Goal: Task Accomplishment & Management: Manage account settings

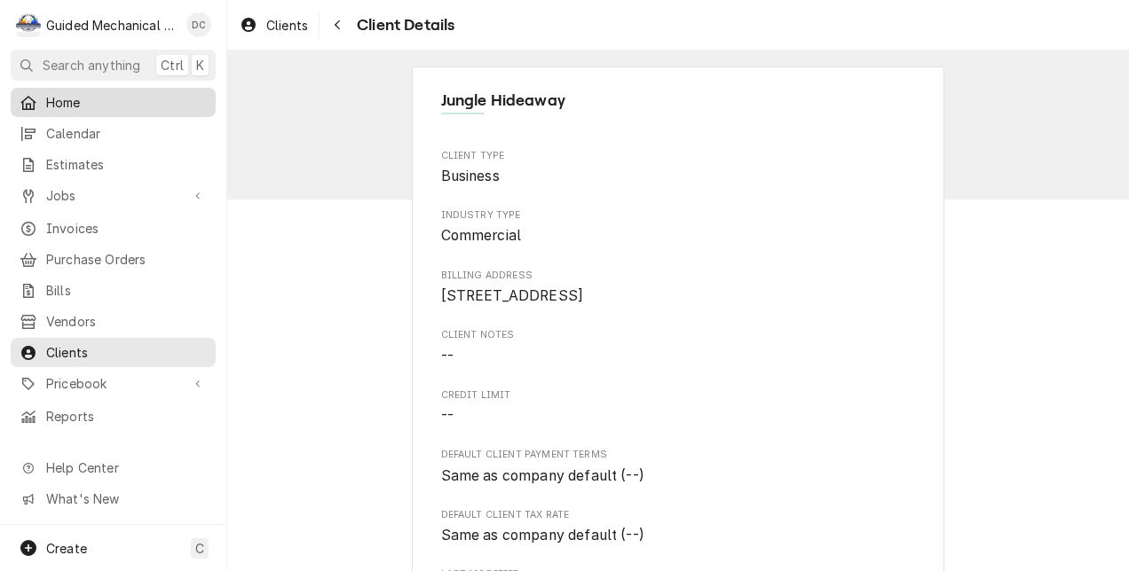
click at [169, 94] on span "Home" at bounding box center [126, 102] width 161 height 19
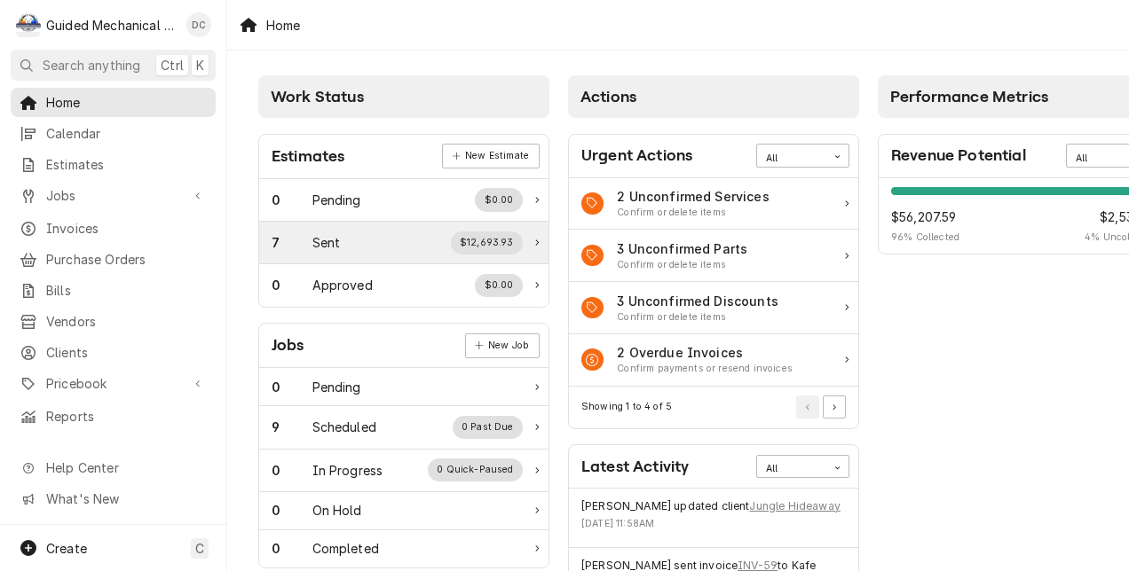
click at [357, 237] on div "7 Sent $12,693.93" at bounding box center [397, 243] width 251 height 23
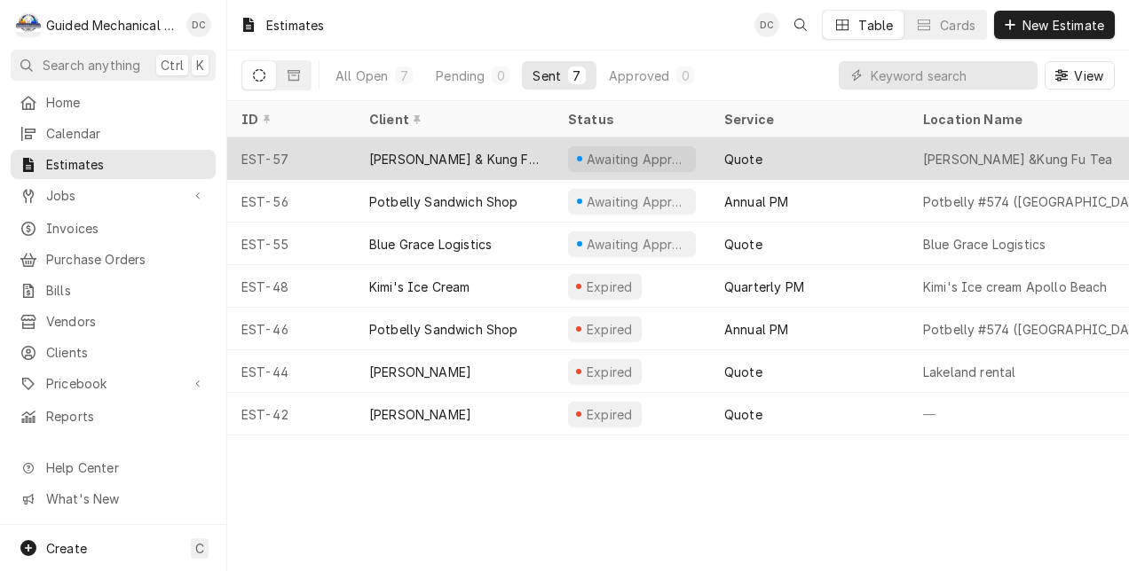
click at [472, 152] on div "Miku Ramen & Kung Fu Tea" at bounding box center [454, 159] width 170 height 19
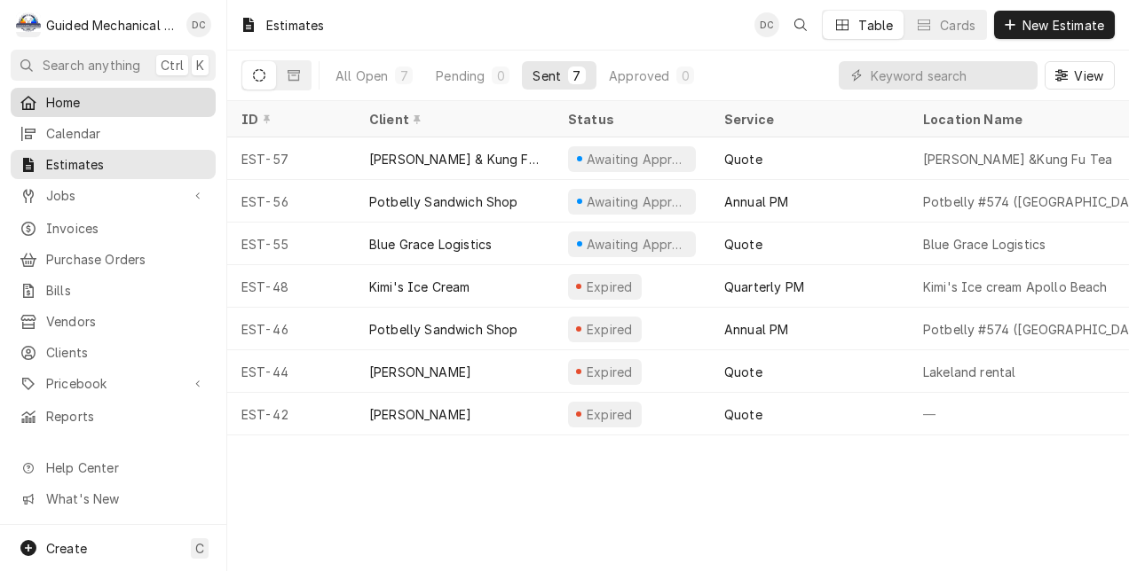
drag, startPoint x: 163, startPoint y: 92, endPoint x: 174, endPoint y: 92, distance: 10.6
click at [163, 93] on span "Home" at bounding box center [126, 102] width 161 height 19
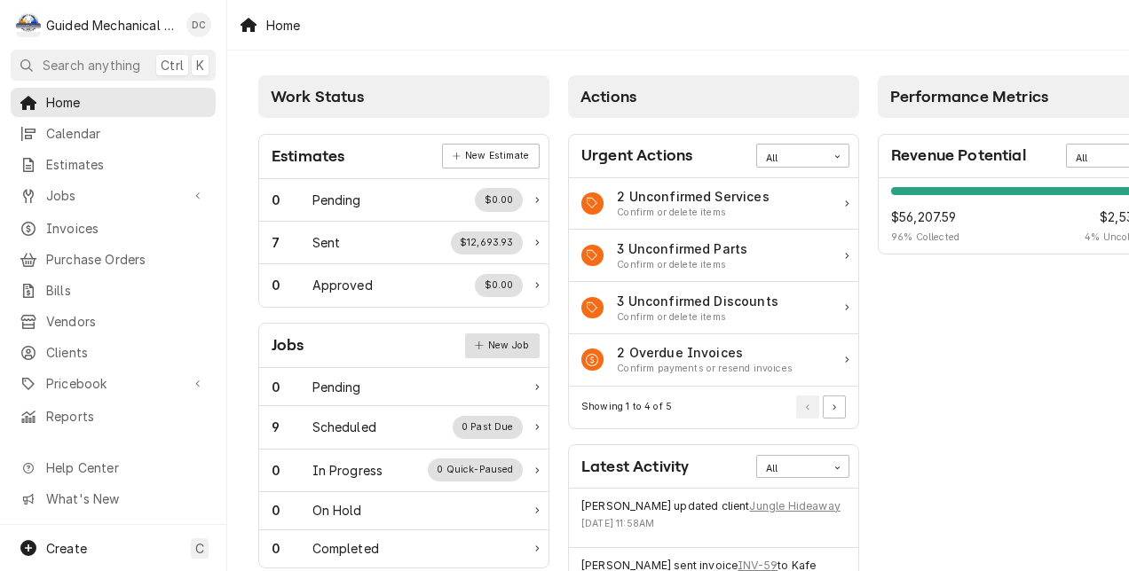
click at [499, 346] on link "New Job" at bounding box center [502, 346] width 75 height 25
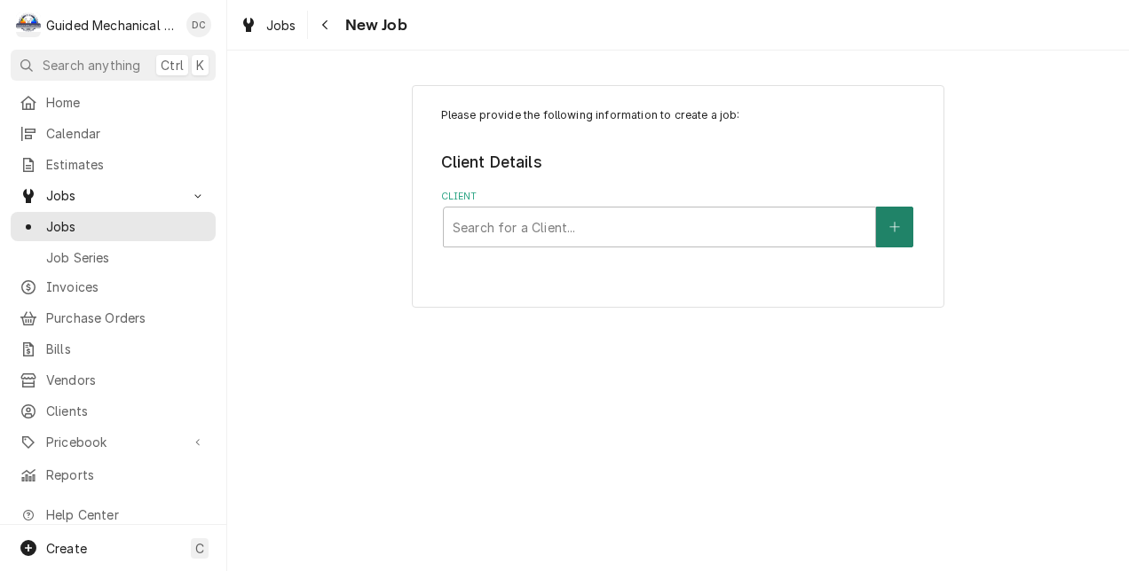
click at [909, 232] on button "Client" at bounding box center [894, 227] width 37 height 41
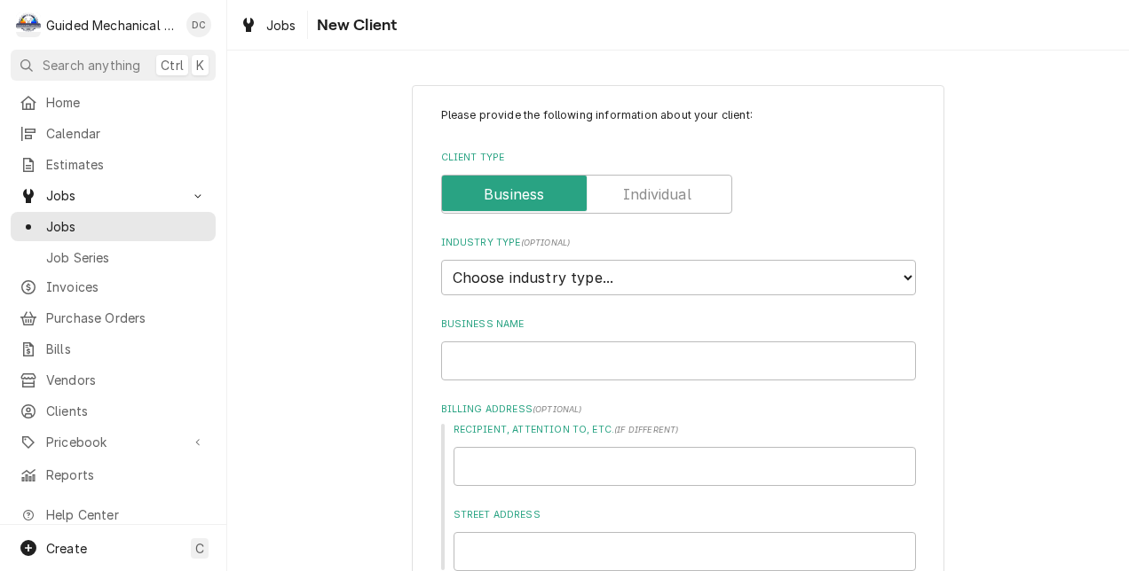
click at [629, 197] on label "Client Type" at bounding box center [586, 194] width 291 height 39
click at [629, 197] on input "Client Type" at bounding box center [586, 194] width 275 height 39
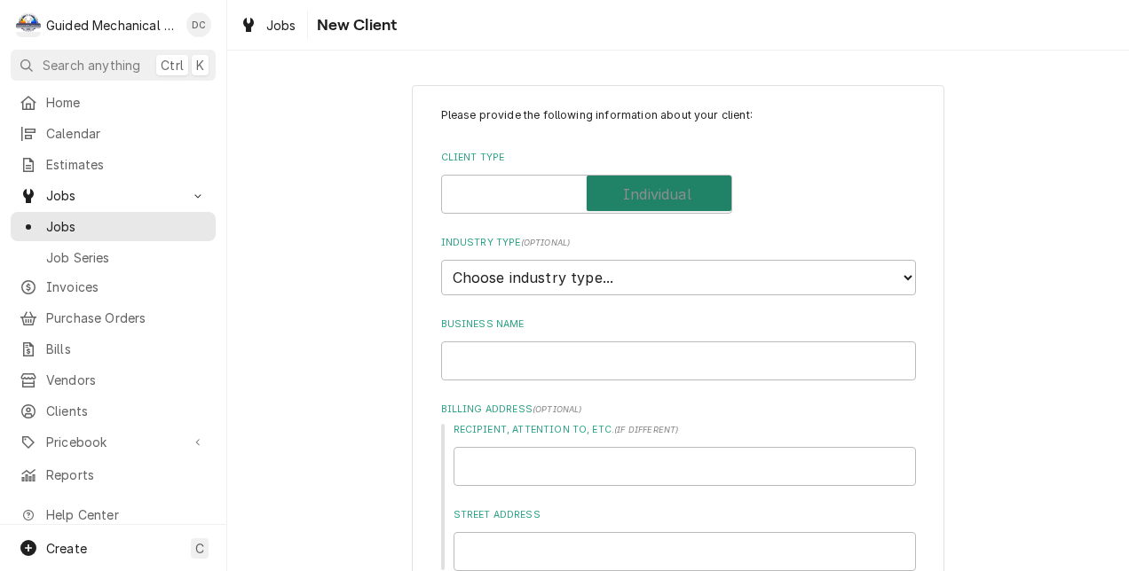
checkbox input "true"
type textarea "x"
click at [614, 283] on select "Choose industry type... Residential Commercial Industrial Government" at bounding box center [678, 277] width 475 height 35
select select "1"
click at [441, 260] on select "Choose industry type... Residential Commercial Industrial Government" at bounding box center [678, 277] width 475 height 35
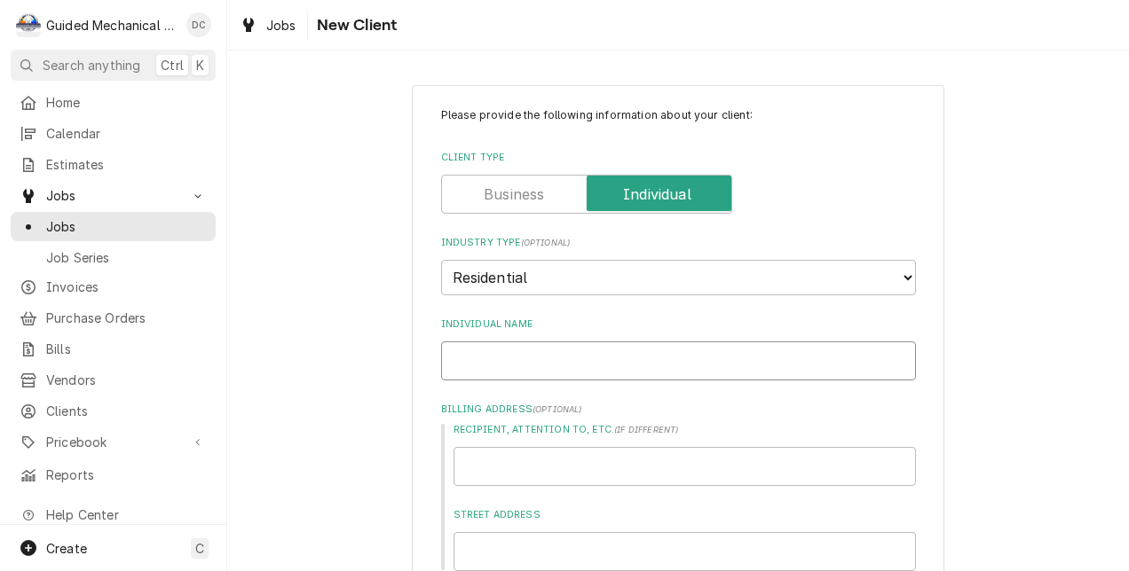
click at [536, 352] on input "Individual Name" at bounding box center [678, 361] width 475 height 39
type textarea "x"
type input "S"
type textarea "x"
type input "St"
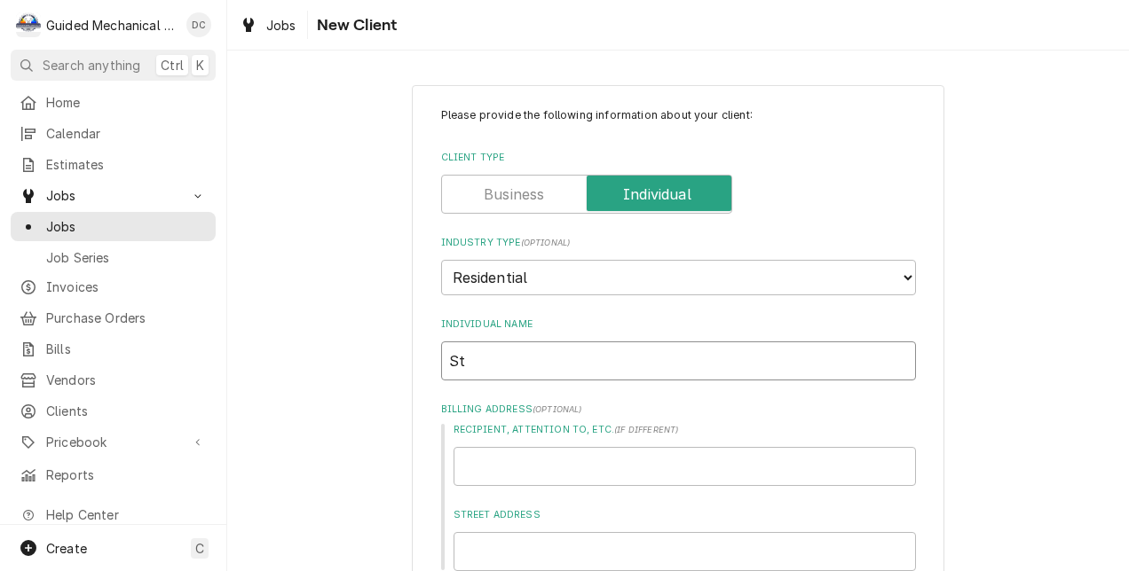
type textarea "x"
type input "Stev"
type textarea "x"
type input "Steve"
type textarea "x"
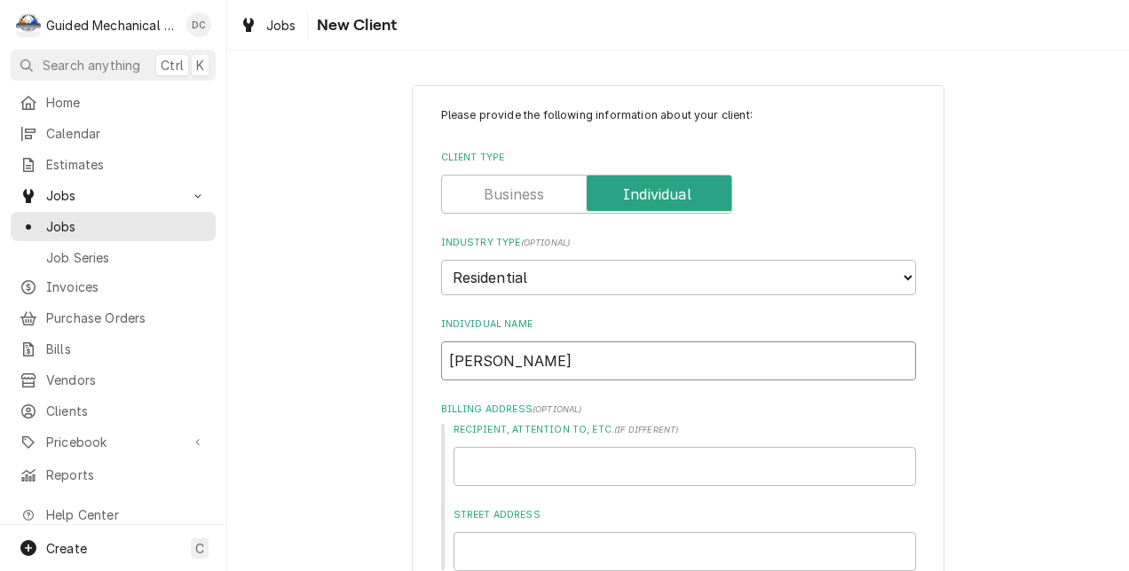
type input "Steven"
type textarea "x"
type input "Steven"
type textarea "x"
type input "Steven H"
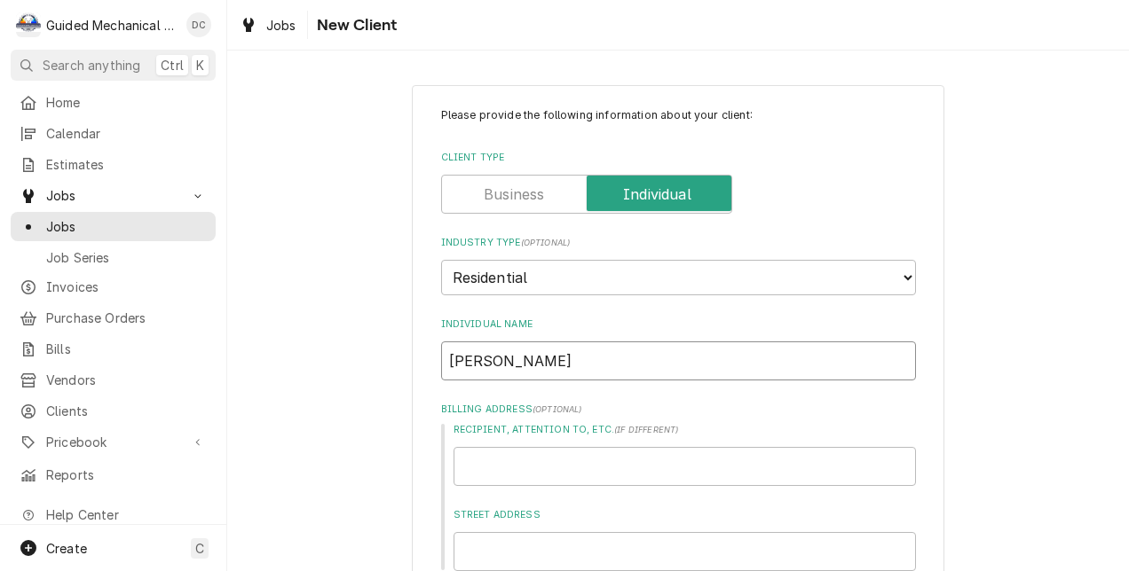
type textarea "x"
type input "Steven Ho"
type textarea "x"
type input "Steven Hok"
type textarea "x"
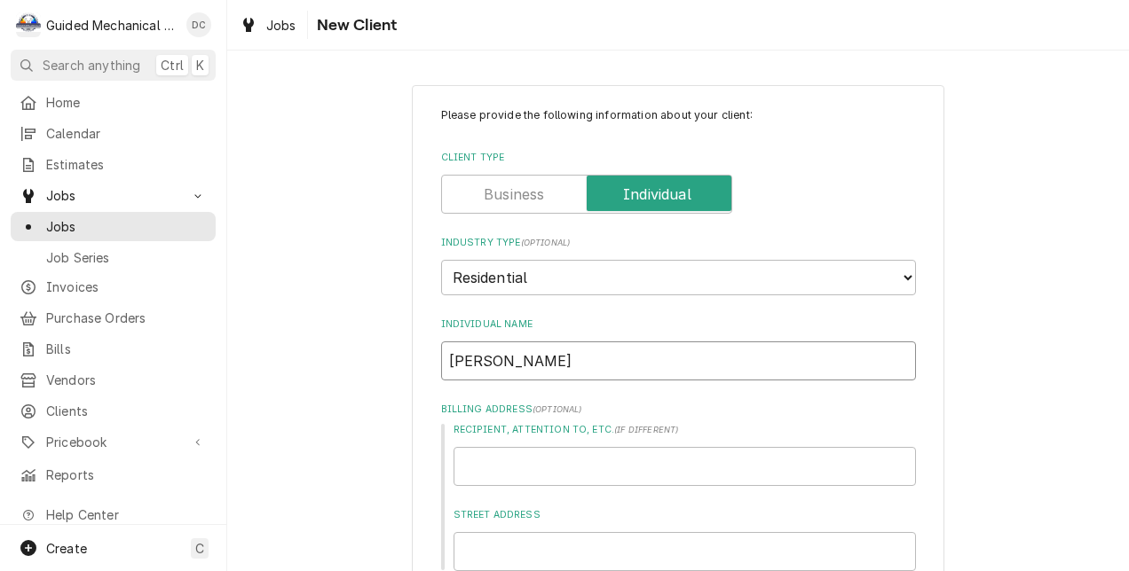
type input "[PERSON_NAME]"
type textarea "x"
type input "[PERSON_NAME]"
click at [516, 468] on input "Recipient, Attention To, etc. ( if different )" at bounding box center [684, 466] width 462 height 39
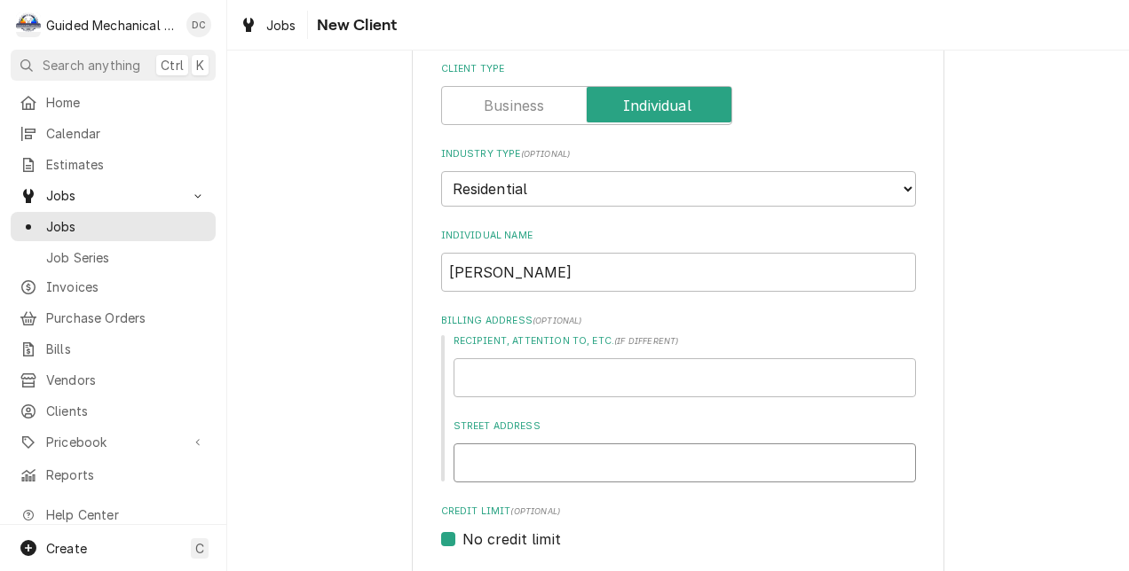
click at [517, 477] on input "Street Address" at bounding box center [684, 463] width 462 height 39
type textarea "x"
type input "1"
type textarea "x"
type input "18"
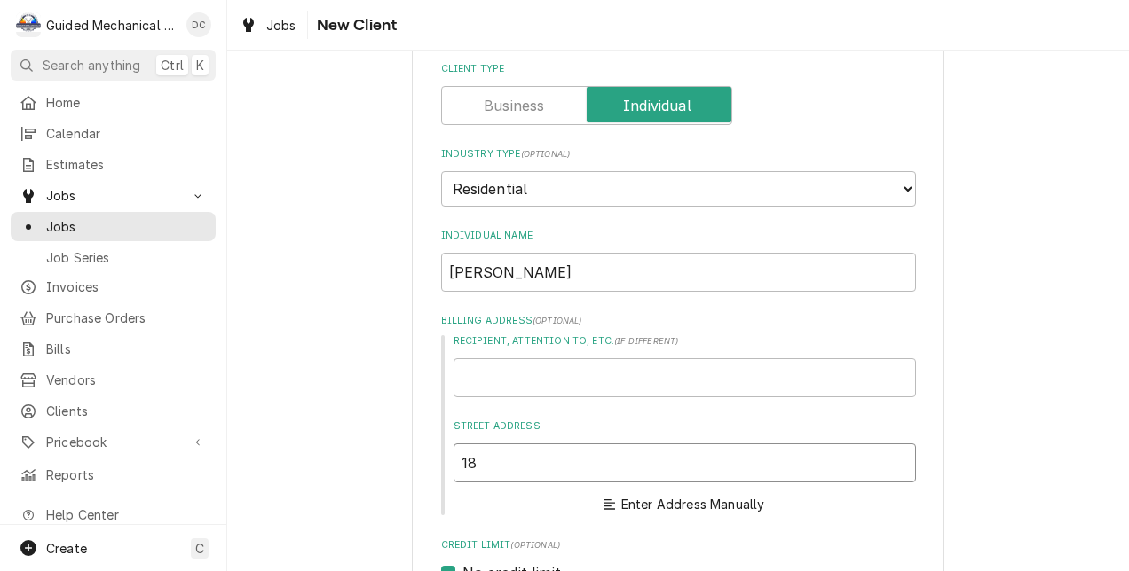
type textarea "x"
type input "181"
type textarea "x"
type input "1811"
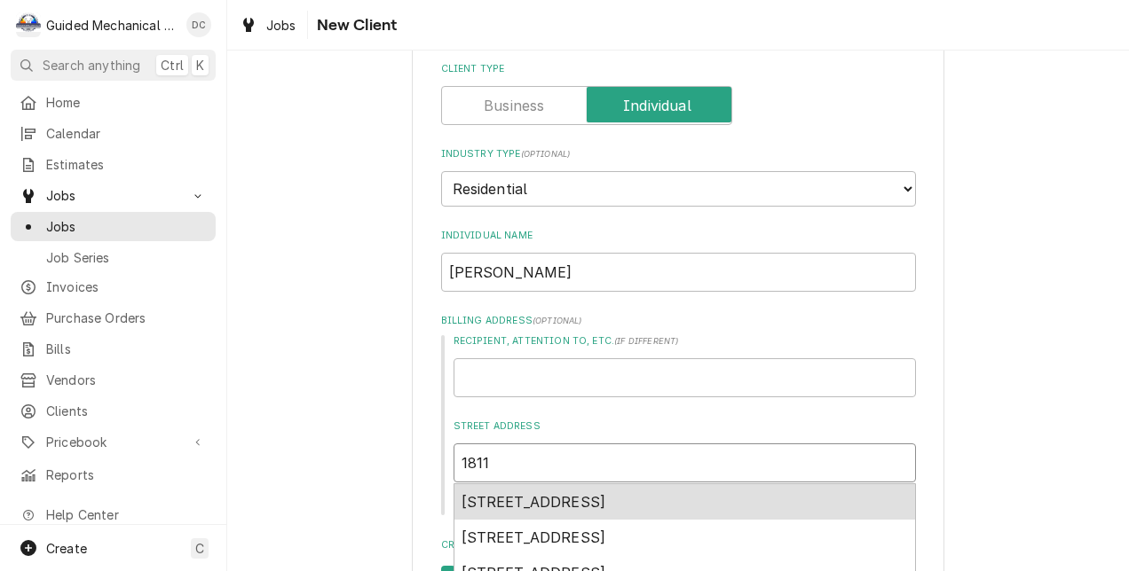
type textarea "x"
type input "1811"
type textarea "x"
type input "1811 t"
type textarea "x"
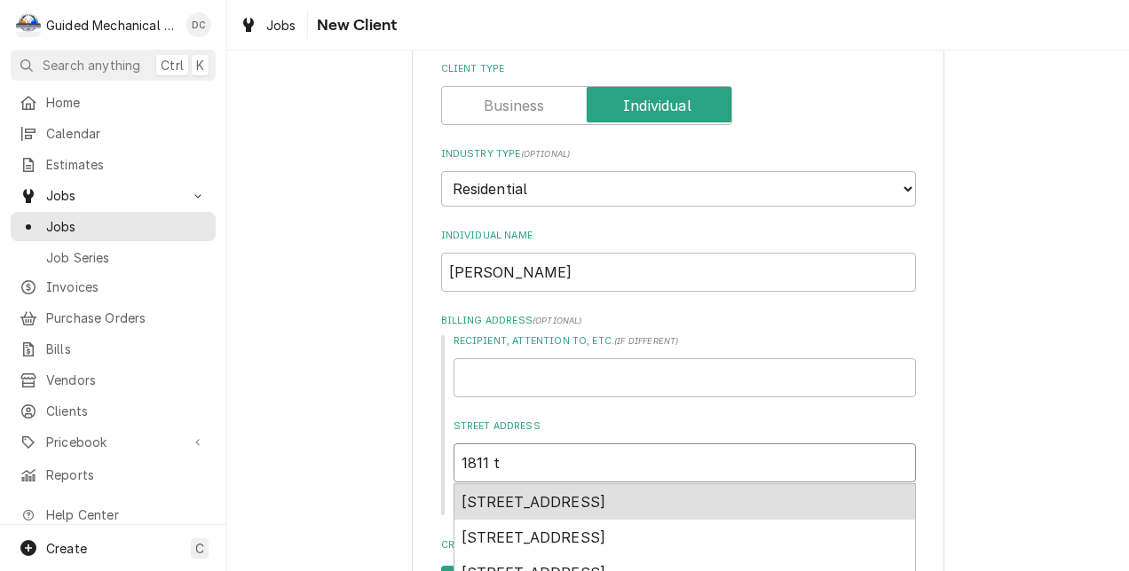
type input "1811 ta"
type textarea "x"
type input "1811 tam"
type textarea "x"
type input "1811 tame"
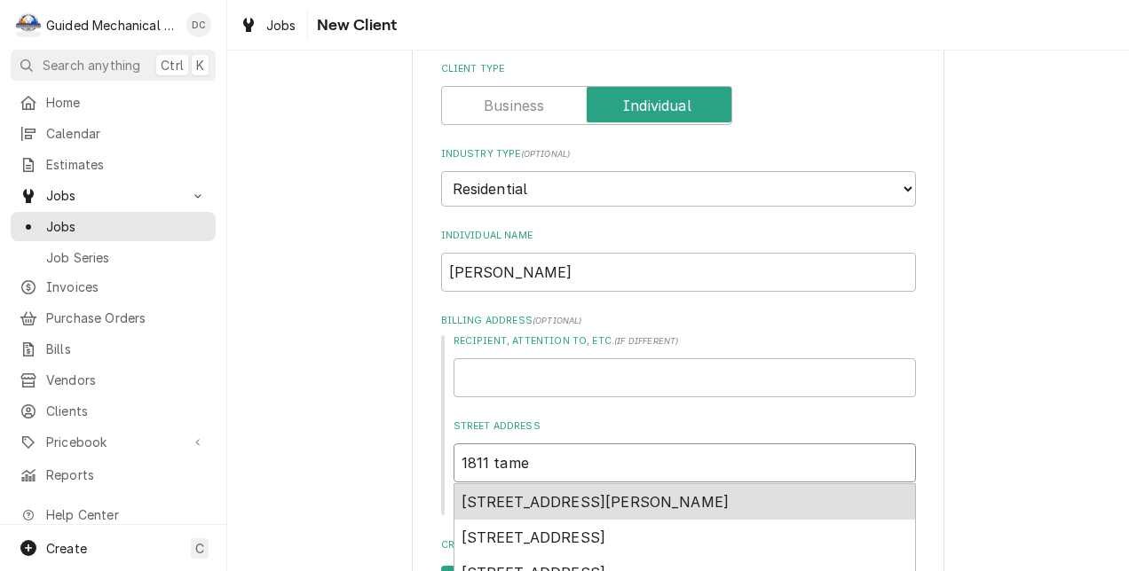
click at [563, 501] on span "1811 Tamerlane Place, Brandon, FL, USA" at bounding box center [595, 502] width 268 height 18
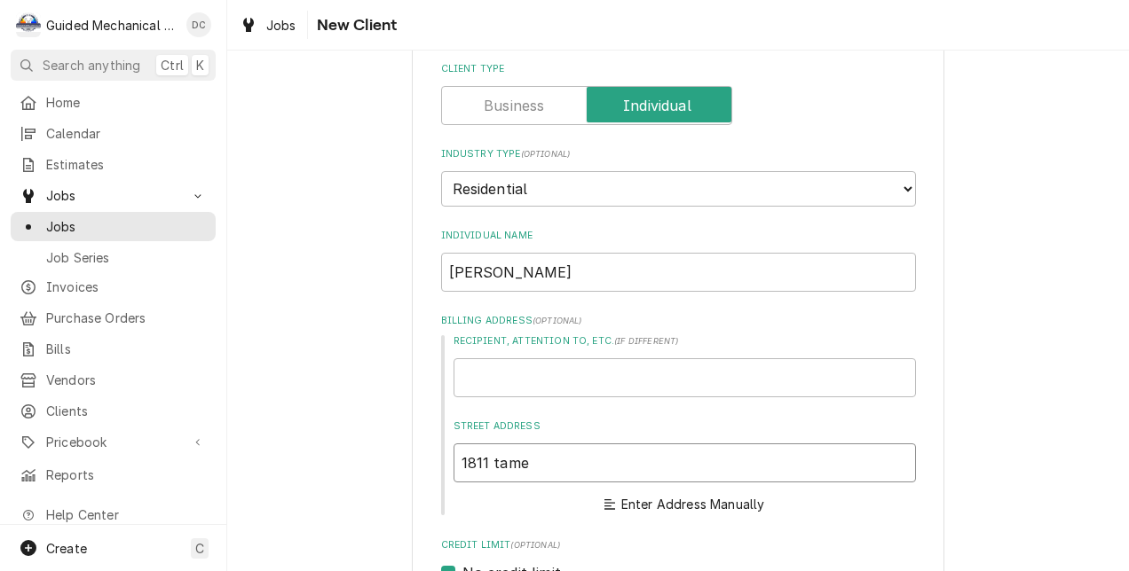
type textarea "x"
type input "1811 Tamerlane Pl"
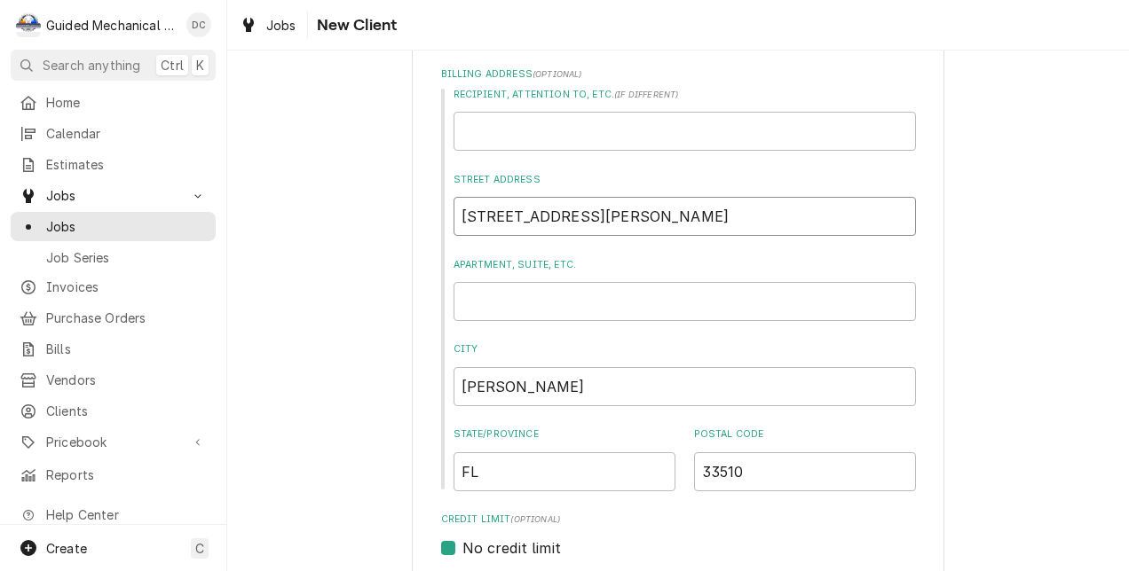
type textarea "x"
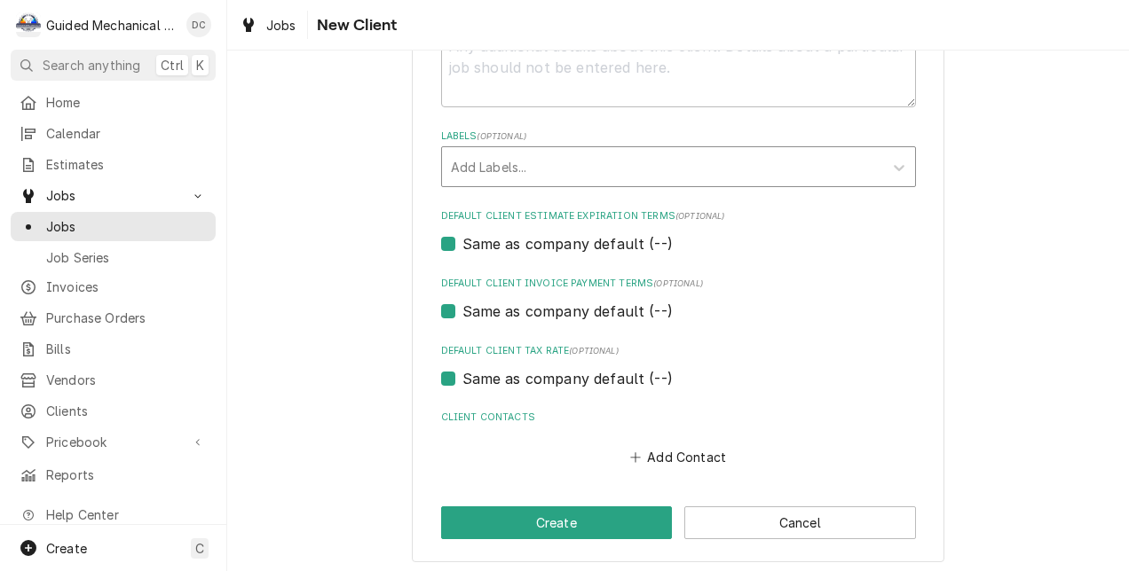
scroll to position [919, 0]
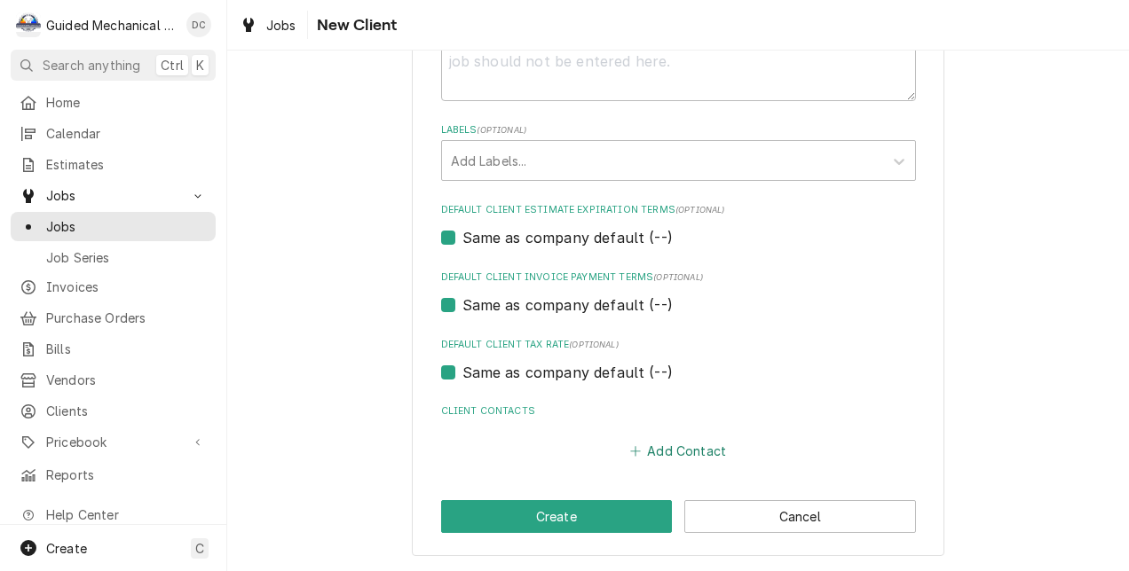
type input "1811 Tamerlane Pl"
click at [649, 443] on button "Add Contact" at bounding box center [677, 450] width 102 height 25
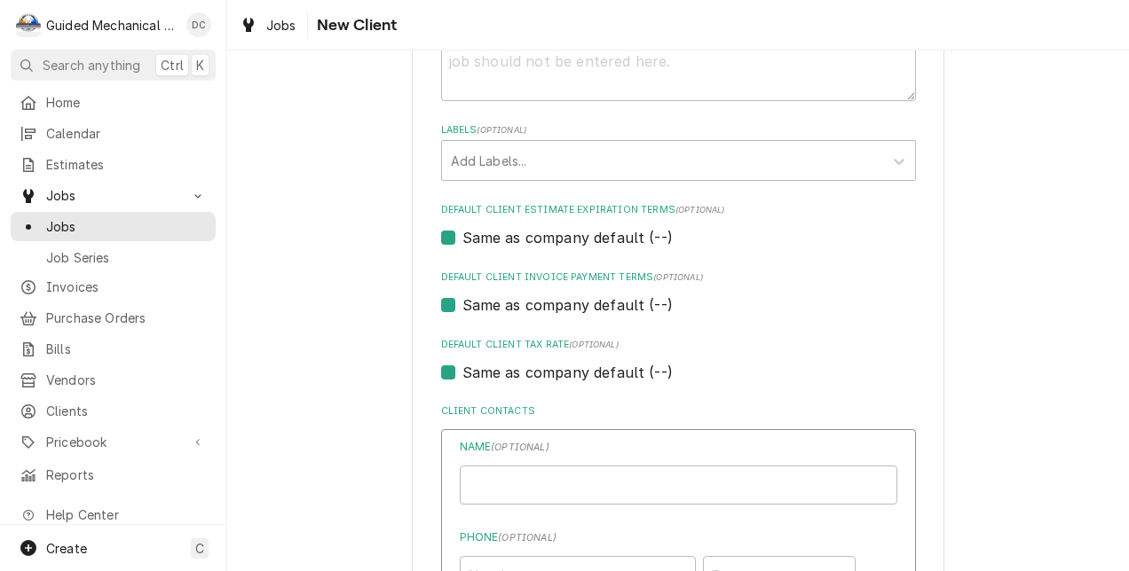
type textarea "x"
drag, startPoint x: 580, startPoint y: 480, endPoint x: 590, endPoint y: 481, distance: 9.8
click at [580, 480] on input "Individual Name" at bounding box center [678, 485] width 437 height 39
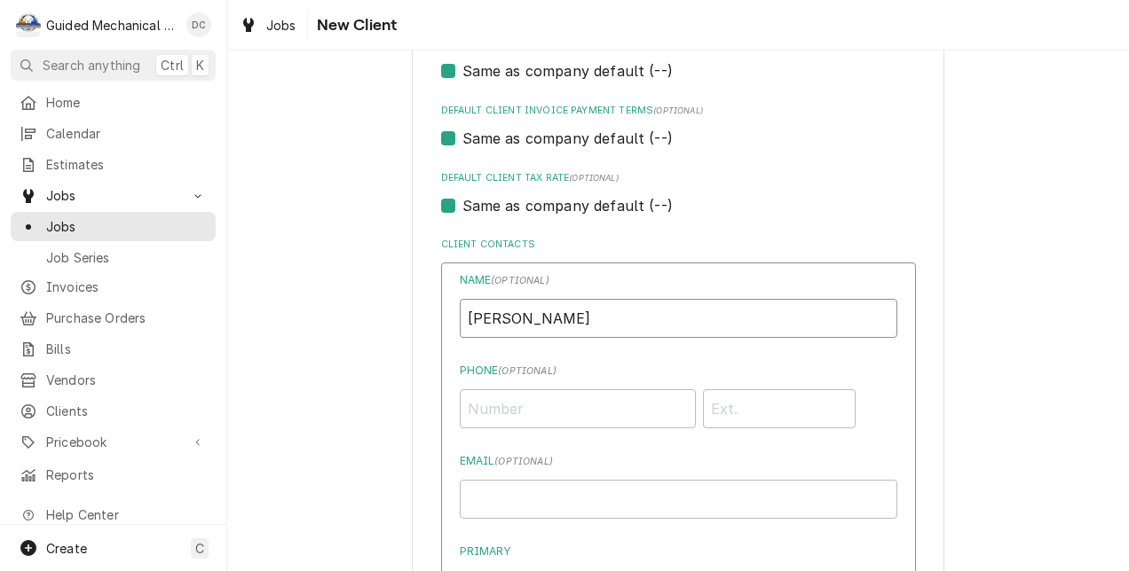
scroll to position [1097, 0]
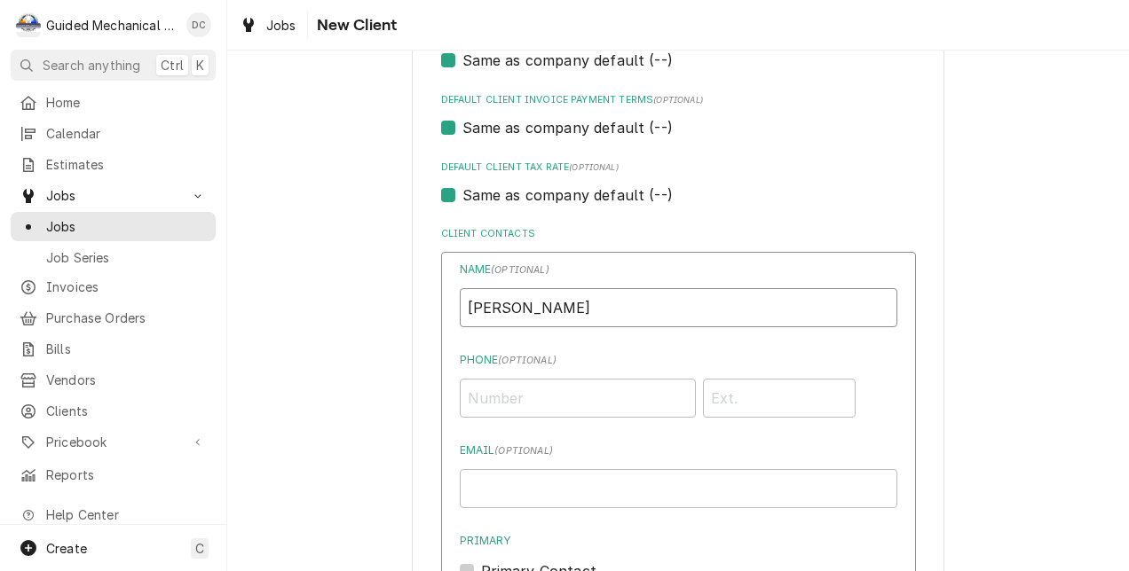
type input "[PERSON_NAME]"
click at [593, 404] on input "Phone ( optional )" at bounding box center [578, 398] width 236 height 39
type input "(813) 681-7114"
click at [611, 488] on input "Email ( optional )" at bounding box center [678, 488] width 437 height 39
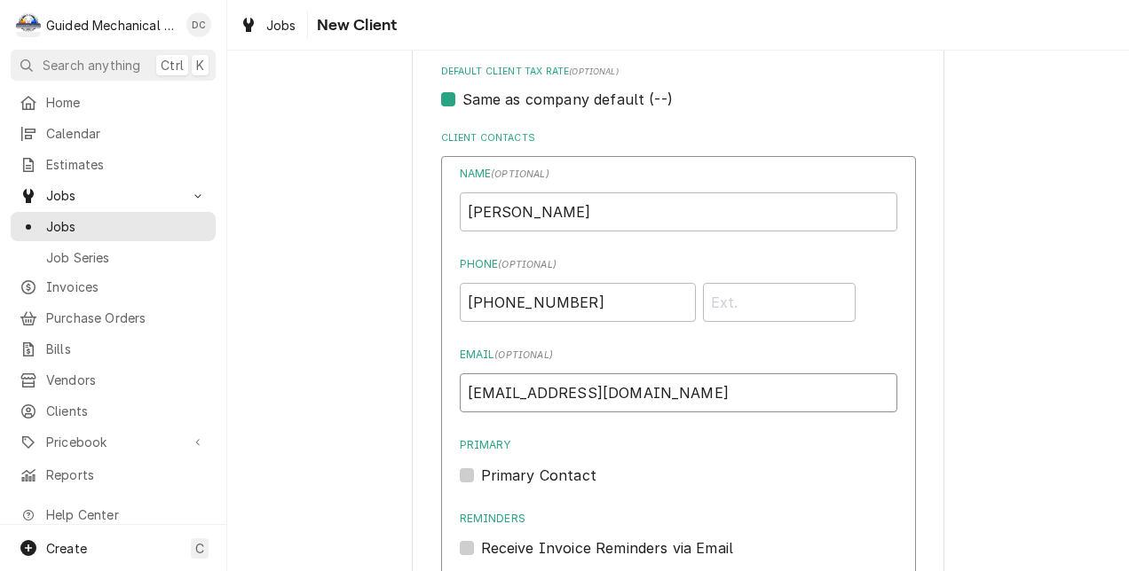
scroll to position [1274, 0]
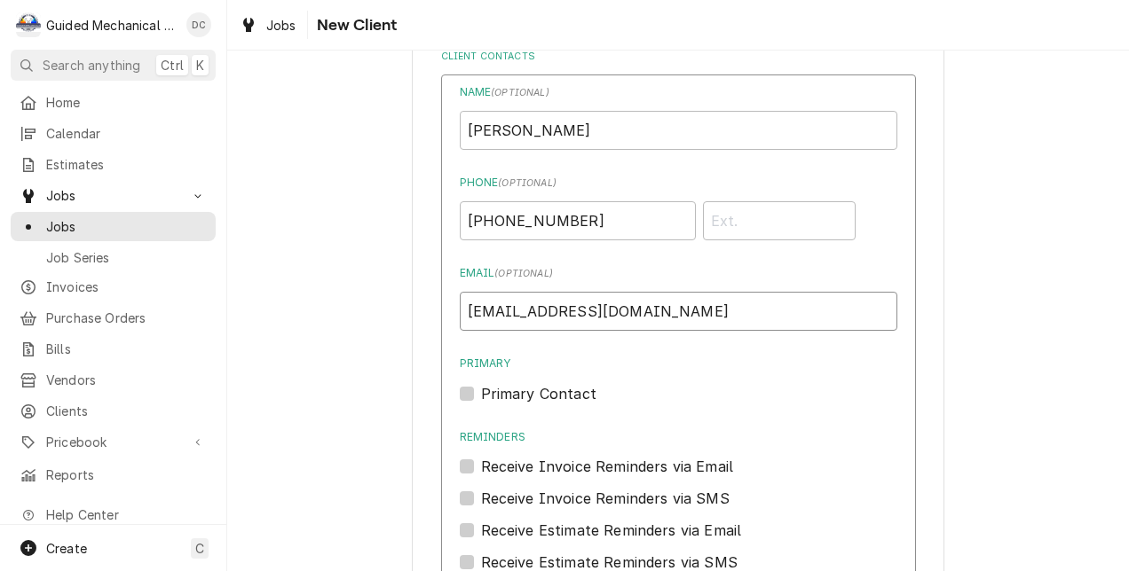
type input "shokefl@gmail.com"
click at [450, 393] on div "Name ( optional ) Steven Hoke Phone ( optional ) (813) 681-7114 Email ( optiona…" at bounding box center [678, 384] width 475 height 619
click at [481, 392] on label "Primary Contact" at bounding box center [538, 393] width 115 height 21
click at [481, 392] on input "Primary" at bounding box center [699, 402] width 437 height 39
checkbox input "true"
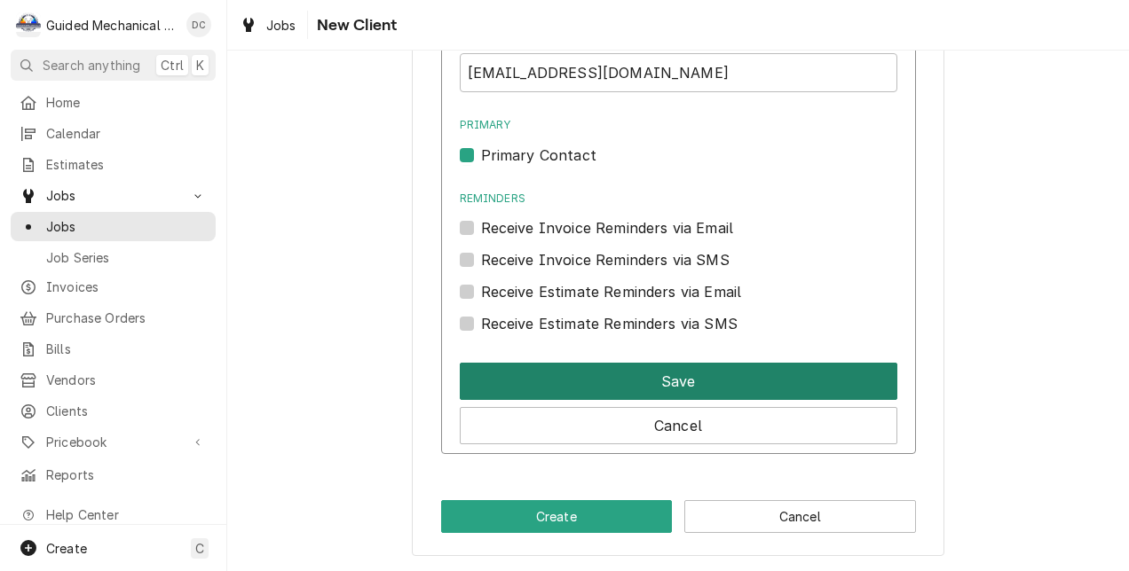
click at [708, 379] on button "Save" at bounding box center [678, 381] width 437 height 37
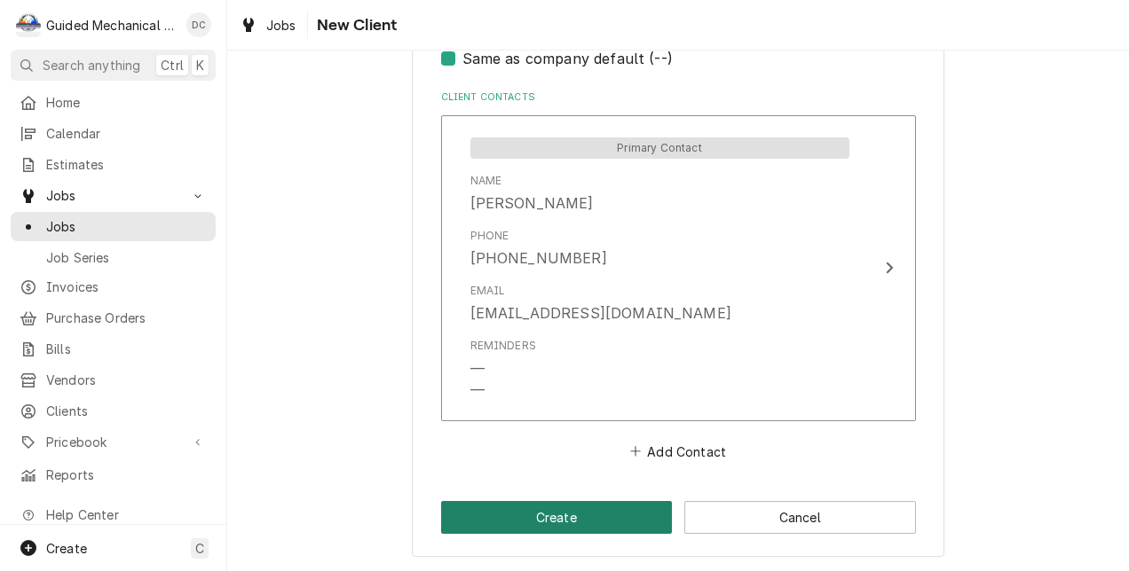
click at [619, 516] on button "Create" at bounding box center [557, 517] width 232 height 33
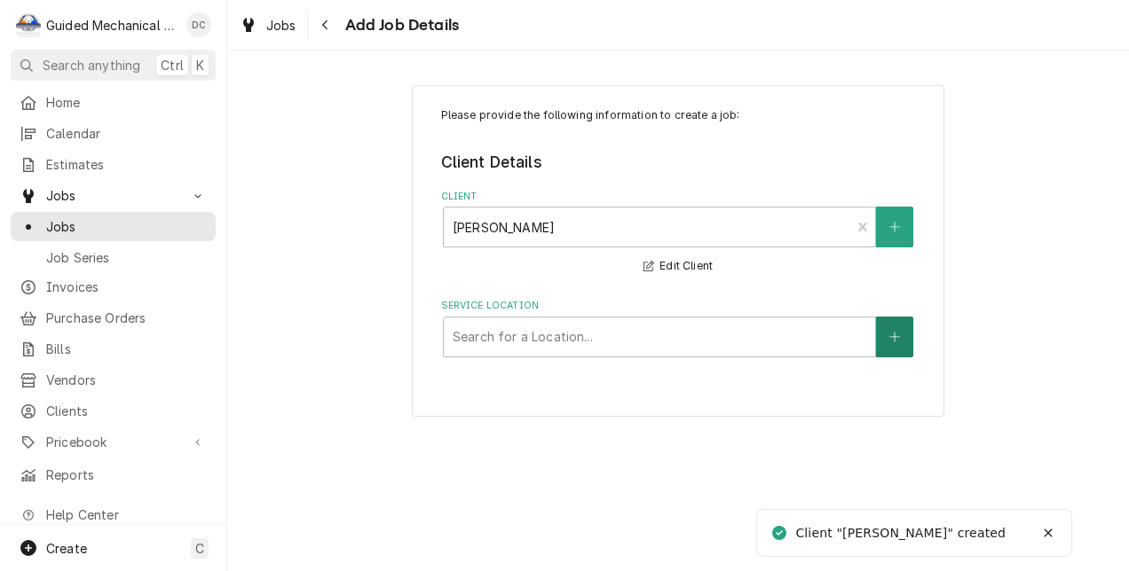
click at [903, 345] on button "Service Location" at bounding box center [894, 337] width 37 height 41
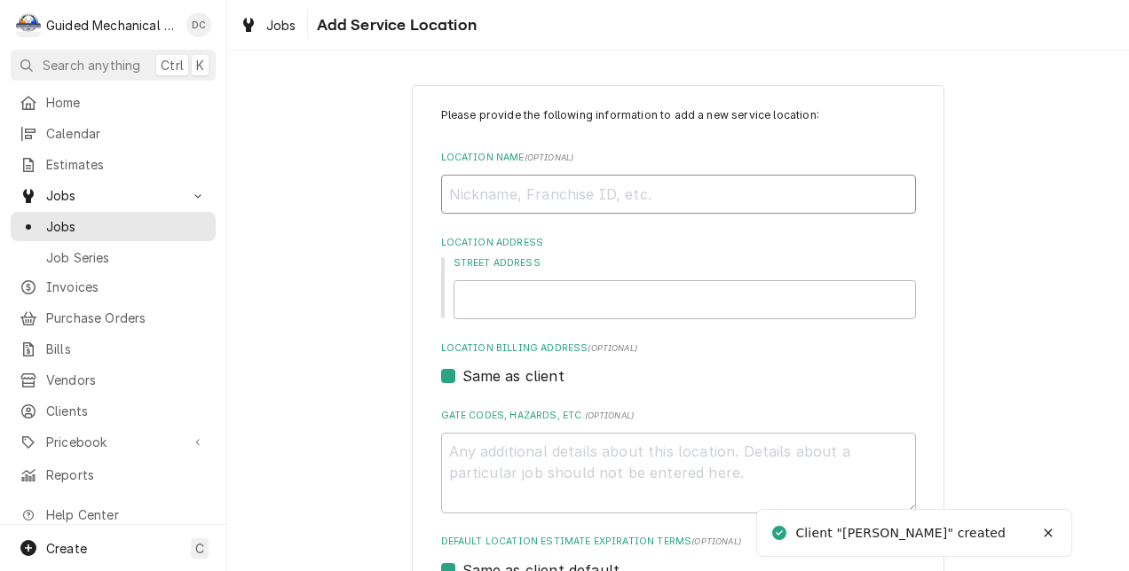
click at [754, 188] on input "Location Name ( optional )" at bounding box center [678, 194] width 475 height 39
type textarea "x"
type input "h"
type textarea "x"
type input "ho"
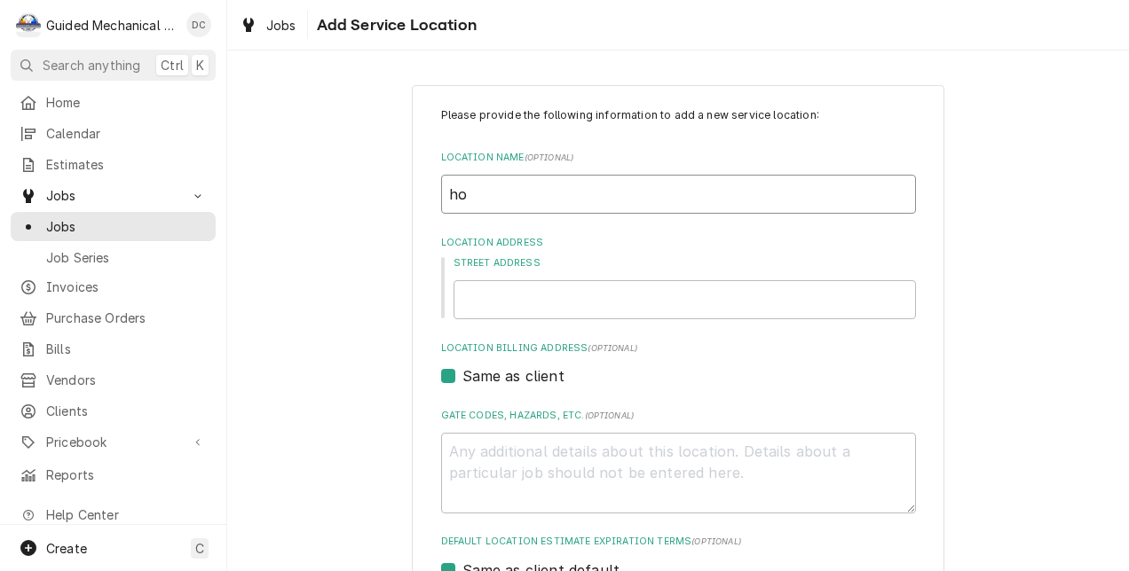
type textarea "x"
type input "hom"
type textarea "x"
type input "home"
type textarea "x"
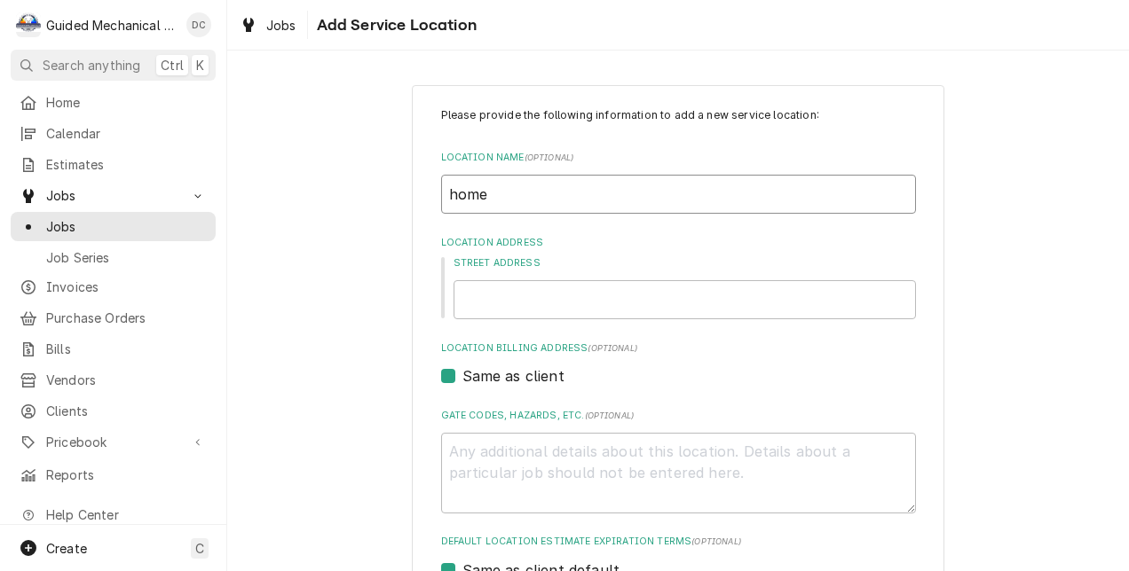
type input "home"
click at [801, 289] on input "Street Address" at bounding box center [684, 299] width 462 height 39
type textarea "x"
type input "1"
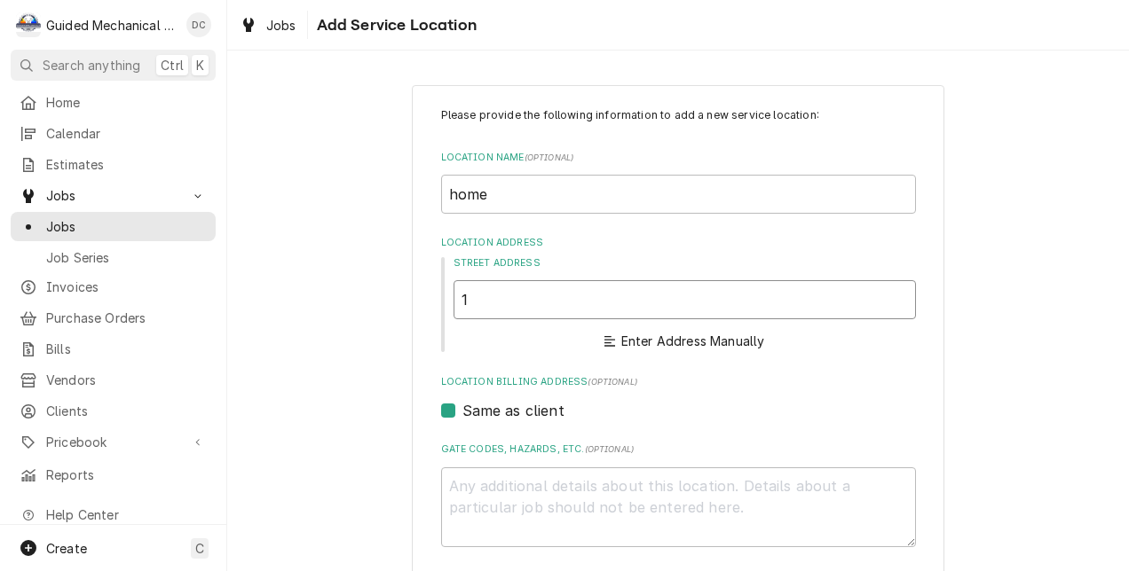
type textarea "x"
type input "18"
type textarea "x"
type input "181"
type textarea "x"
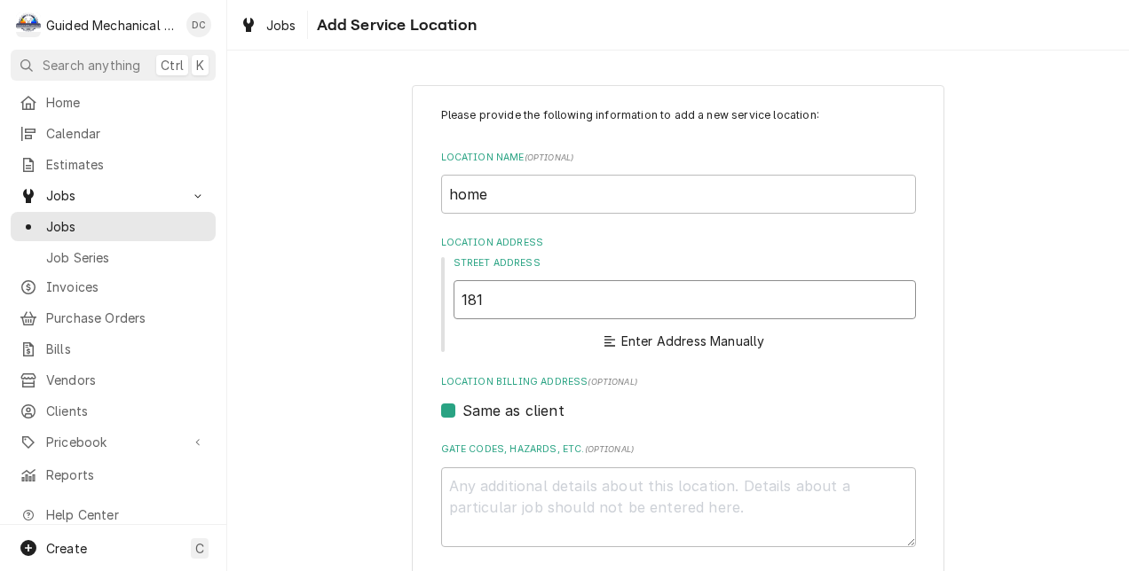
type input "1811"
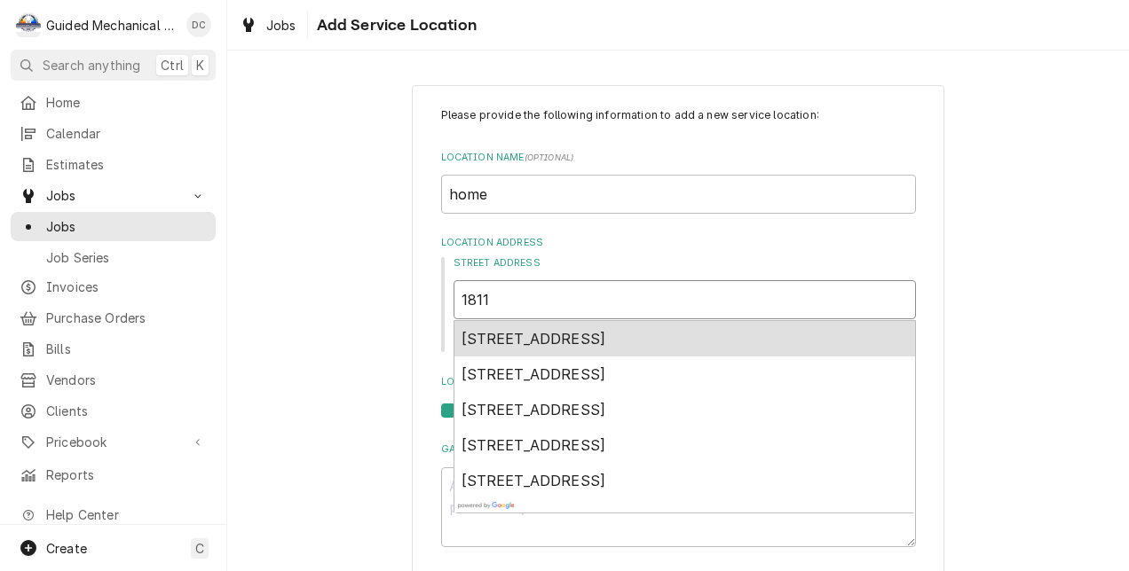
type textarea "x"
type input "1811"
type textarea "x"
type input "1811 t"
type textarea "x"
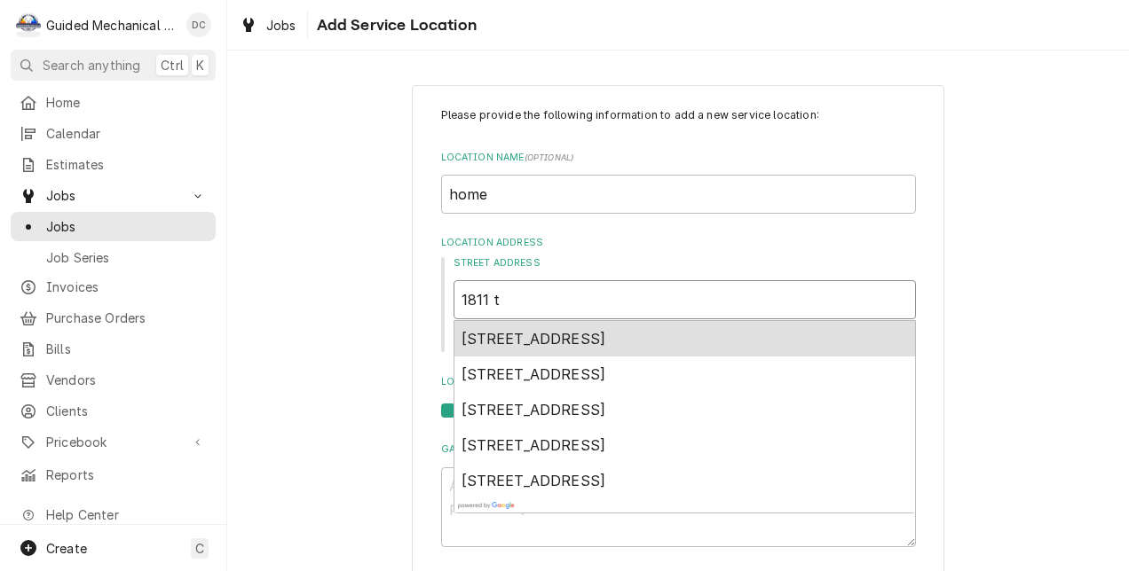
type input "1811 ta"
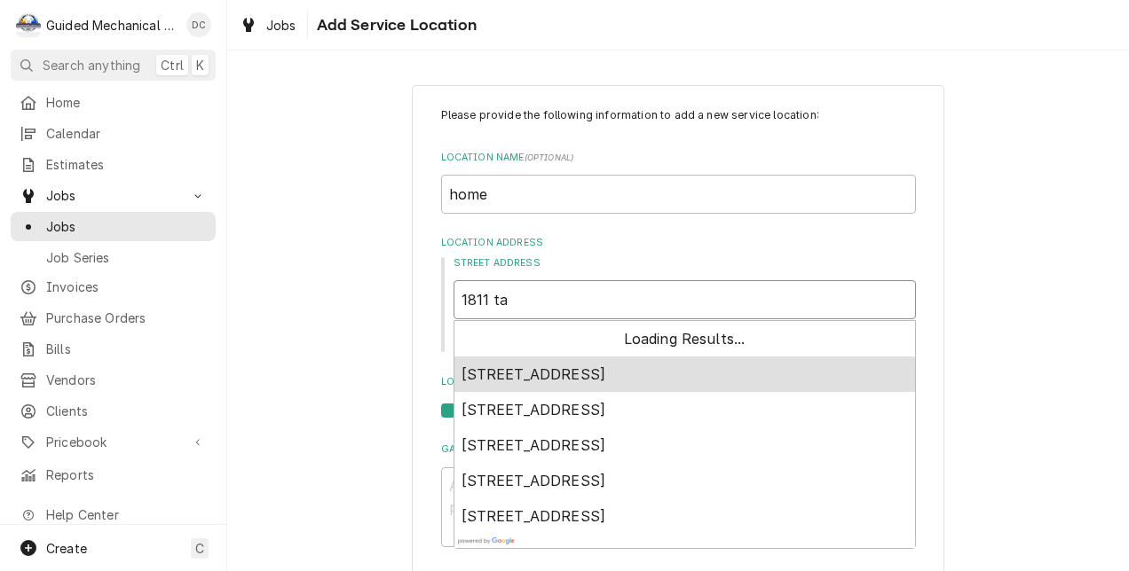
type textarea "x"
type input "1811 tam"
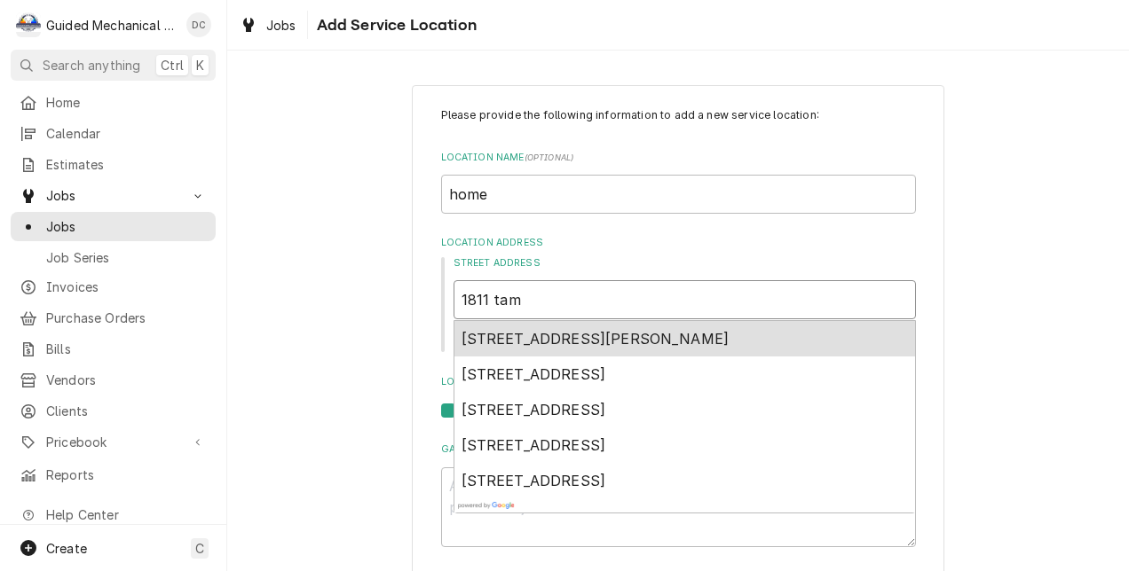
type textarea "x"
type input "1811 tame"
type textarea "x"
type input "1811 tamer"
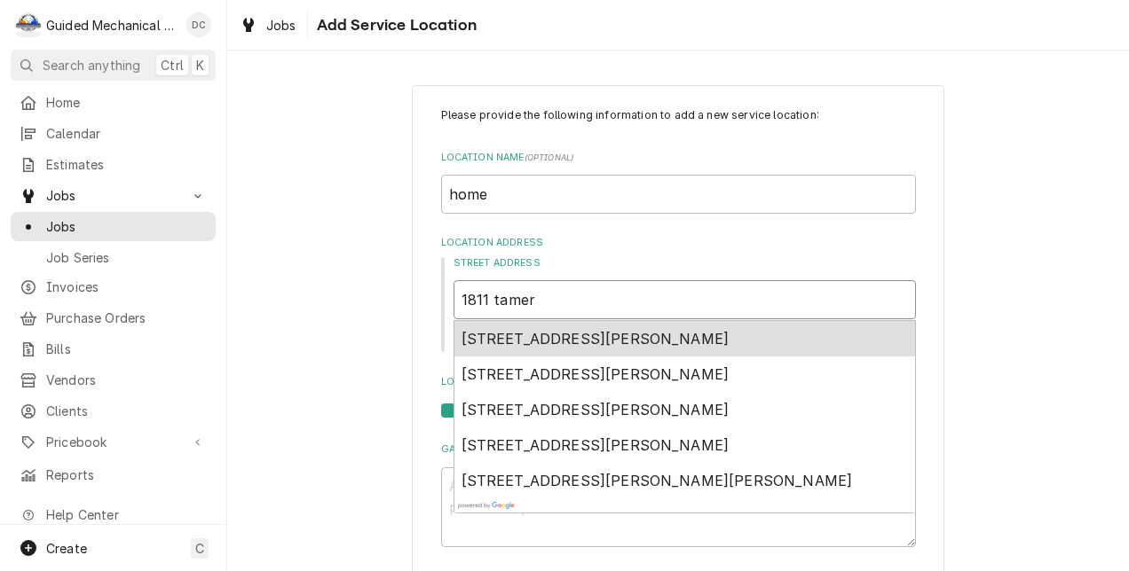
click at [764, 340] on div "1811 Tamerlane Place, Brandon, FL, USA" at bounding box center [684, 338] width 461 height 35
type textarea "x"
type input "1811 Tamerlane Pl"
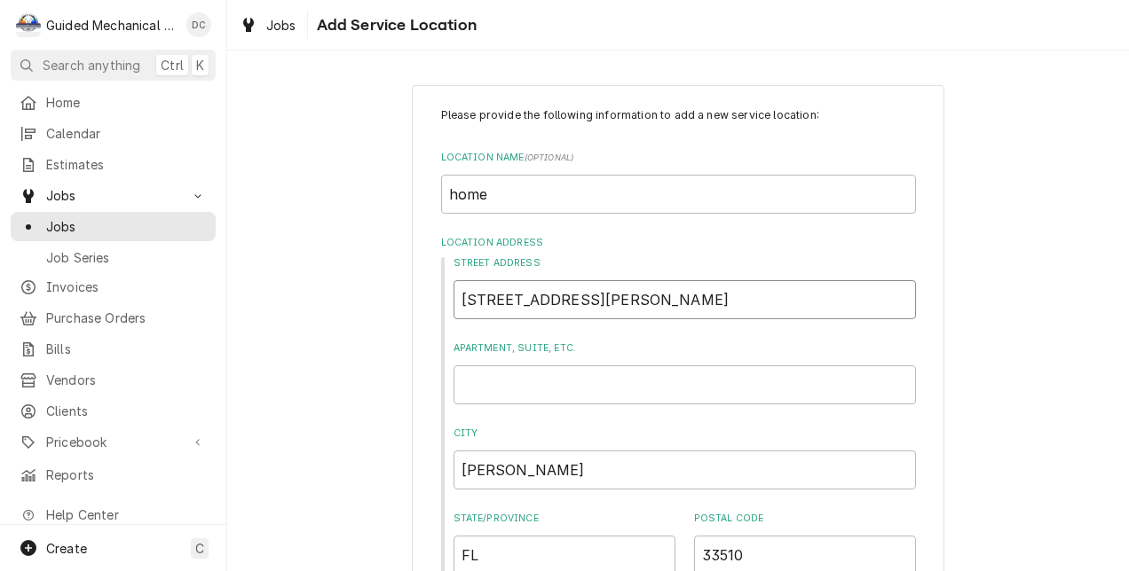
type textarea "x"
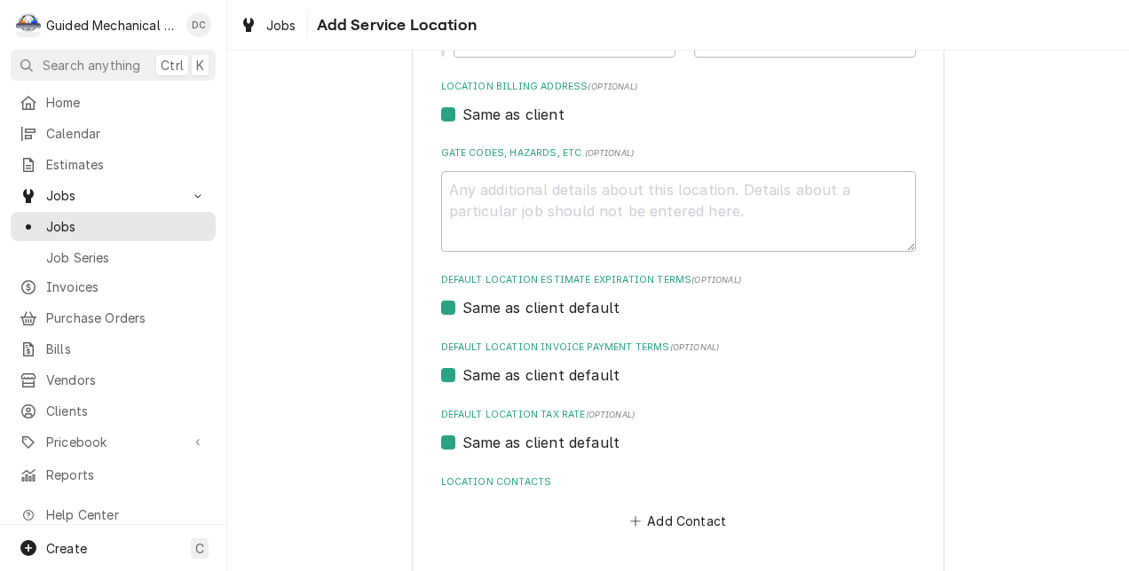
scroll to position [587, 0]
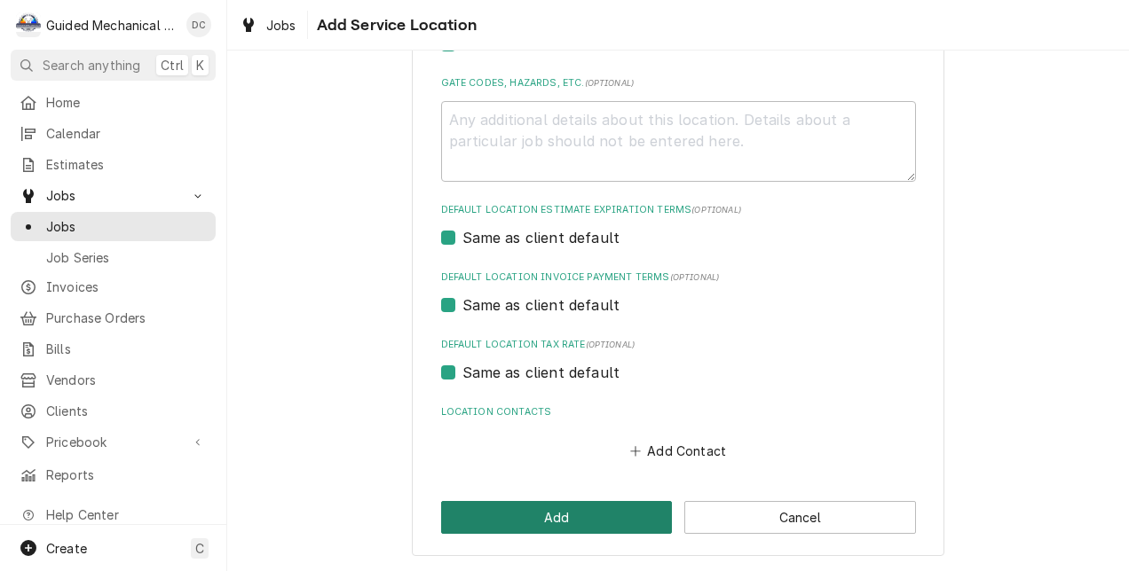
type input "1811 Tamerlane Pl"
click at [628, 511] on button "Add" at bounding box center [557, 517] width 232 height 33
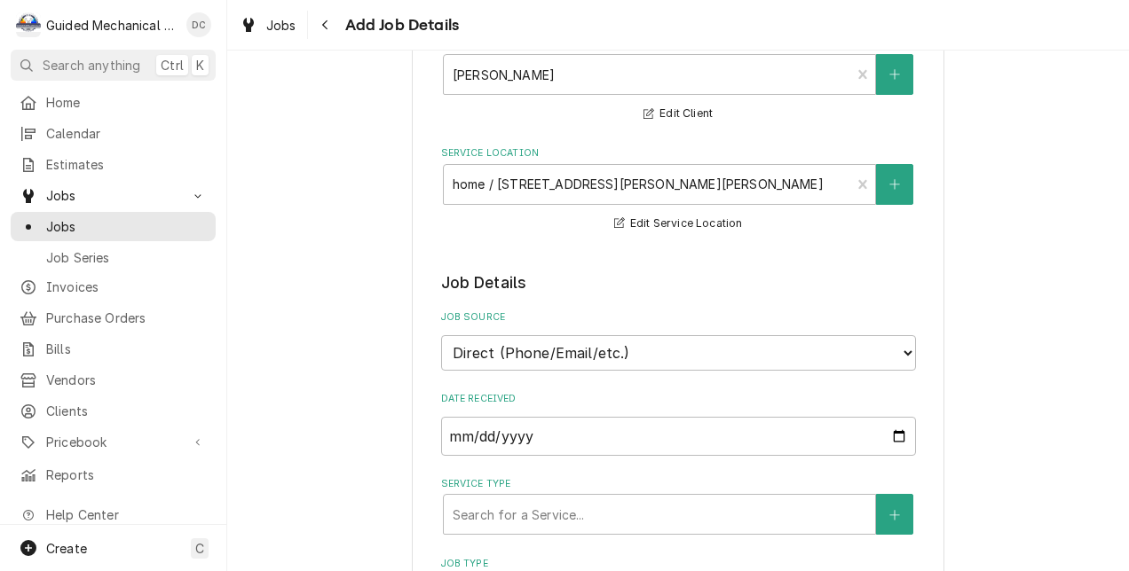
scroll to position [177, 0]
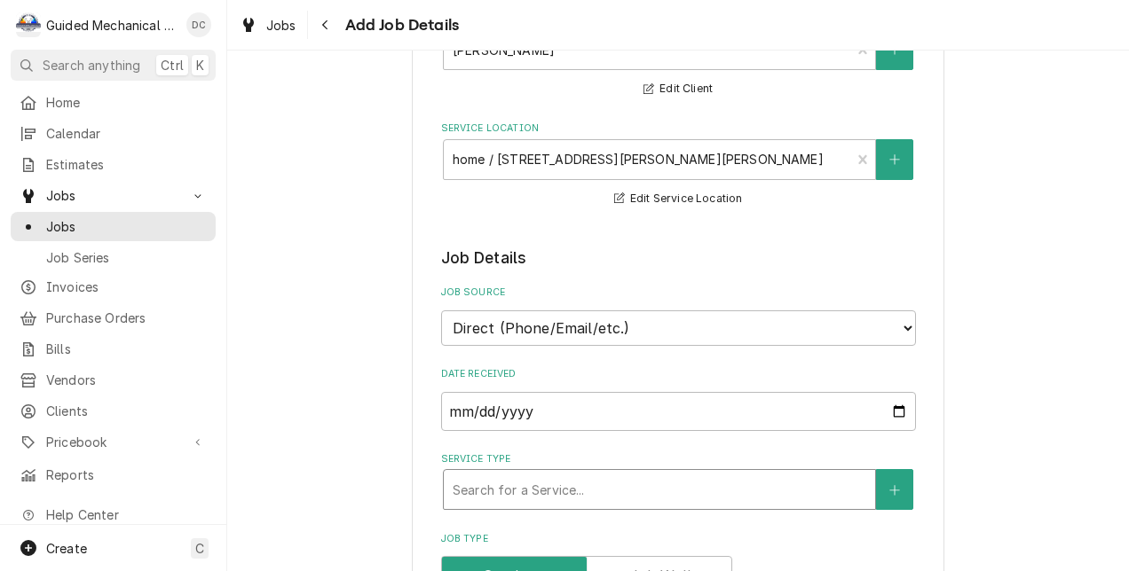
click at [816, 490] on div "Service Type" at bounding box center [660, 490] width 414 height 32
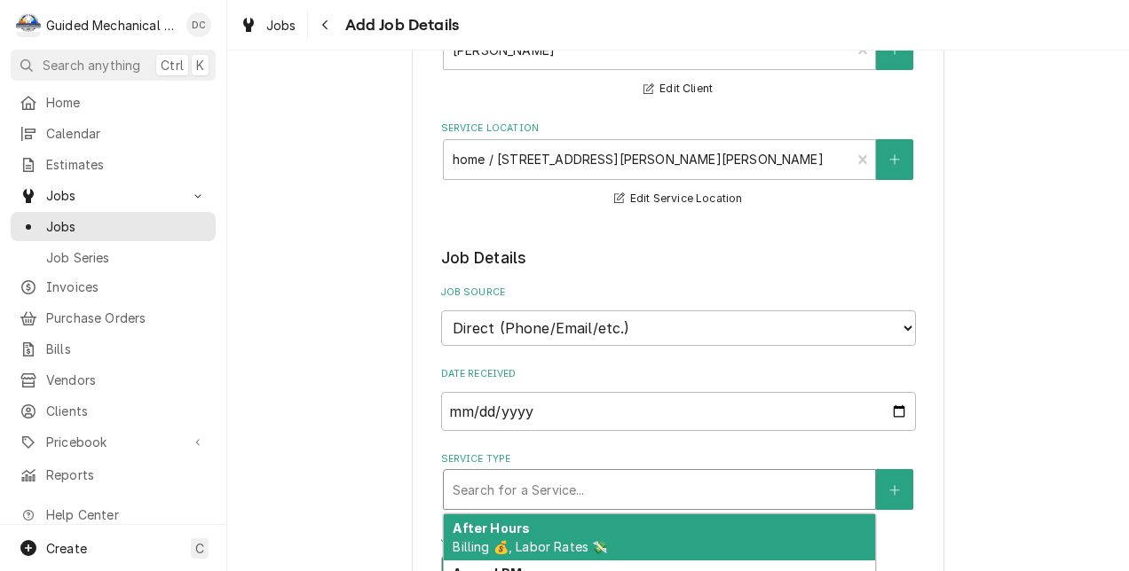
type textarea "x"
type input "q"
type textarea "x"
type input "qu"
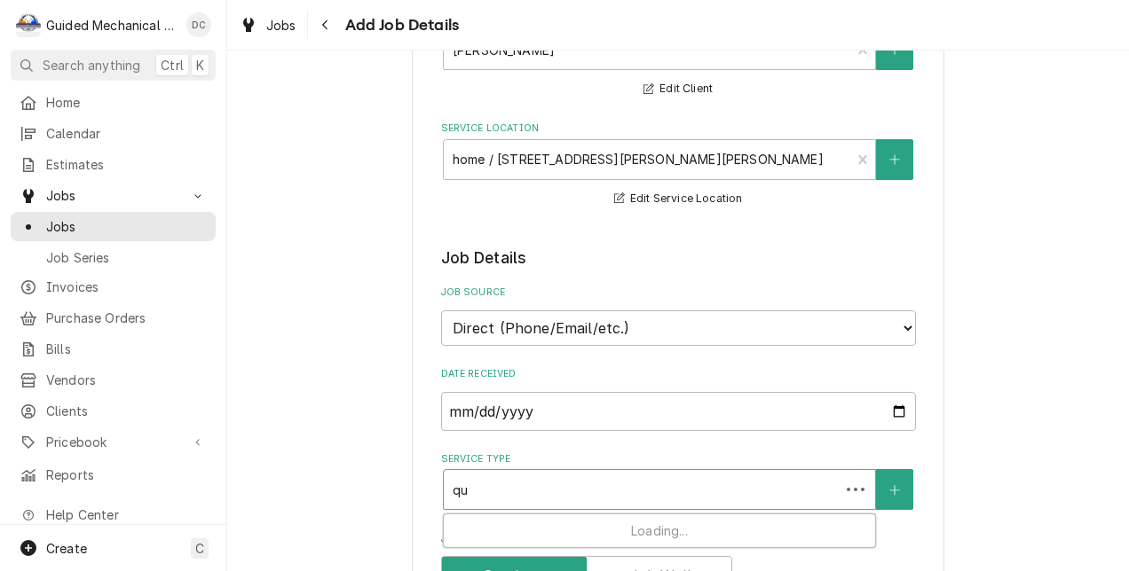
type textarea "x"
type input "quo"
type textarea "x"
type input "quot"
type textarea "x"
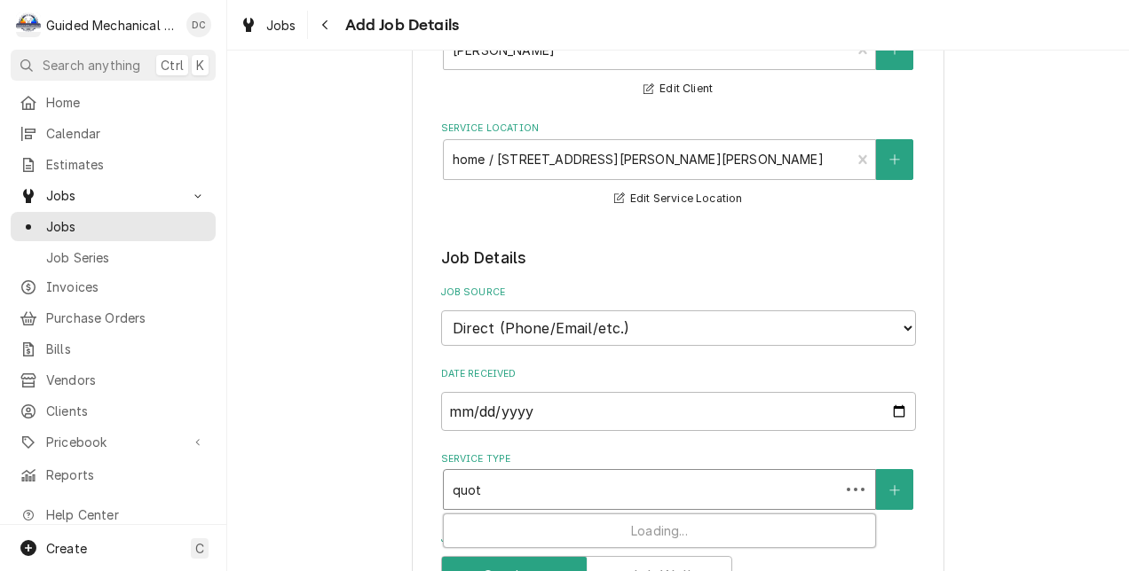
type input "quote"
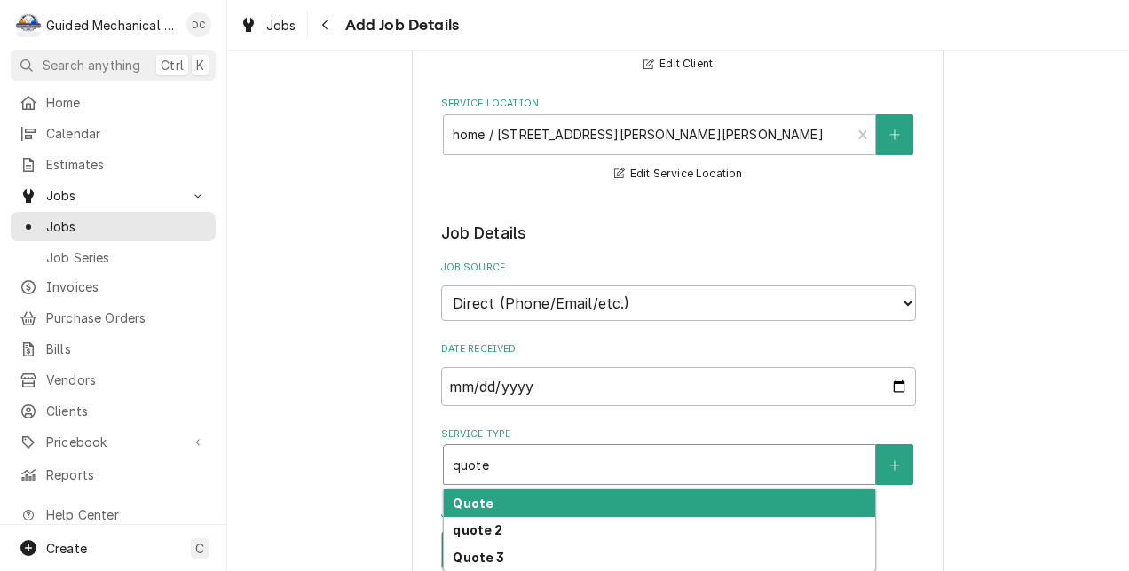
scroll to position [266, 0]
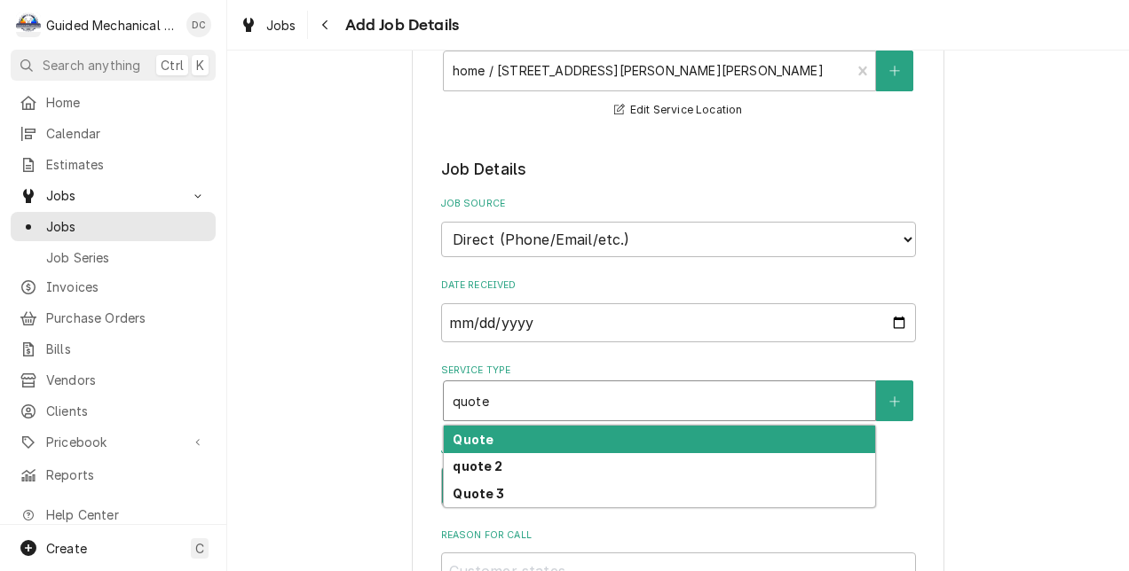
click at [762, 443] on div "Quote" at bounding box center [659, 440] width 431 height 28
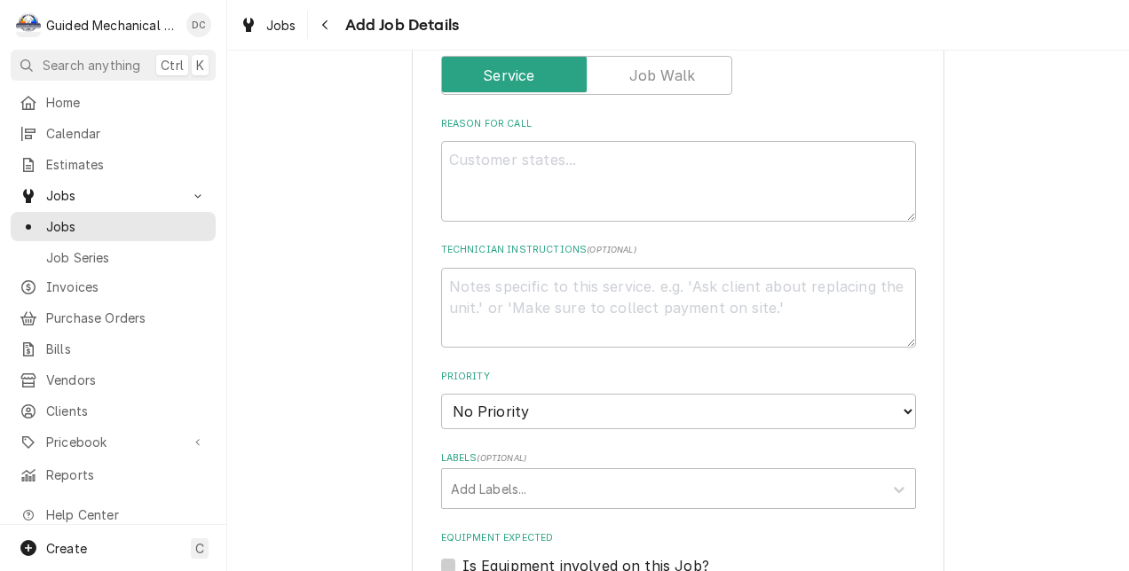
scroll to position [710, 0]
click at [696, 163] on textarea "Reason For Call" at bounding box center [678, 179] width 475 height 81
type textarea "x"
type textarea "i"
type textarea "x"
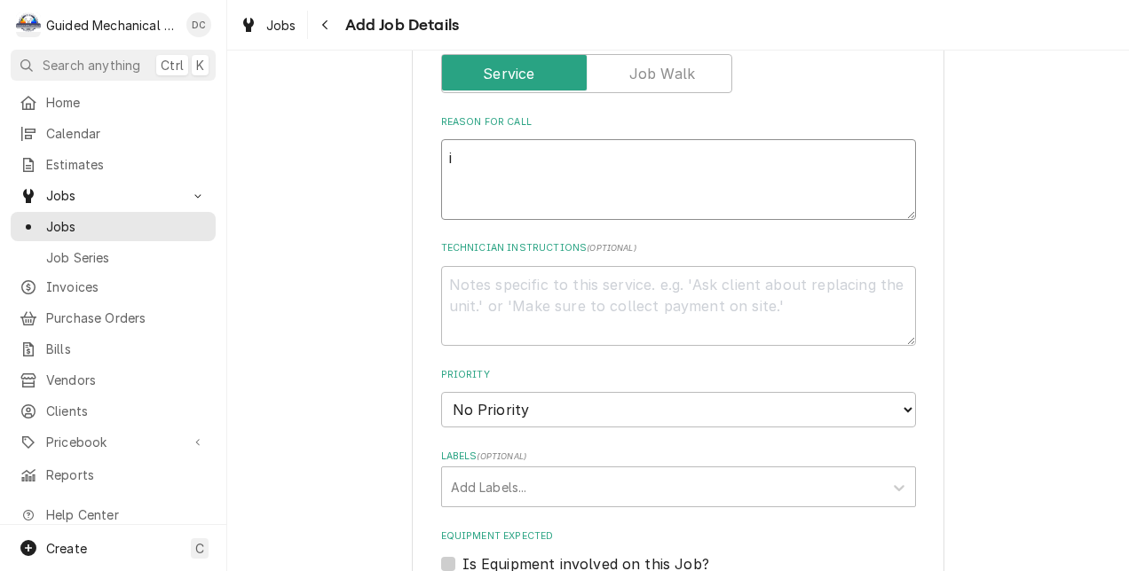
type textarea "in"
type textarea "x"
type textarea "ins"
type textarea "x"
type textarea "inst"
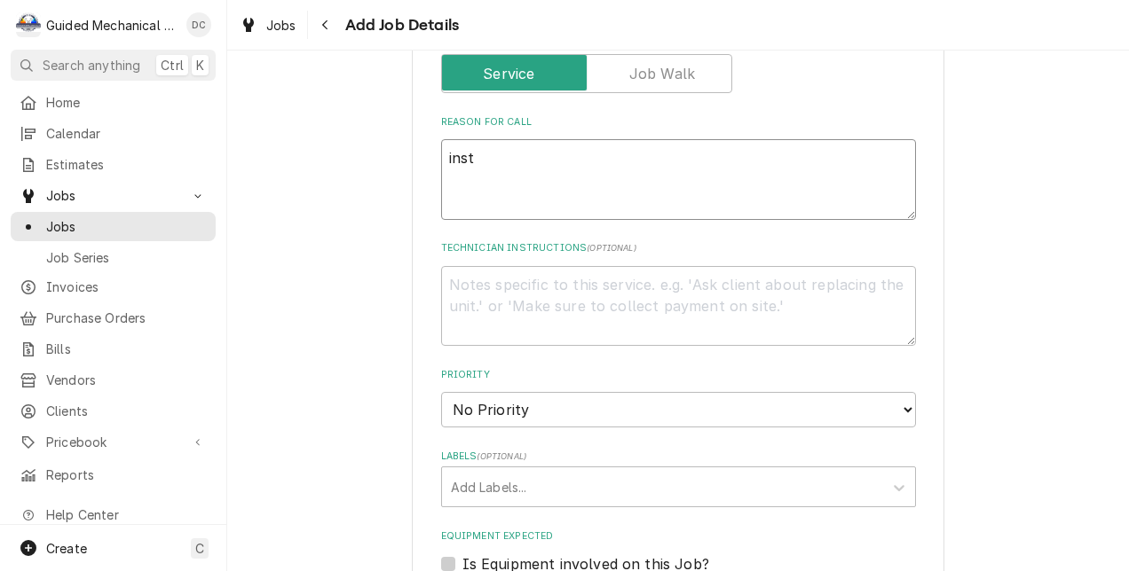
type textarea "x"
type textarea "insta"
type textarea "x"
type textarea "instal"
type textarea "x"
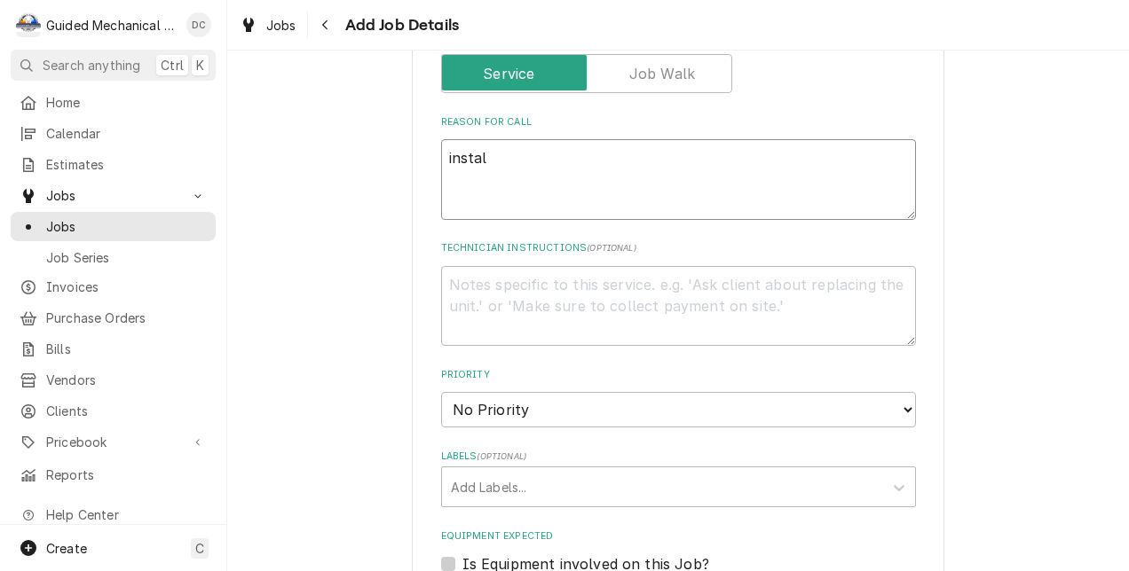
type textarea "install"
type textarea "x"
type textarea "installa"
type textarea "x"
type textarea "installat"
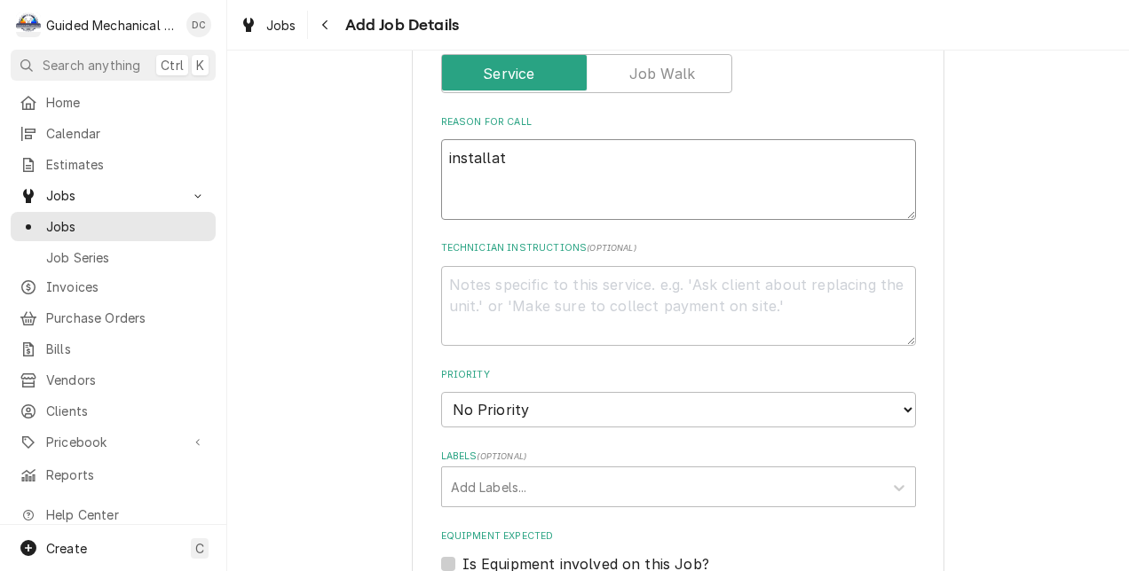
type textarea "x"
type textarea "installati"
type textarea "x"
type textarea "installatio"
type textarea "x"
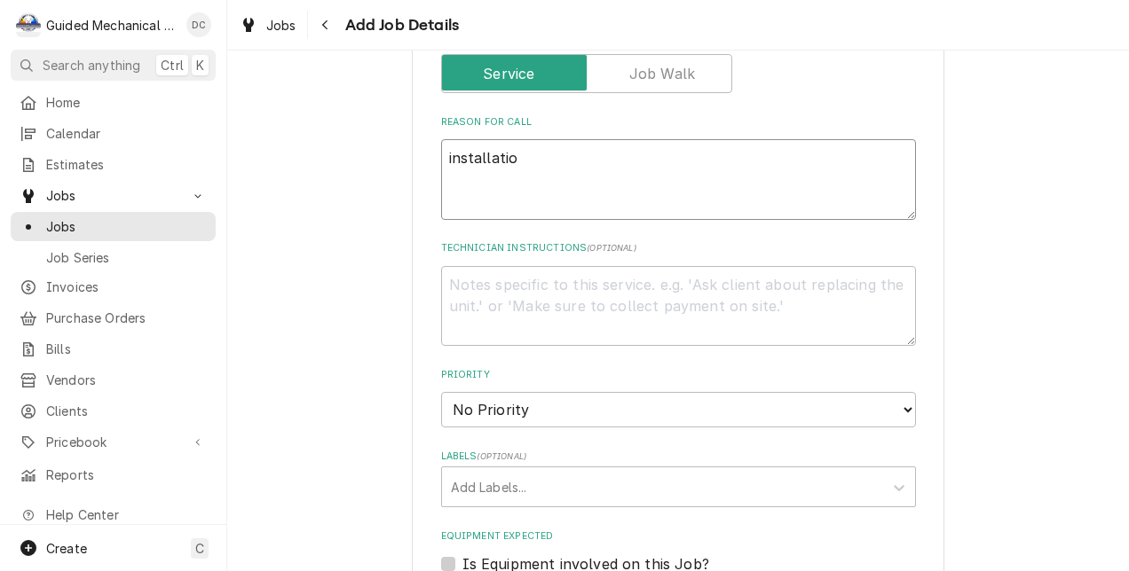
type textarea "installation"
type textarea "x"
type textarea "installation"
type textarea "x"
type textarea "installation o"
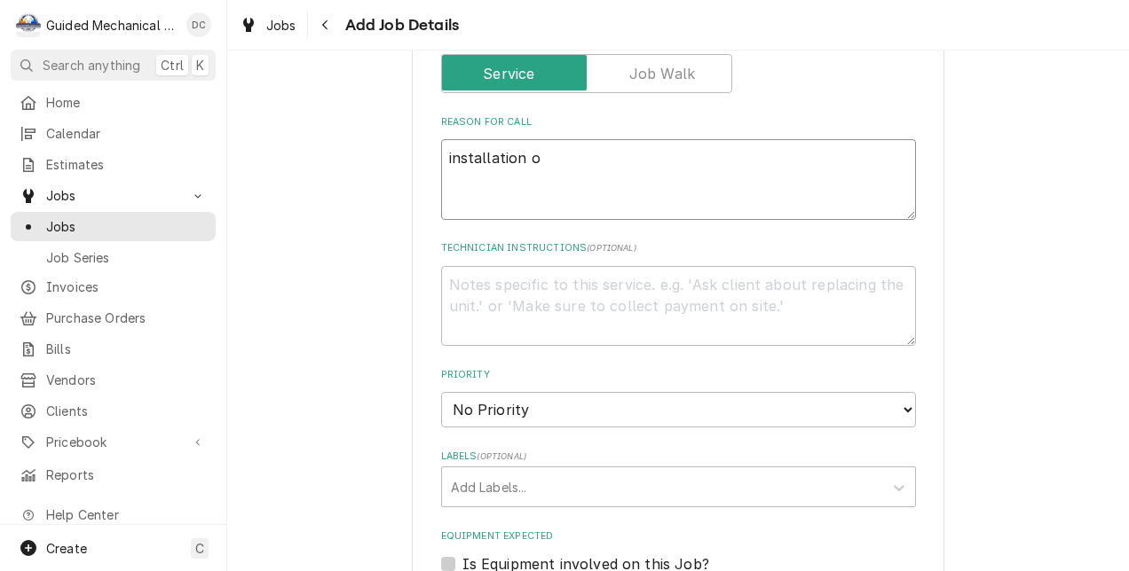
type textarea "x"
type textarea "installation of"
type textarea "x"
type textarea "installation of"
type textarea "x"
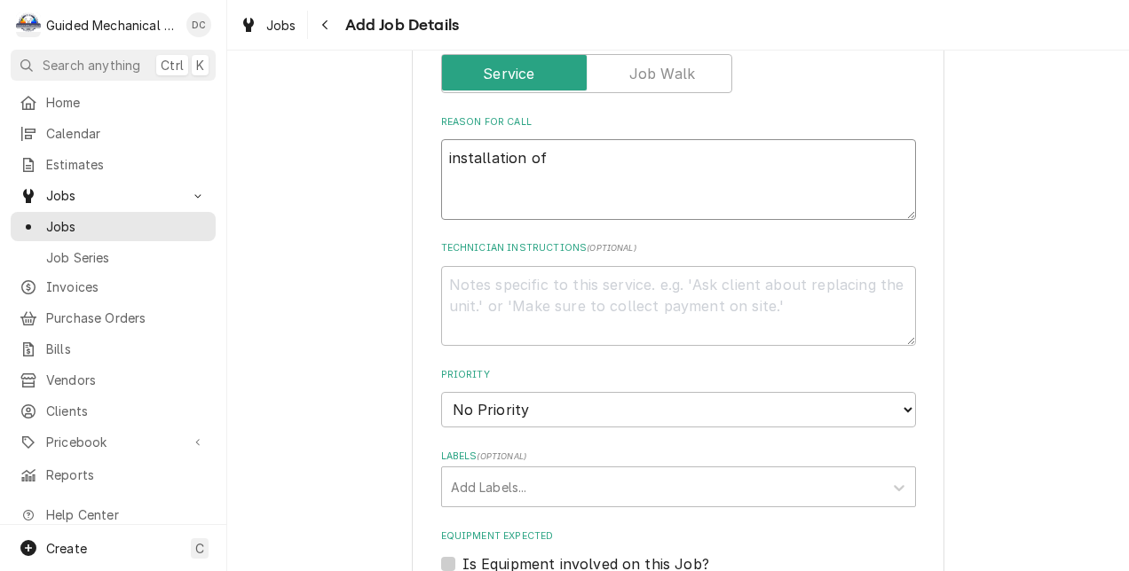
type textarea "installation of s"
type textarea "x"
type textarea "installation of so"
type textarea "x"
type textarea "installation of sof"
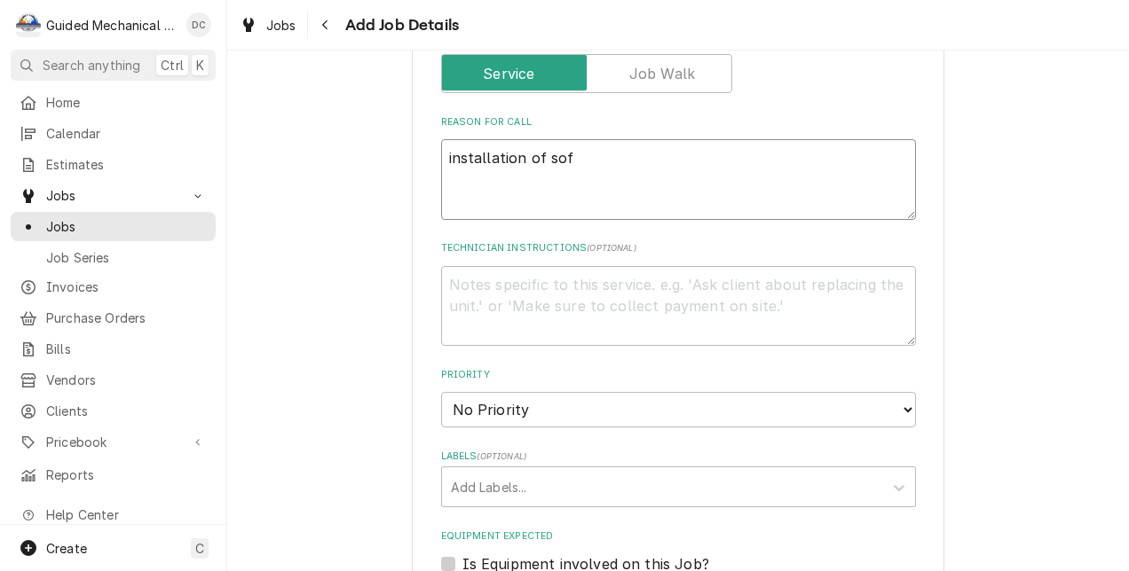
type textarea "x"
type textarea "installation of soft"
type textarea "x"
type textarea "installation of soft"
type textarea "x"
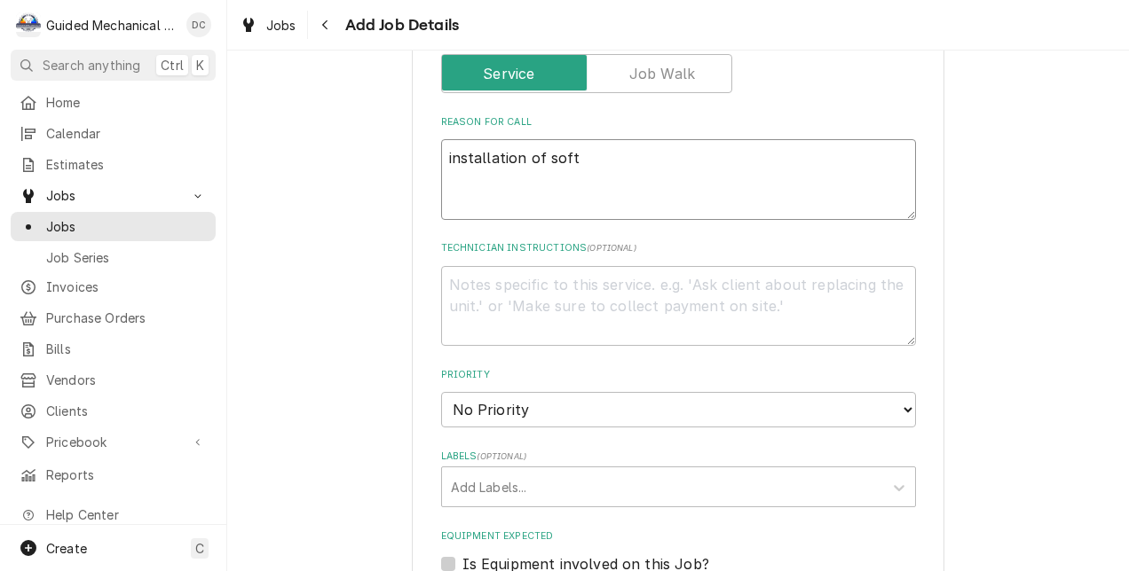
type textarea "installation of soft s"
type textarea "x"
type textarea "installation of soft st"
type textarea "x"
type textarea "installation of soft sta"
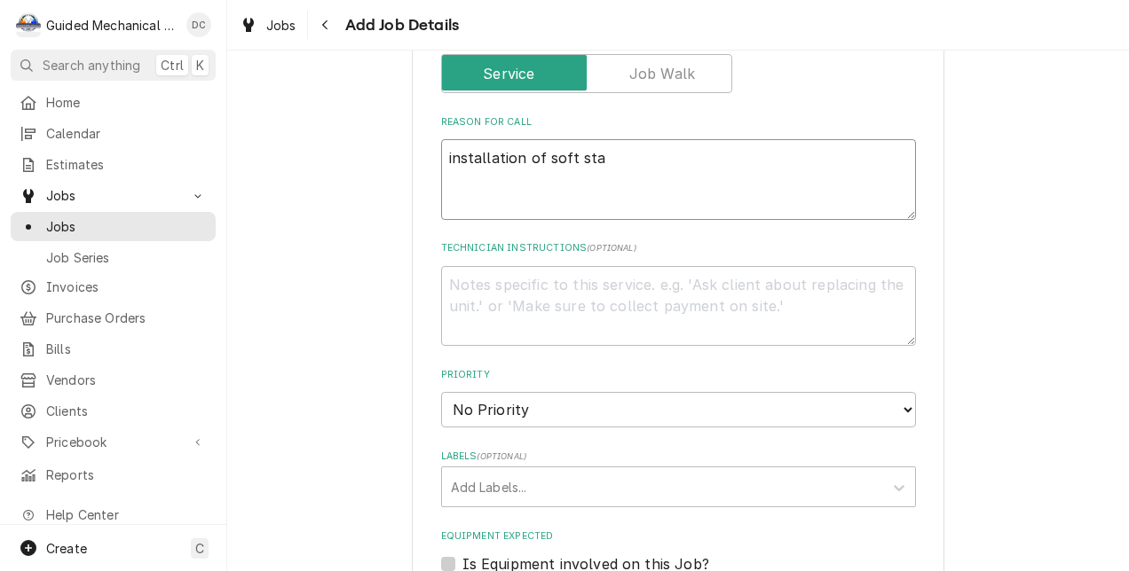
type textarea "x"
type textarea "installation of soft star"
type textarea "x"
type textarea "installation of soft start"
type textarea "x"
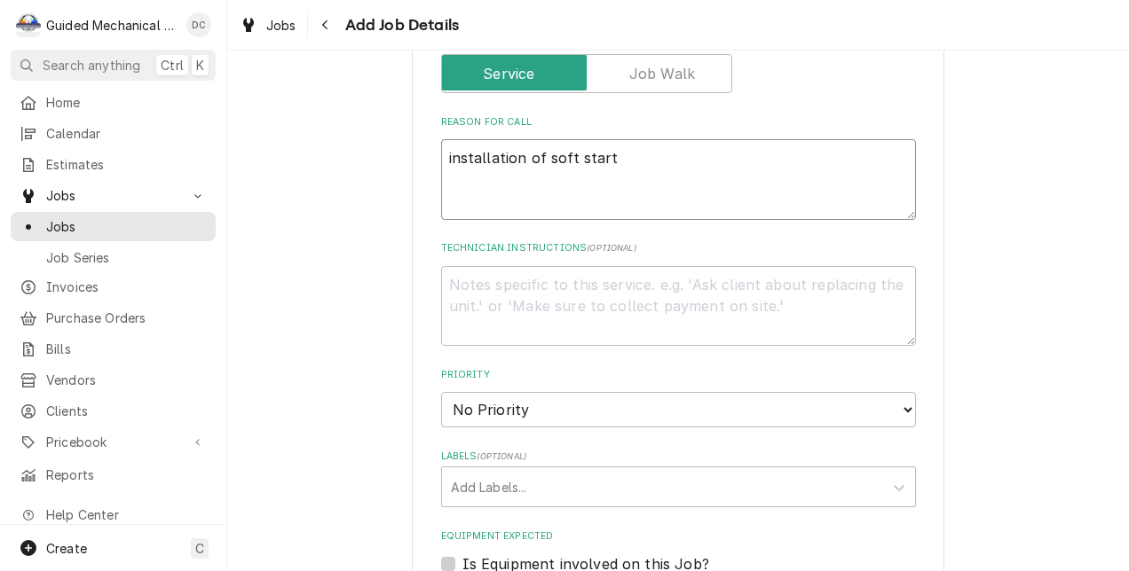
type textarea "installation of soft start"
type textarea "x"
type textarea "installation of soft start k"
type textarea "x"
type textarea "installation of soft start ki"
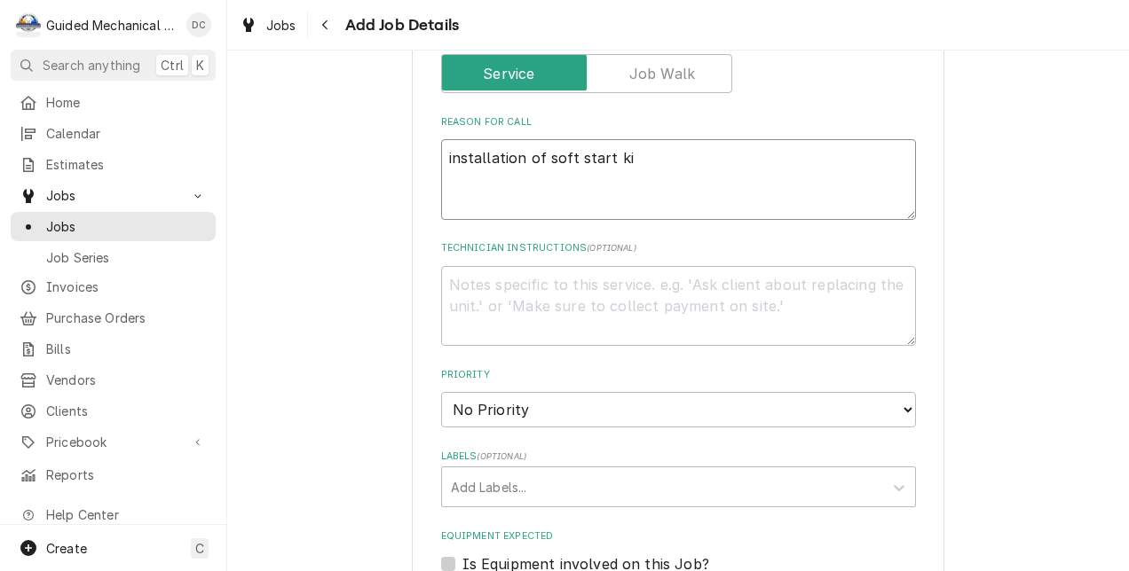
type textarea "x"
type textarea "installation of soft start kit"
type textarea "x"
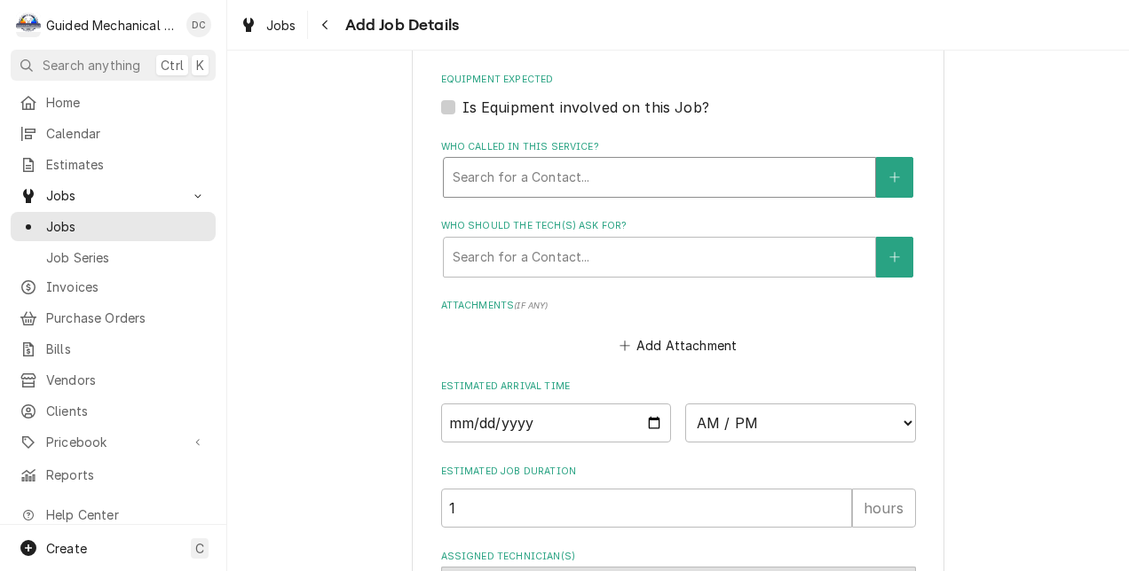
scroll to position [1331, 0]
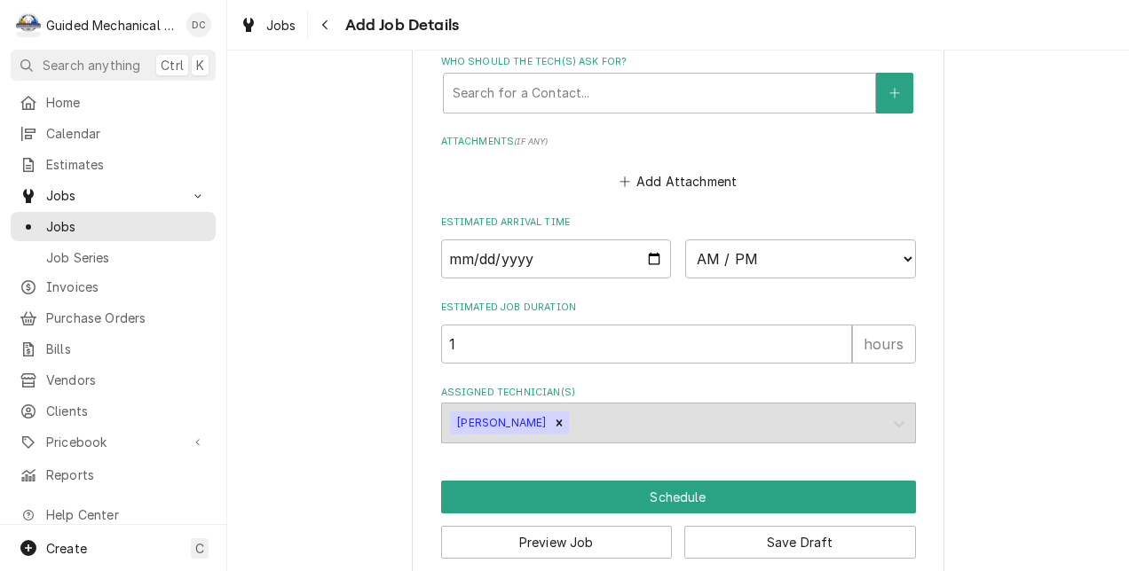
type textarea "installation of soft start kit"
click at [642, 260] on input "Date" at bounding box center [556, 259] width 231 height 39
type textarea "x"
type input "2025-08-28"
type textarea "x"
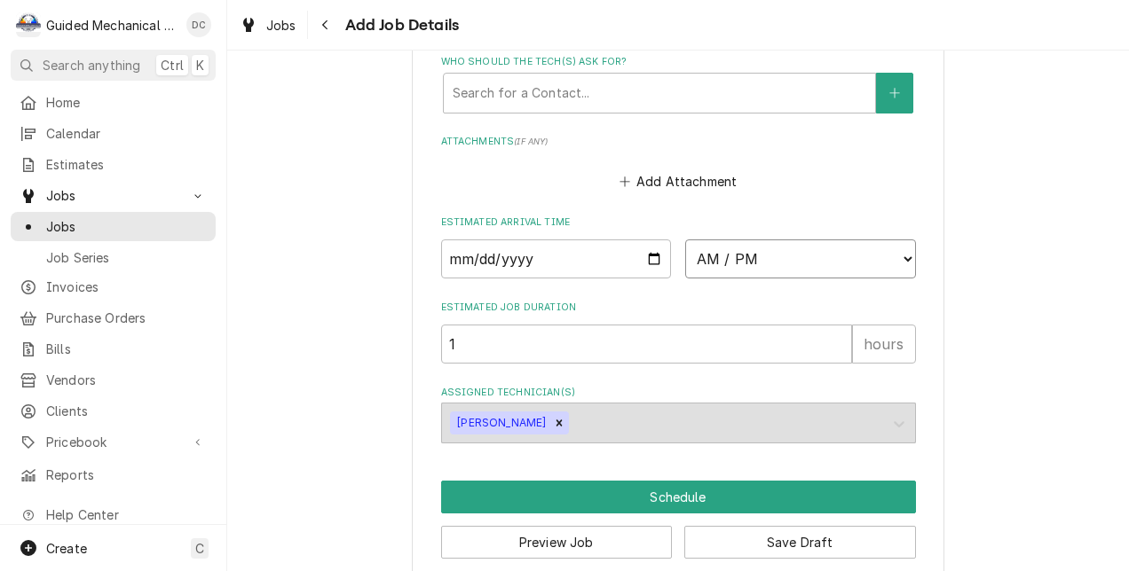
click at [808, 266] on select "AM / PM 6:00 AM 6:15 AM 6:30 AM 6:45 AM 7:00 AM 7:15 AM 7:30 AM 7:45 AM 8:00 AM…" at bounding box center [800, 259] width 231 height 39
select select "10:00:00"
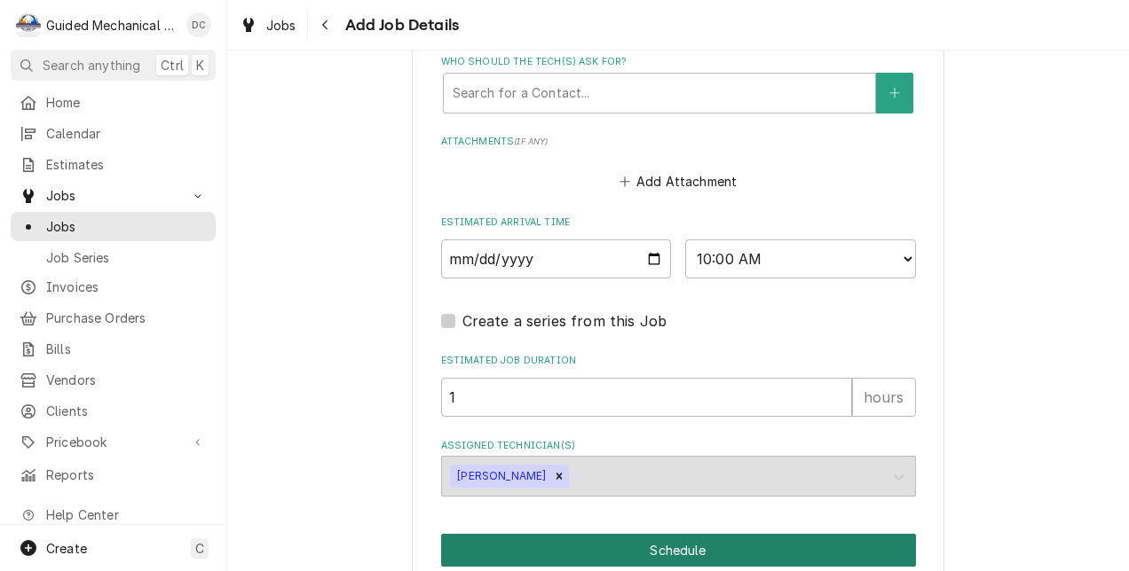
click at [703, 548] on button "Schedule" at bounding box center [678, 550] width 475 height 33
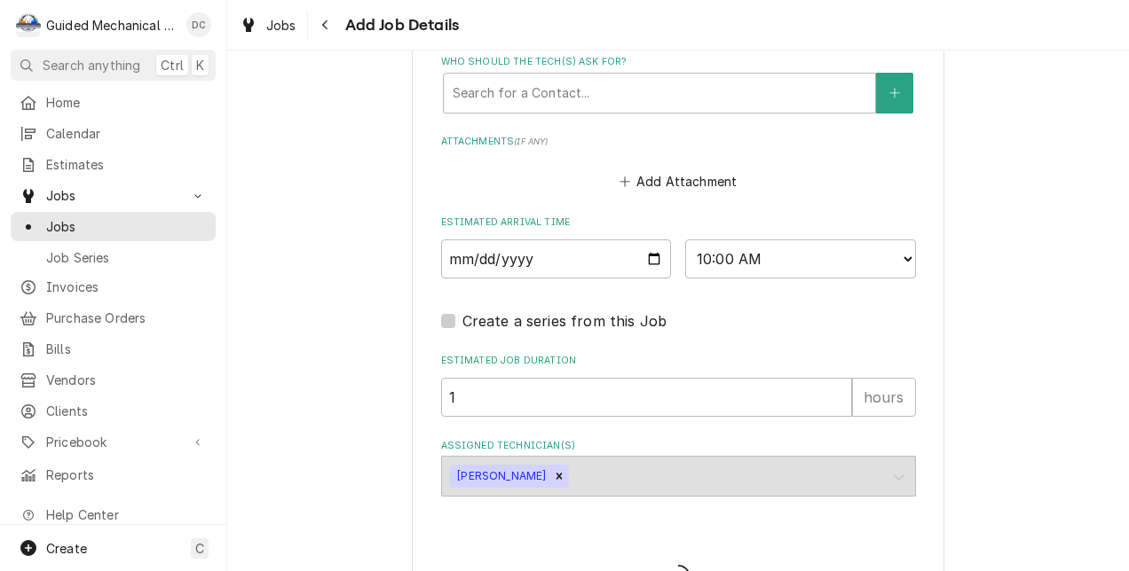
type textarea "x"
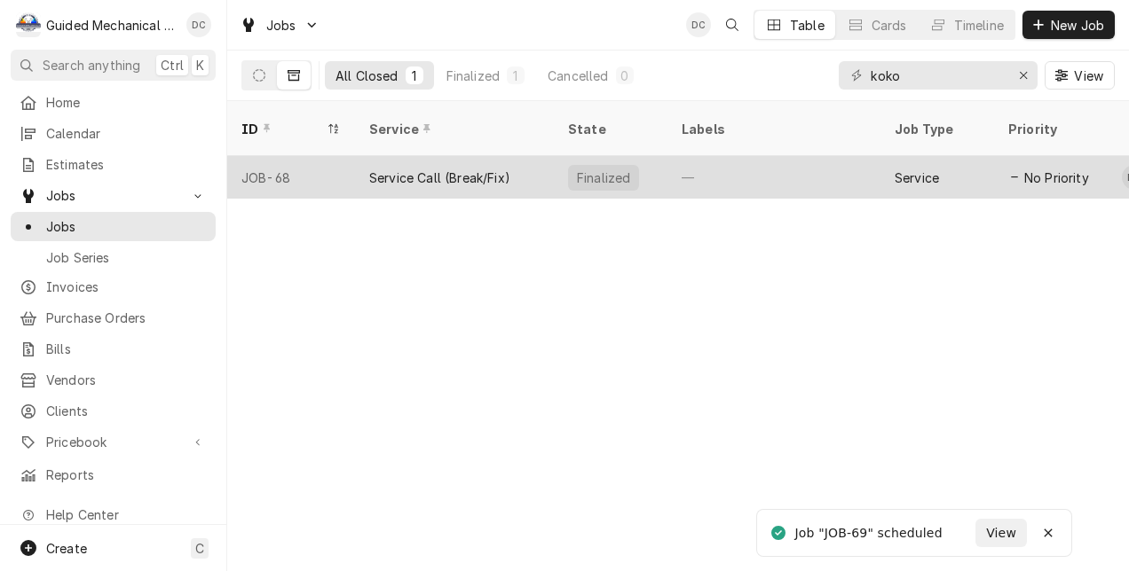
click at [492, 156] on div "Service Call (Break/Fix)" at bounding box center [454, 177] width 199 height 43
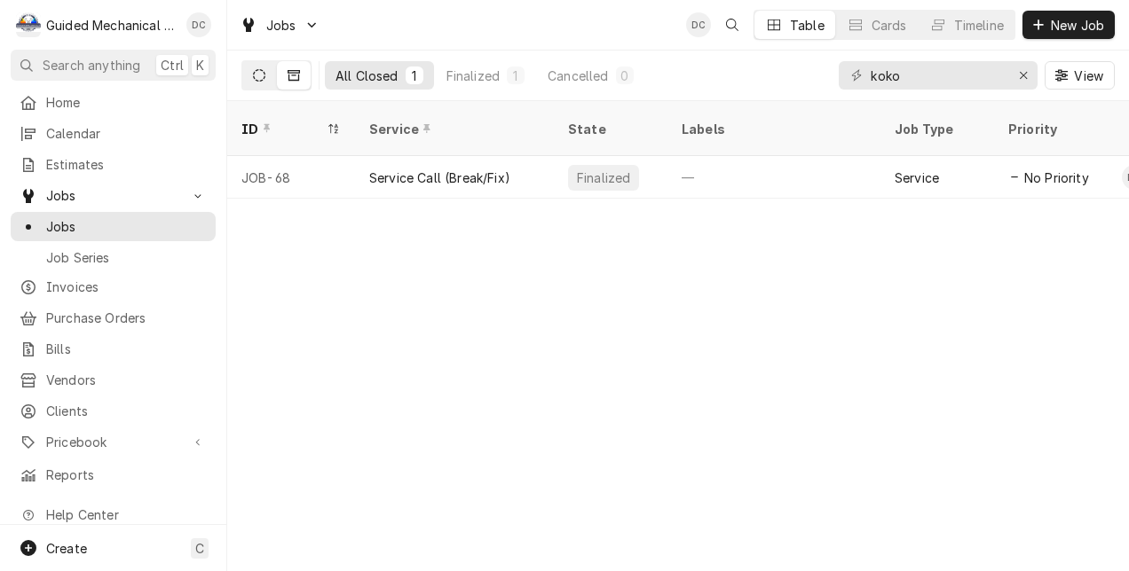
click at [267, 64] on button "Dynamic Content Wrapper" at bounding box center [259, 75] width 34 height 28
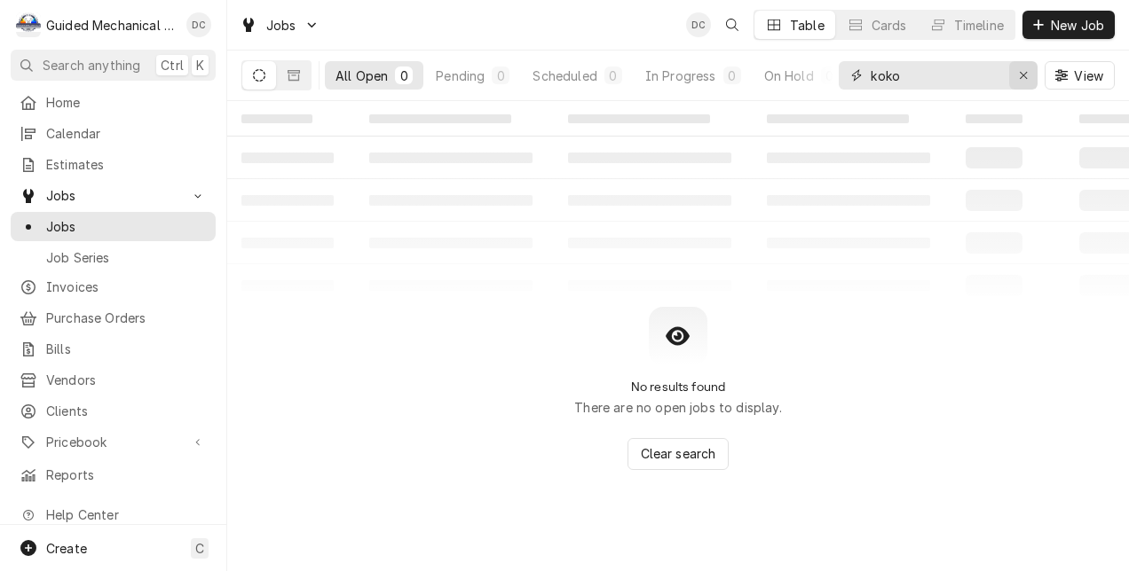
click at [1031, 75] on div "Erase input" at bounding box center [1023, 76] width 18 height 18
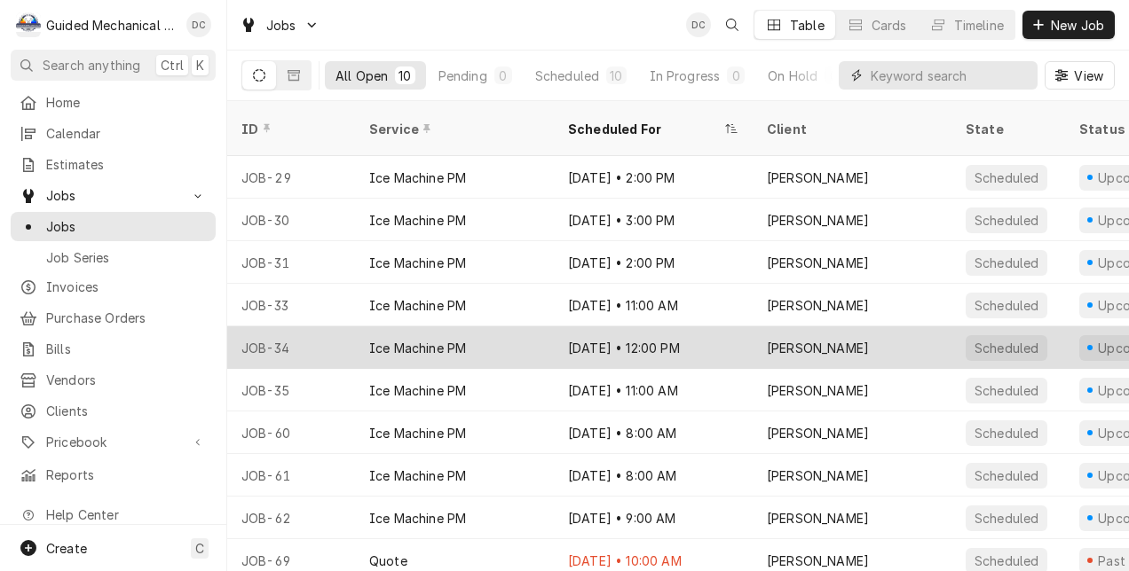
scroll to position [2, 0]
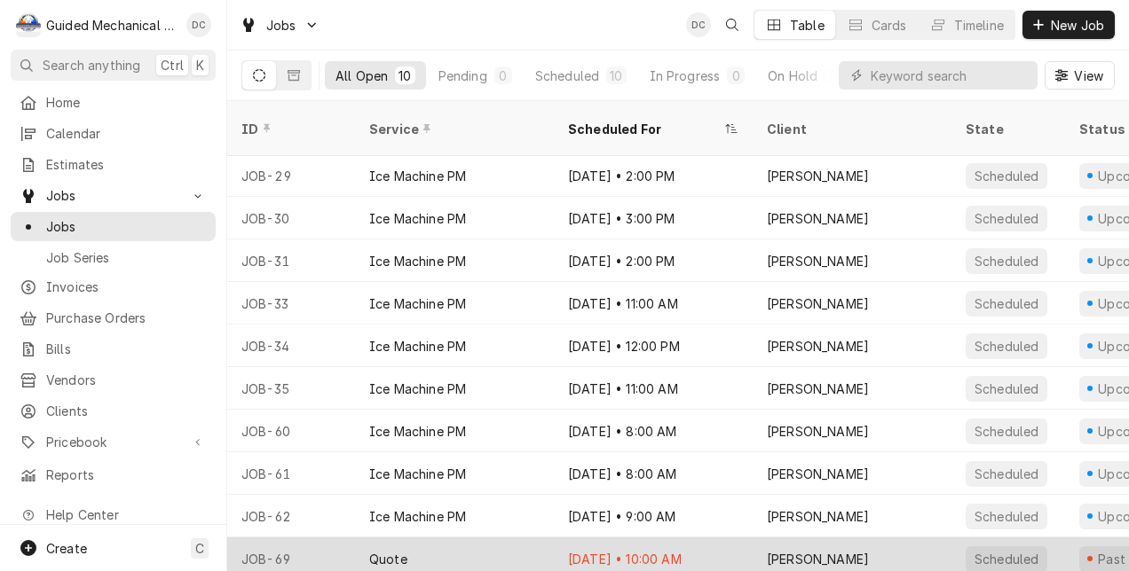
click at [441, 538] on div "Quote" at bounding box center [454, 559] width 199 height 43
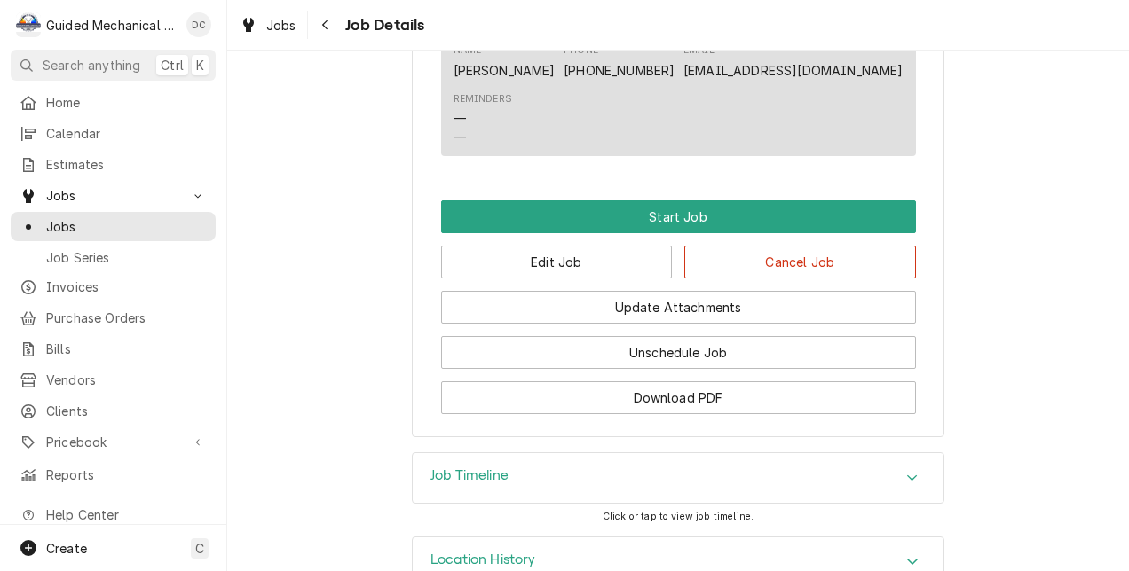
scroll to position [976, 0]
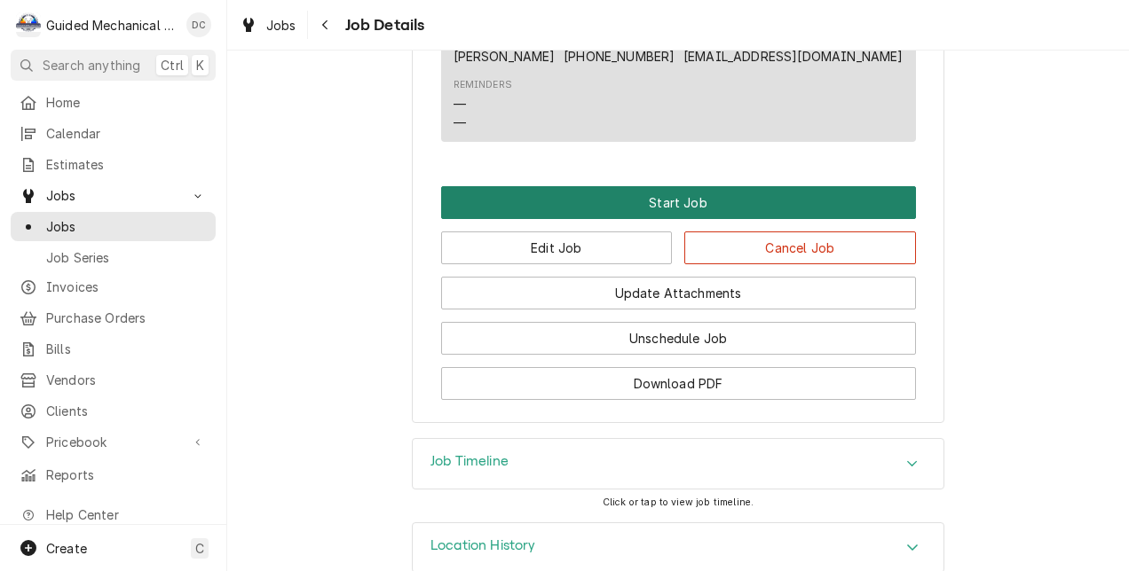
click at [789, 219] on button "Start Job" at bounding box center [678, 202] width 475 height 33
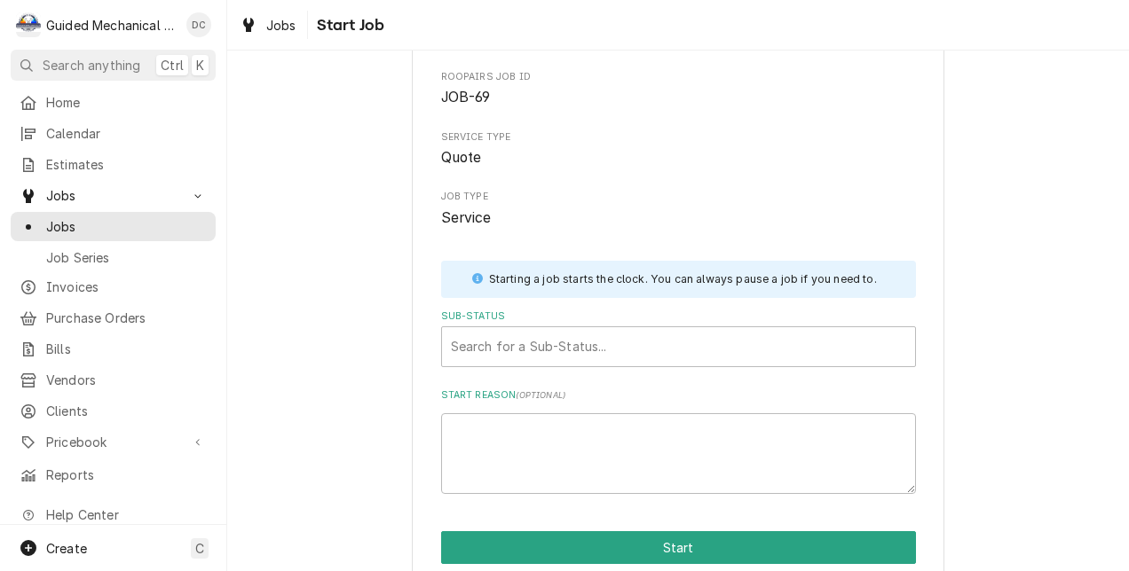
scroll to position [157, 0]
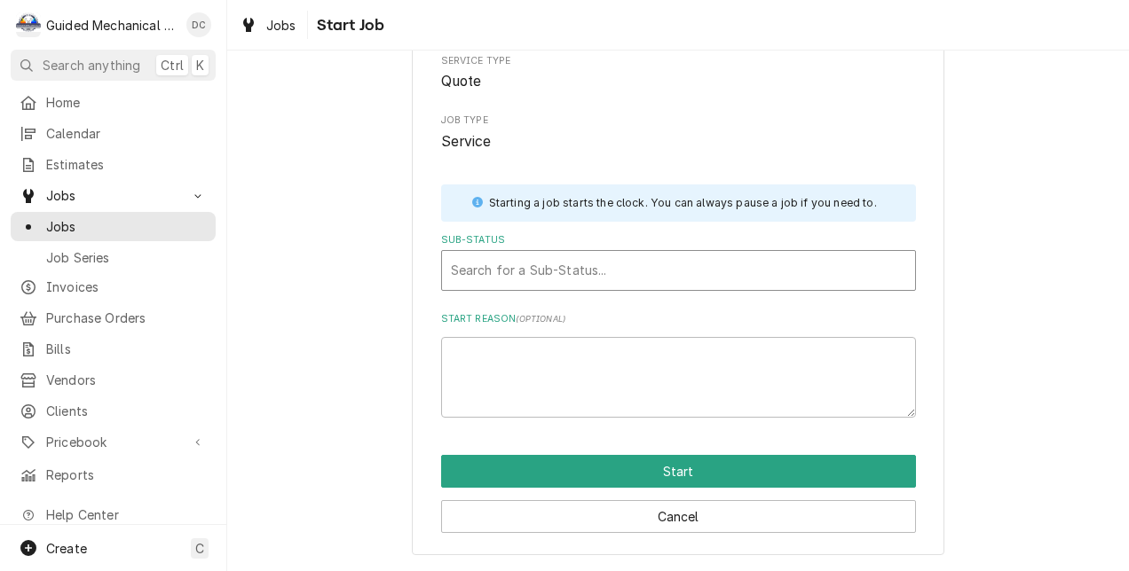
click at [636, 276] on div "Sub-Status" at bounding box center [678, 271] width 455 height 32
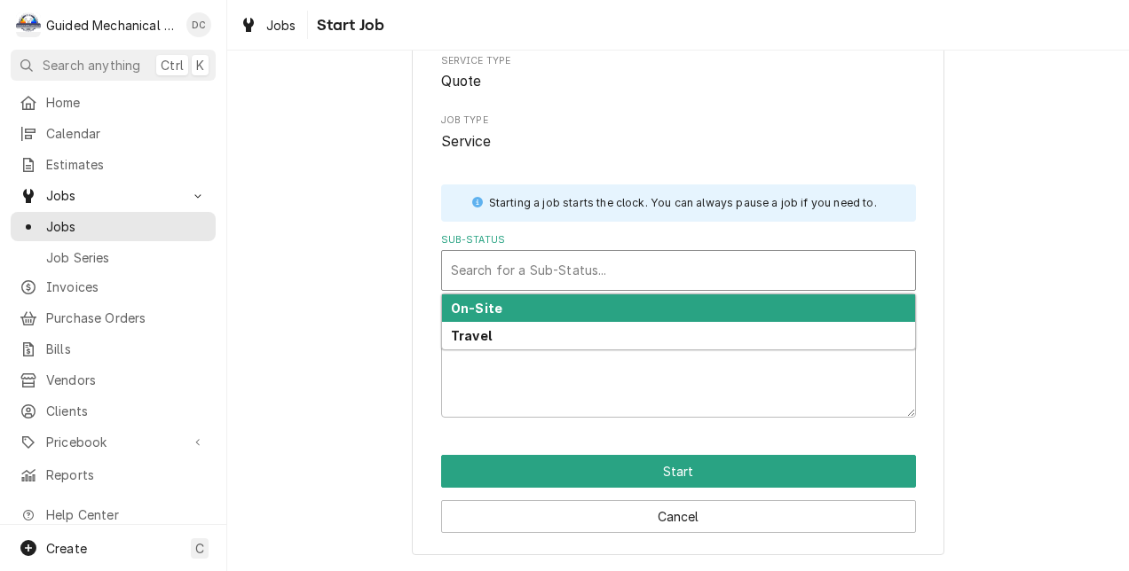
click at [607, 307] on div "On-Site" at bounding box center [678, 309] width 473 height 28
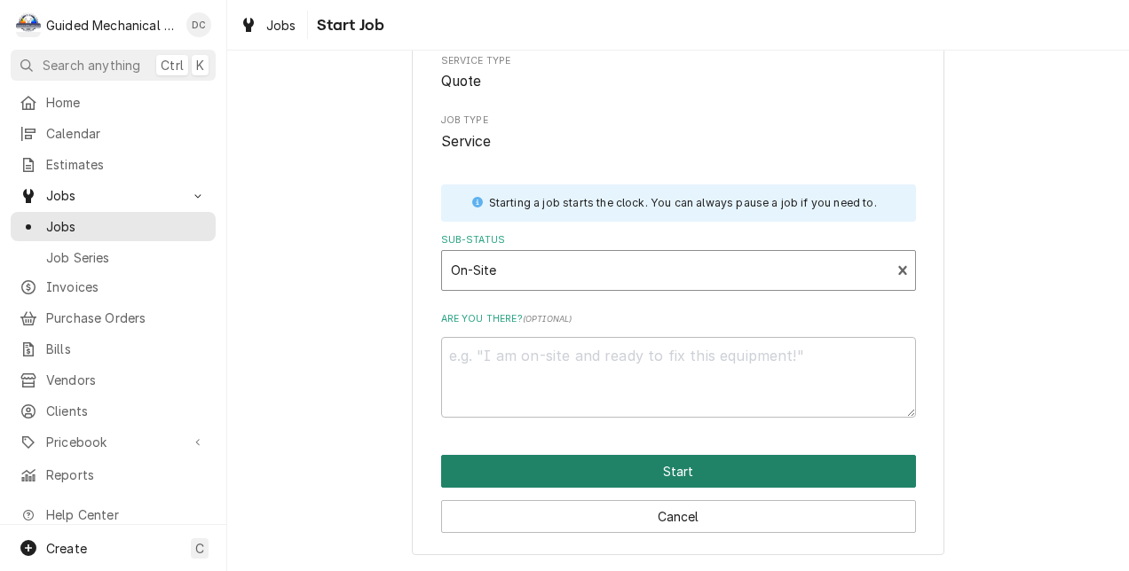
click at [619, 462] on button "Start" at bounding box center [678, 471] width 475 height 33
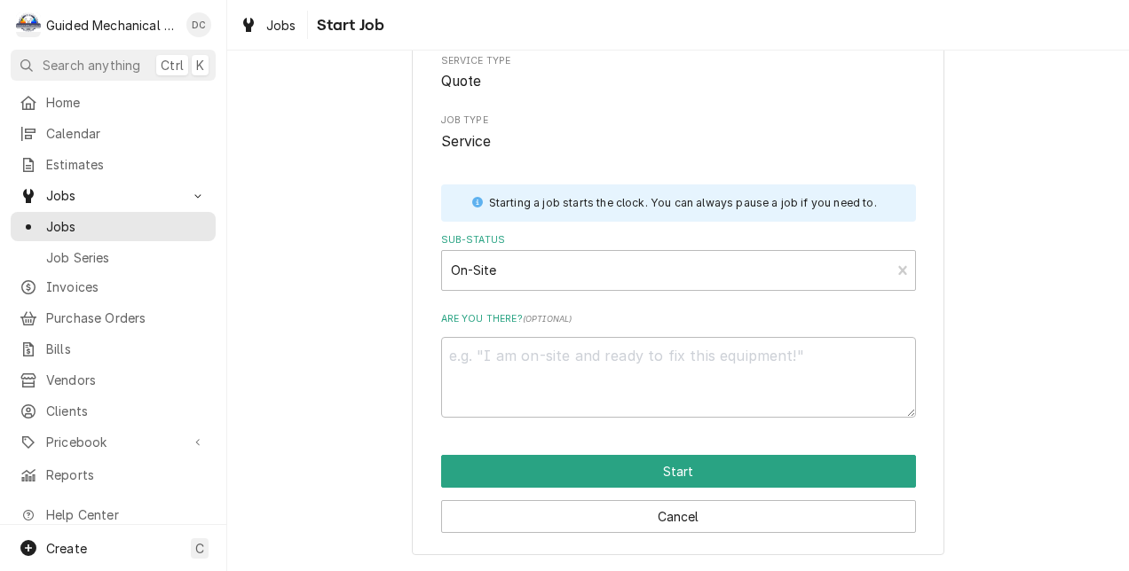
type textarea "x"
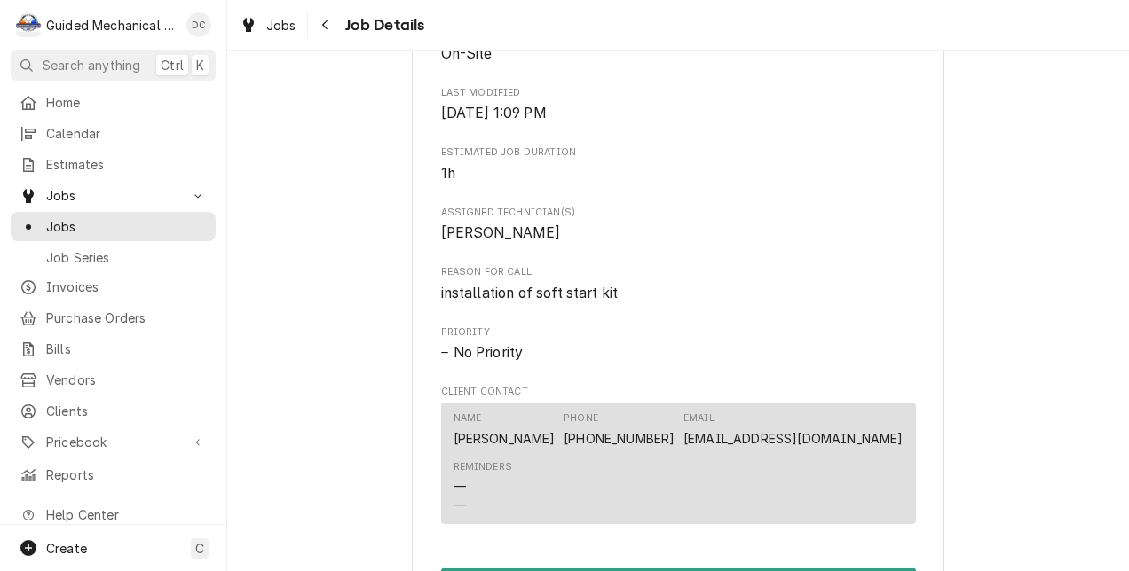
scroll to position [887, 0]
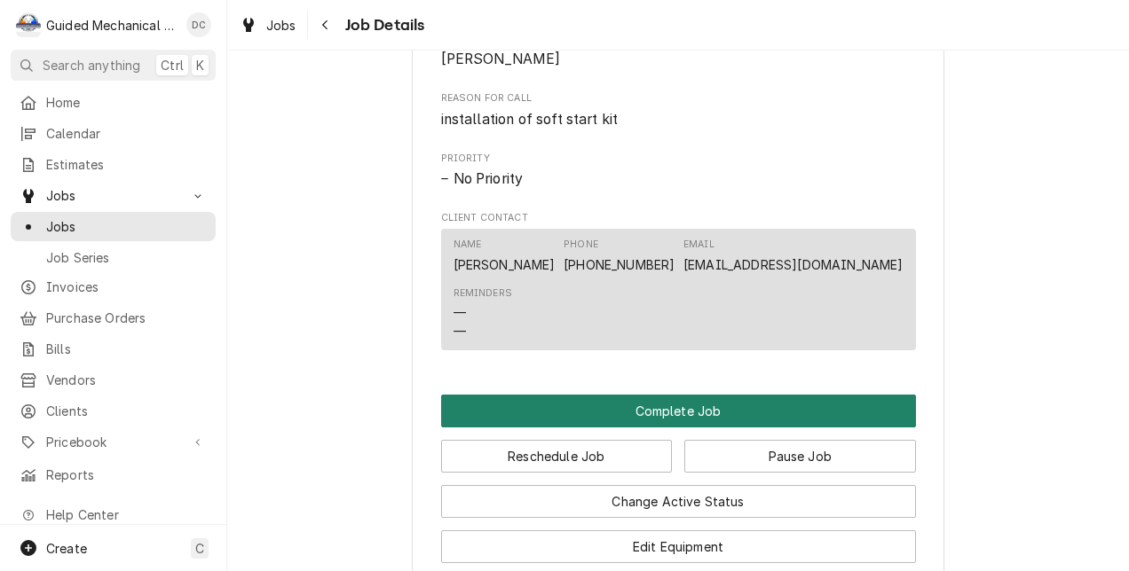
click at [735, 420] on button "Complete Job" at bounding box center [678, 411] width 475 height 33
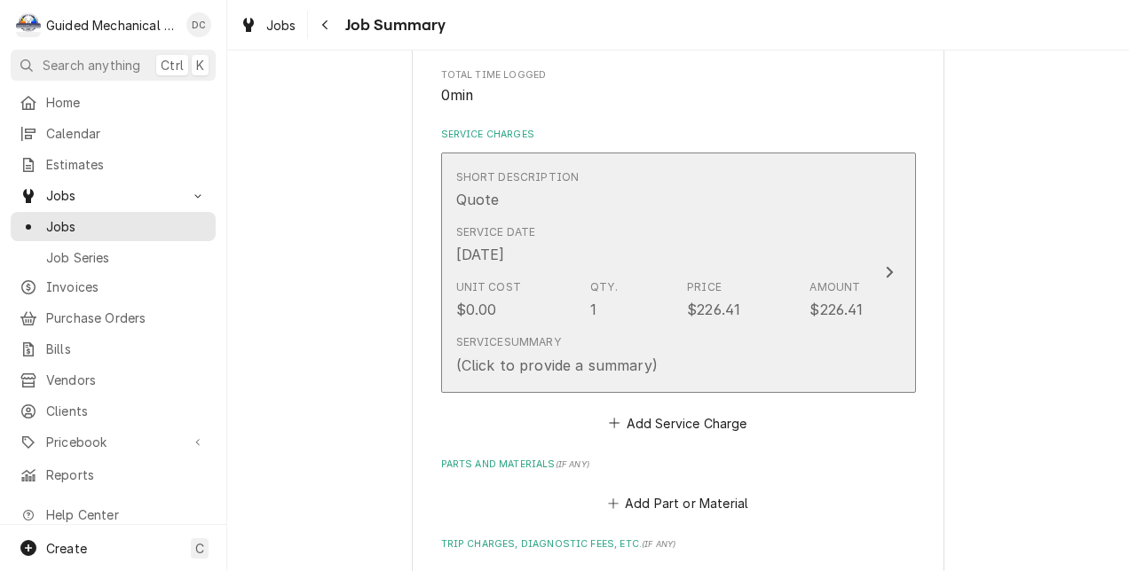
click at [623, 269] on div "Service Date [DATE]" at bounding box center [659, 244] width 407 height 55
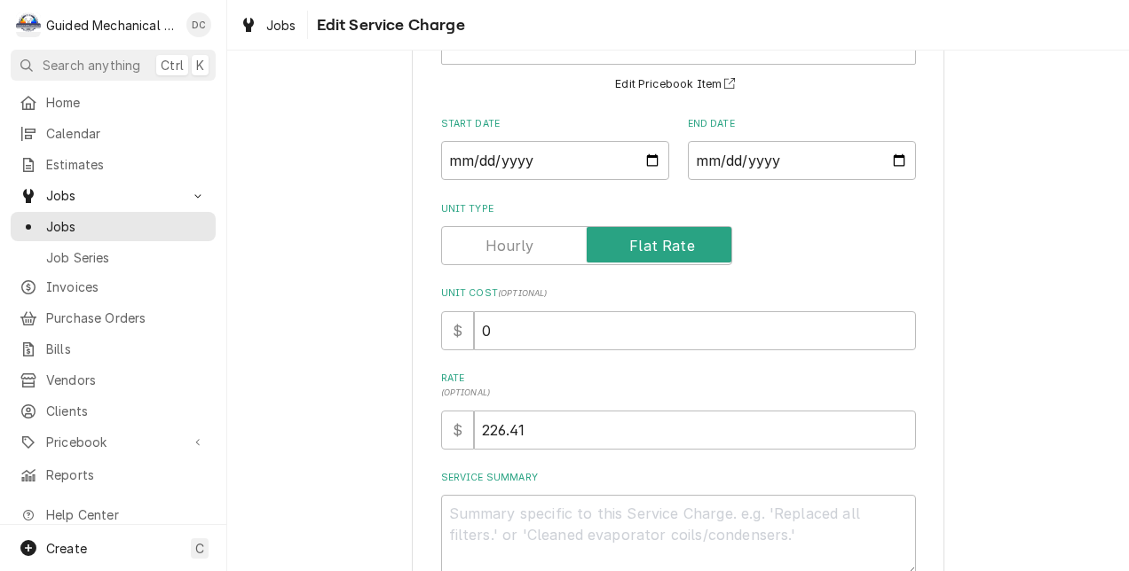
scroll to position [177, 0]
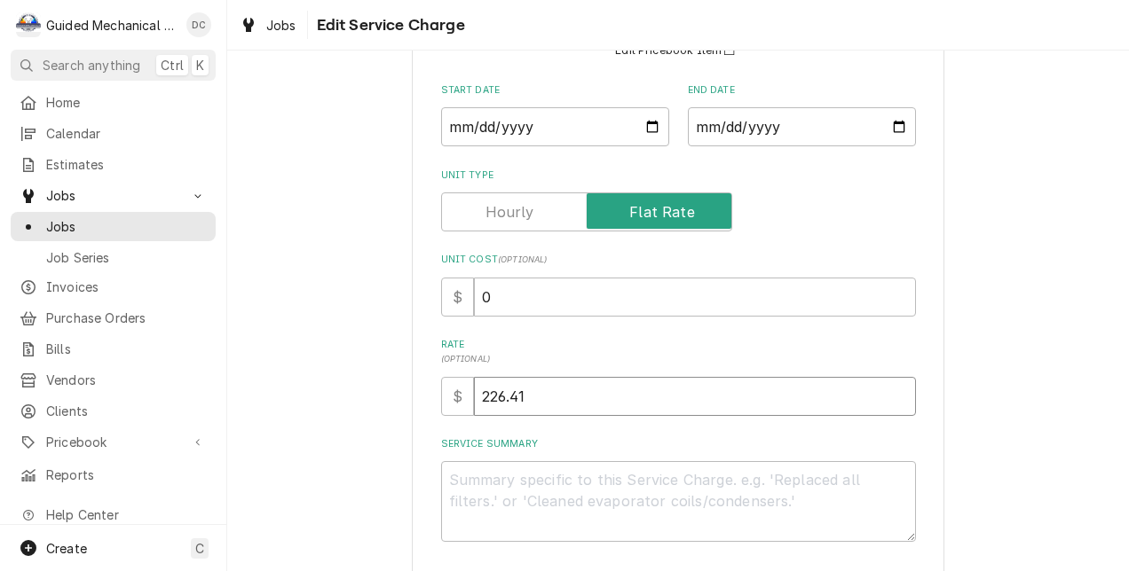
click at [571, 387] on input "226.41" at bounding box center [695, 396] width 442 height 39
drag, startPoint x: 566, startPoint y: 390, endPoint x: 374, endPoint y: 385, distance: 191.7
click at [374, 385] on div "Use the fields below to edit this service charge Short Description Quote Edit P…" at bounding box center [678, 294] width 902 height 804
type textarea "x"
type input "2"
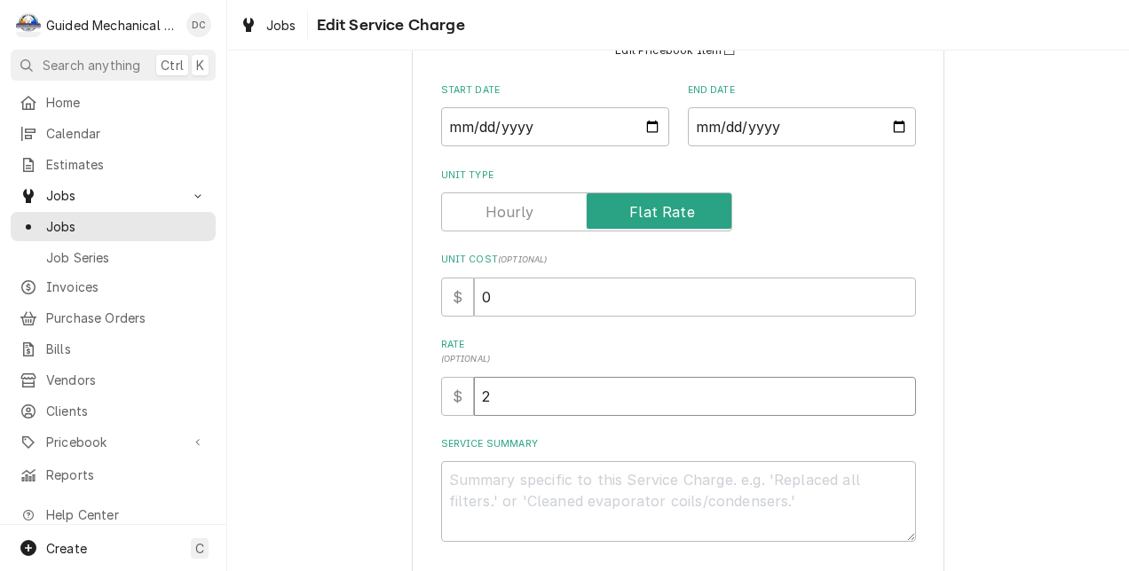
type textarea "x"
type input "21"
type textarea "x"
type input "215"
click at [550, 483] on textarea "Service Summary" at bounding box center [678, 501] width 475 height 81
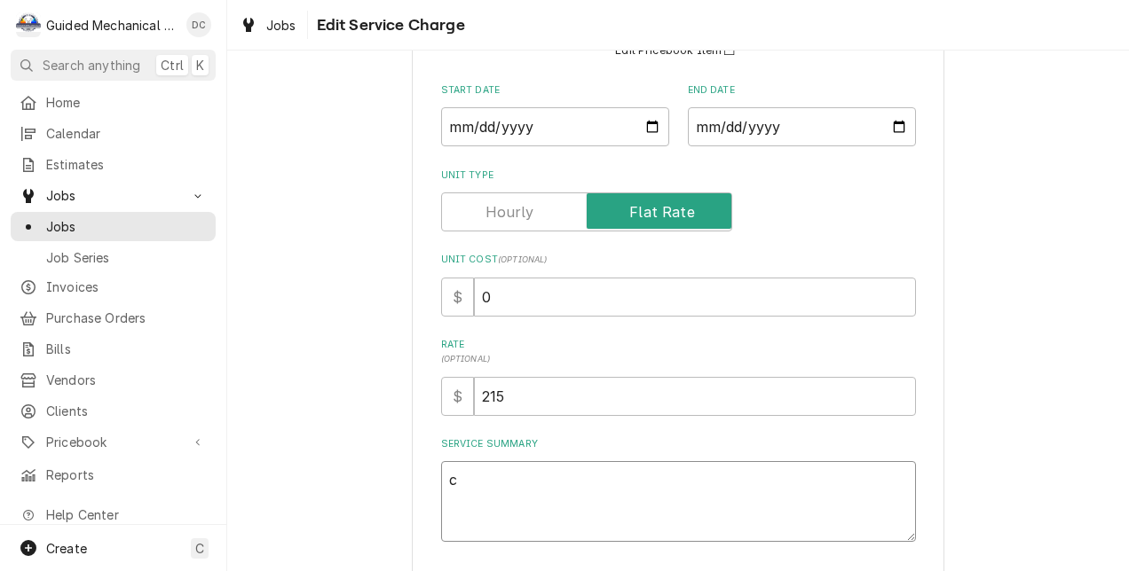
type textarea "x"
type textarea "c"
type textarea "x"
type textarea "cu"
type textarea "x"
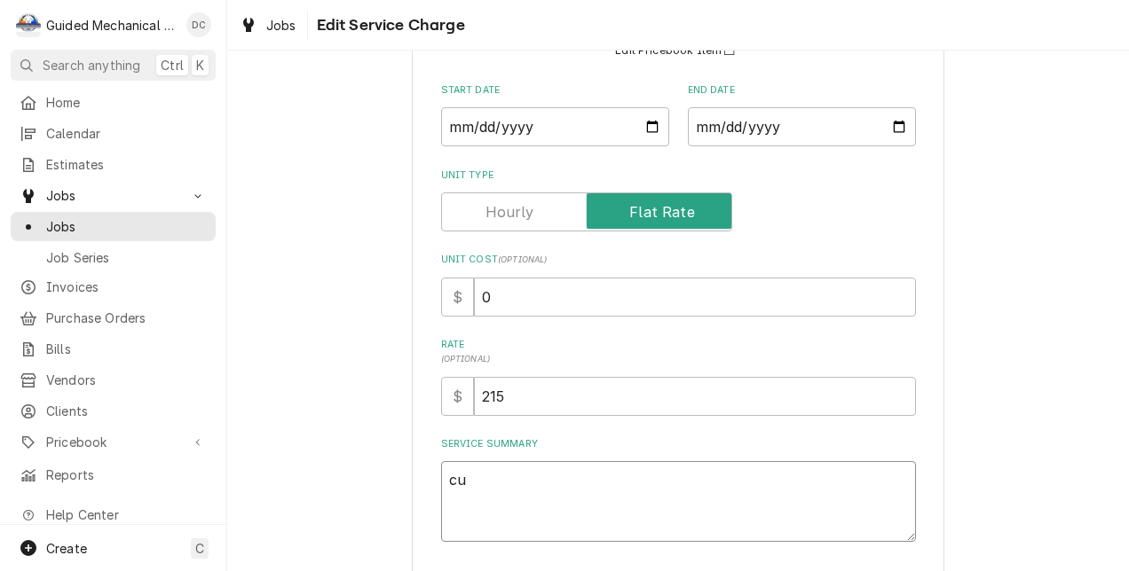
type textarea "cus"
type textarea "x"
type textarea "cust"
type textarea "x"
type textarea "custom"
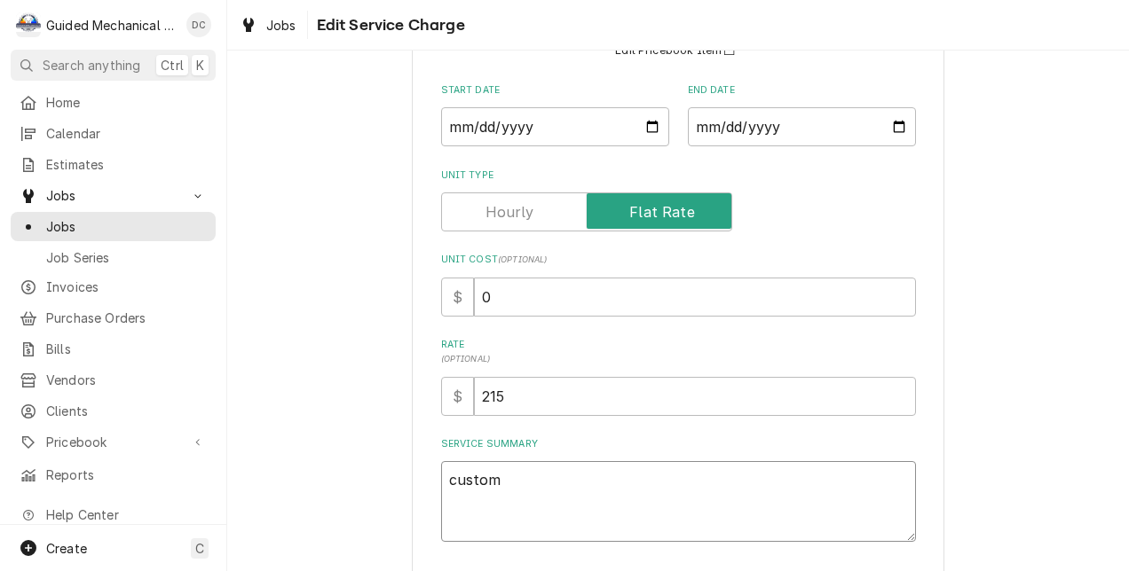
type textarea "x"
type textarea "customn"
type textarea "x"
type textarea "customne"
type textarea "x"
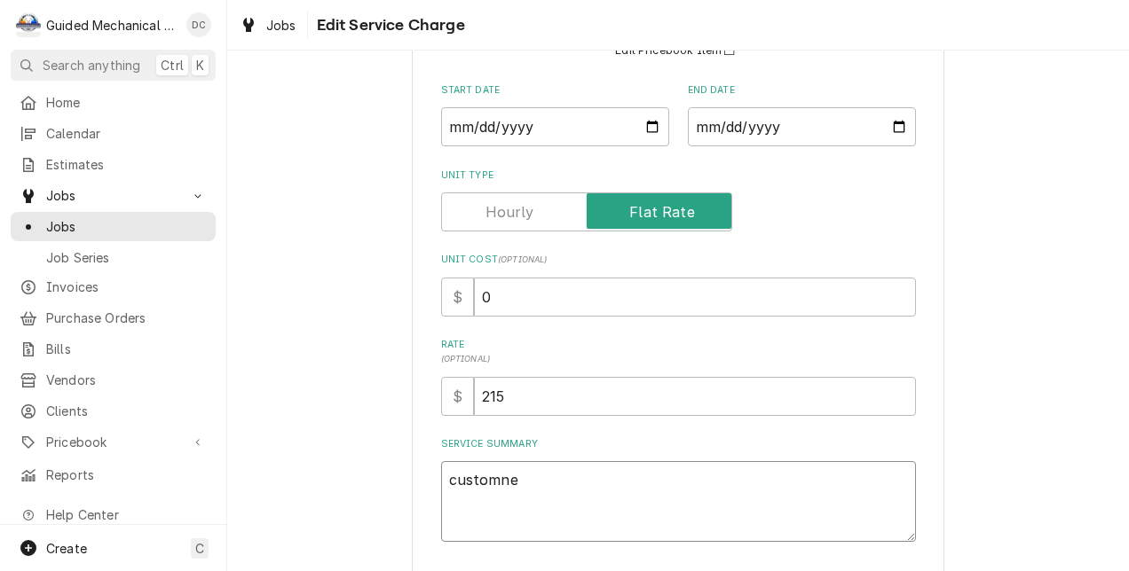
type textarea "customner"
type textarea "x"
type textarea "customner"
type textarea "x"
type textarea "customner"
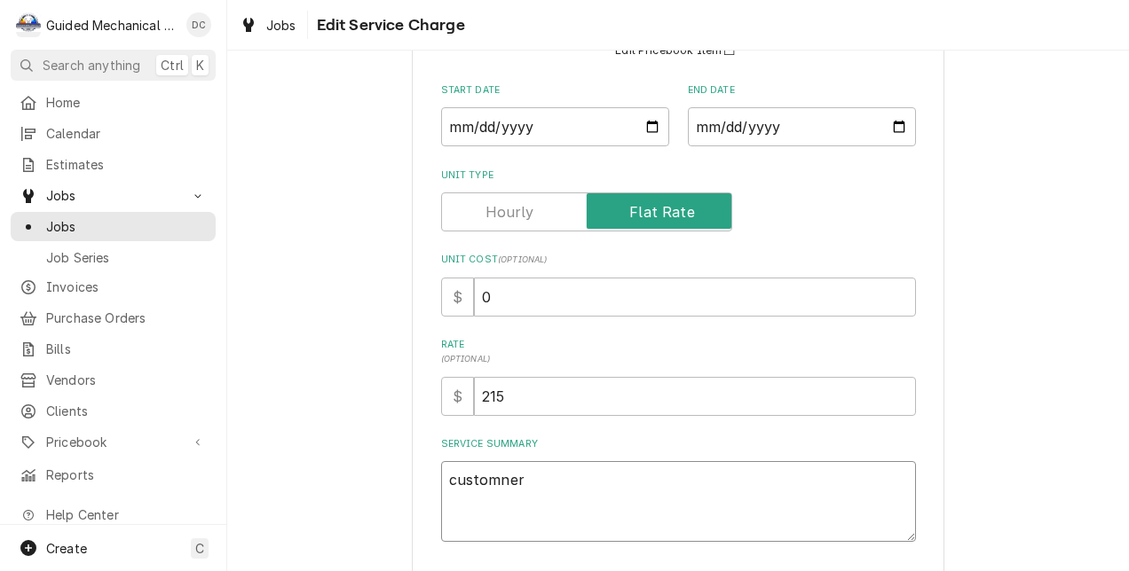
type textarea "x"
type textarea "customne"
type textarea "x"
type textarea "customn"
type textarea "x"
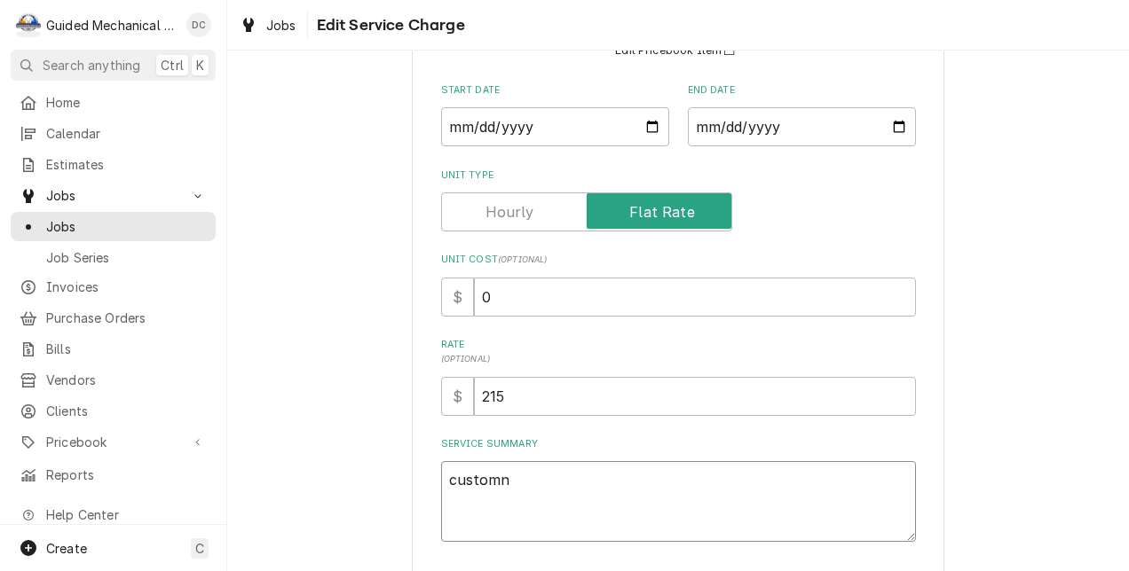
type textarea "custom"
type textarea "x"
type textarea "custome"
type textarea "x"
type textarea "customer"
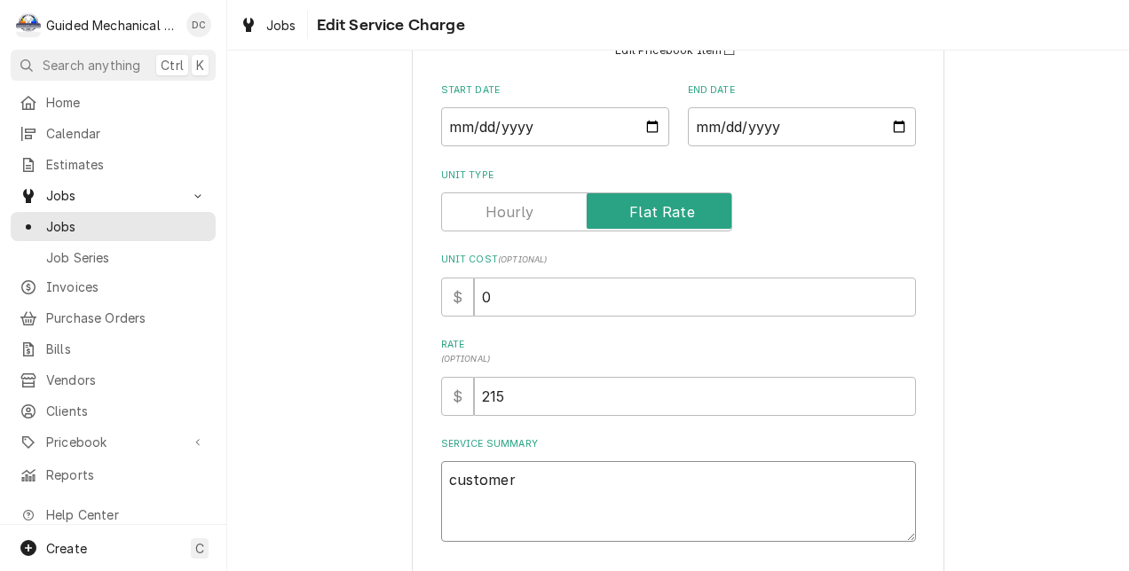
type textarea "x"
type textarea "customer r"
type textarea "x"
type textarea "customer re"
type textarea "x"
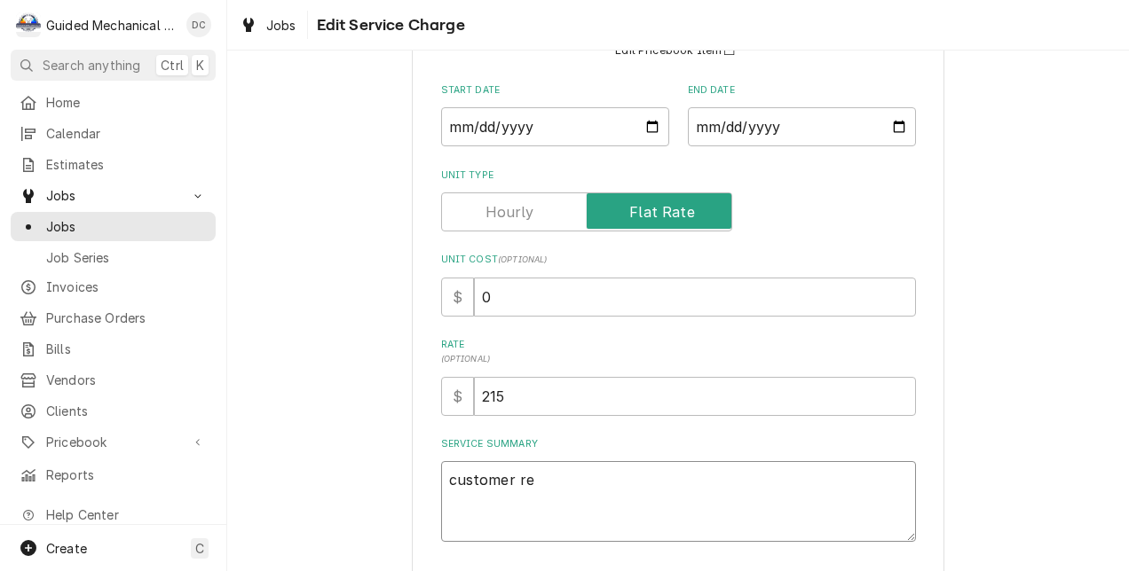
type textarea "customer req"
type textarea "x"
type textarea "customer requ"
type textarea "x"
type textarea "customer reque"
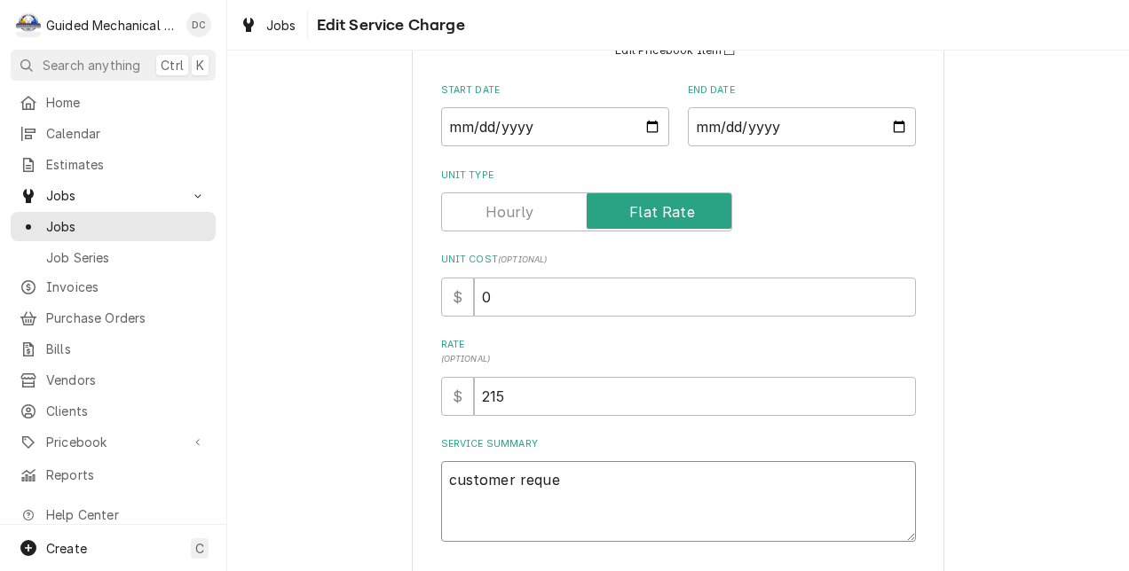
type textarea "x"
type textarea "customer reques"
type textarea "x"
type textarea "customer request"
type textarea "x"
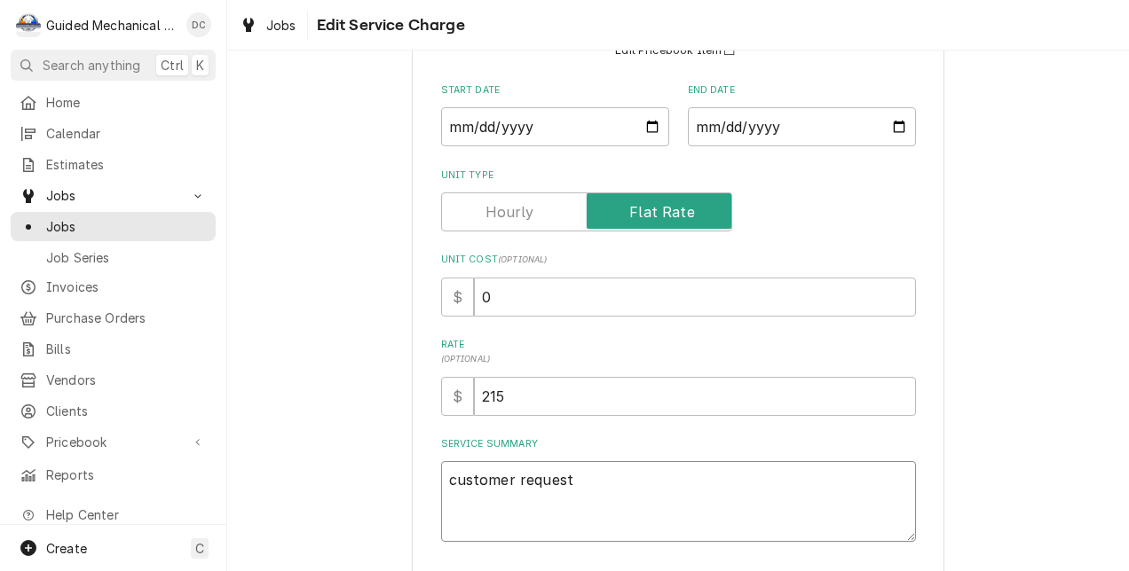
type textarea "customer requeste"
type textarea "x"
type textarea "customer requested"
type textarea "x"
type textarea "customer requested"
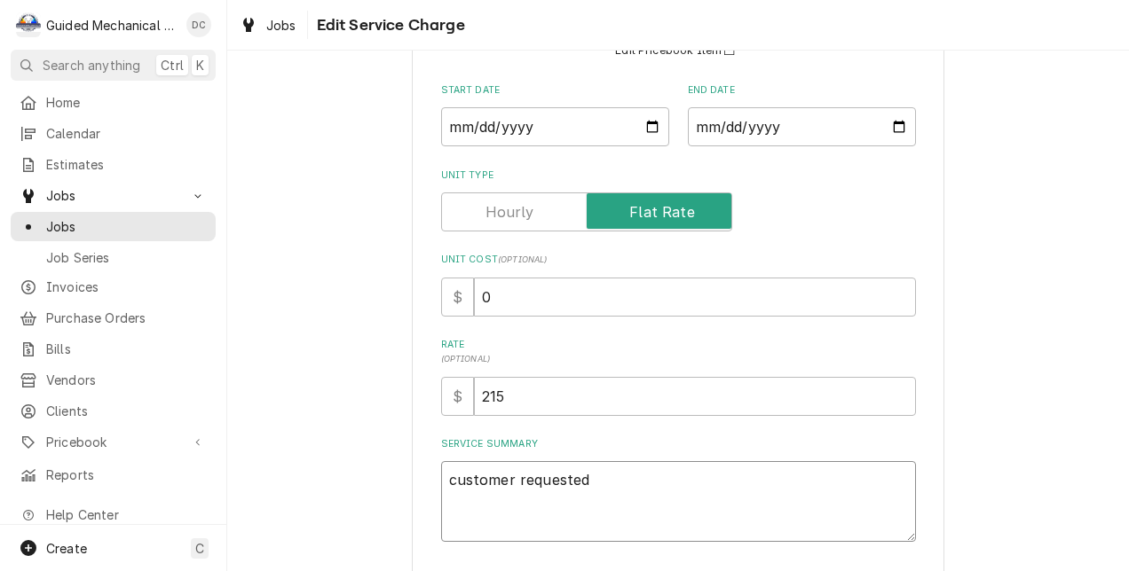
type textarea "x"
type textarea "customer requested i"
type textarea "x"
type textarea "customer requested in"
type textarea "x"
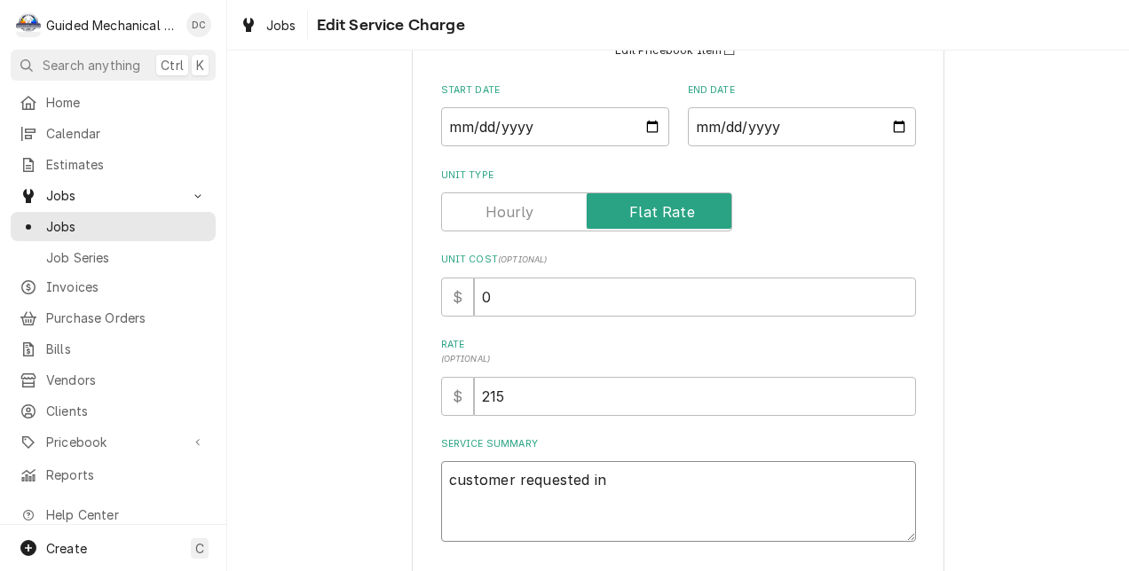
type textarea "customer requested ins"
type textarea "x"
type textarea "customer requested inst"
type textarea "x"
type textarea "customer requested insta"
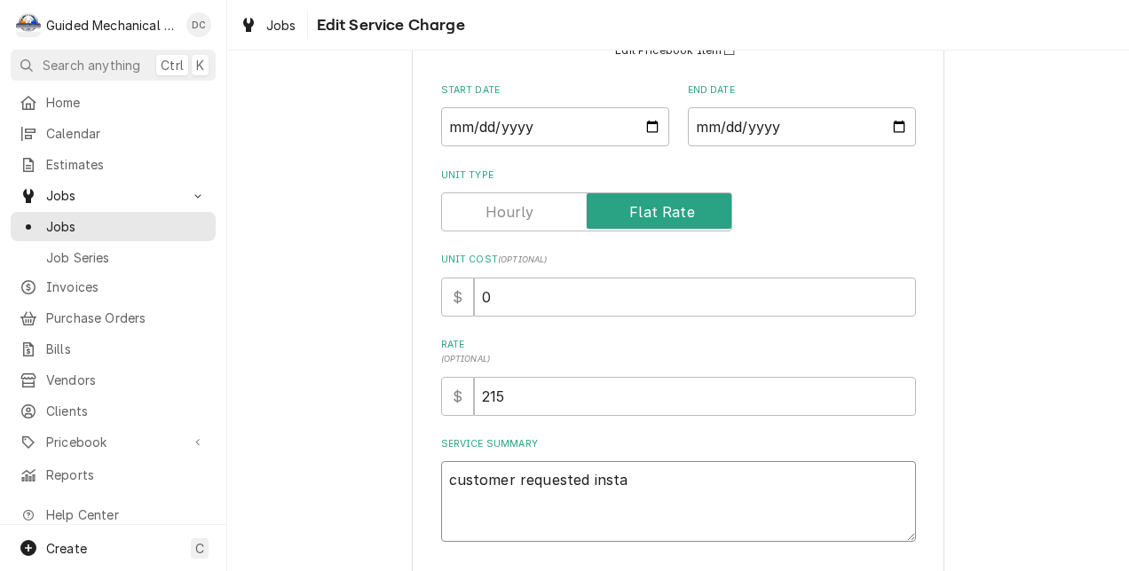
type textarea "x"
type textarea "customer requested instal"
type textarea "x"
type textarea "customer requested install"
type textarea "x"
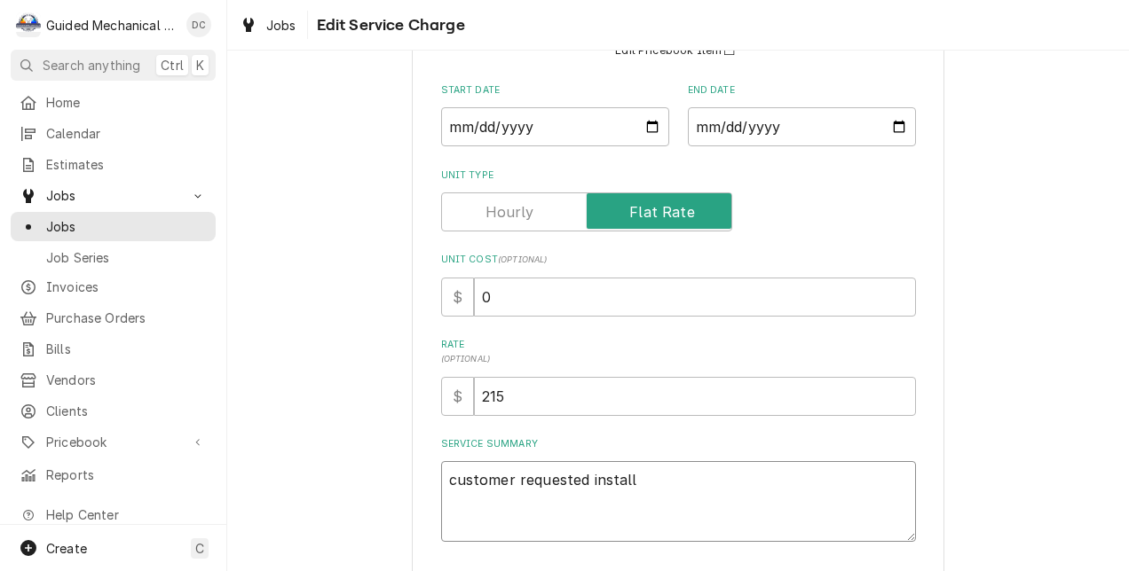
type textarea "customer requested installa"
type textarea "x"
type textarea "customer requested installat"
type textarea "x"
type textarea "customer requested installati"
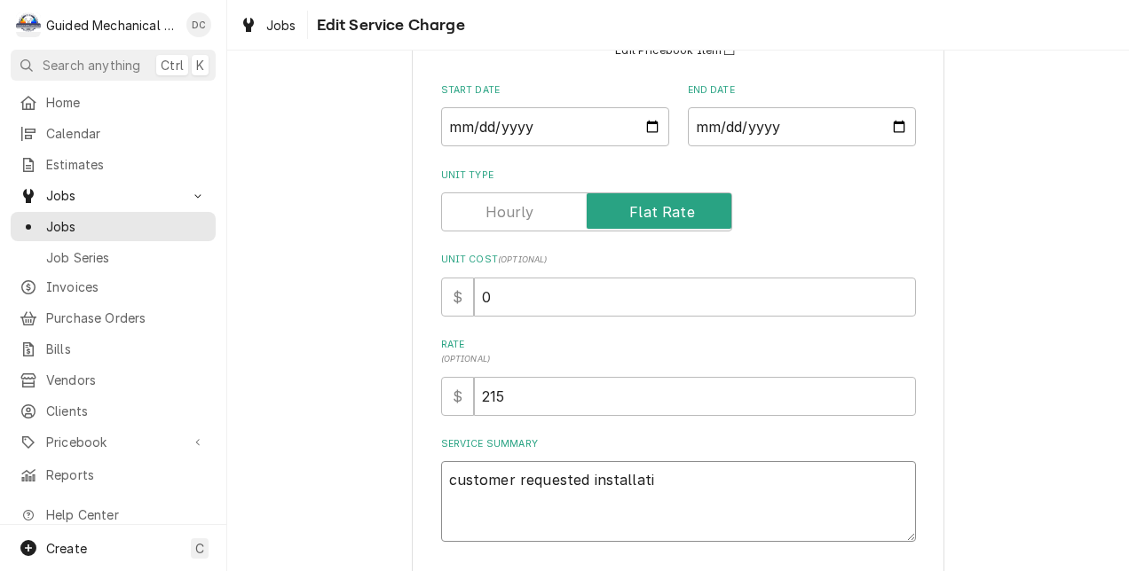
type textarea "x"
type textarea "customer requested installatio"
type textarea "x"
type textarea "customer requested installation"
type textarea "x"
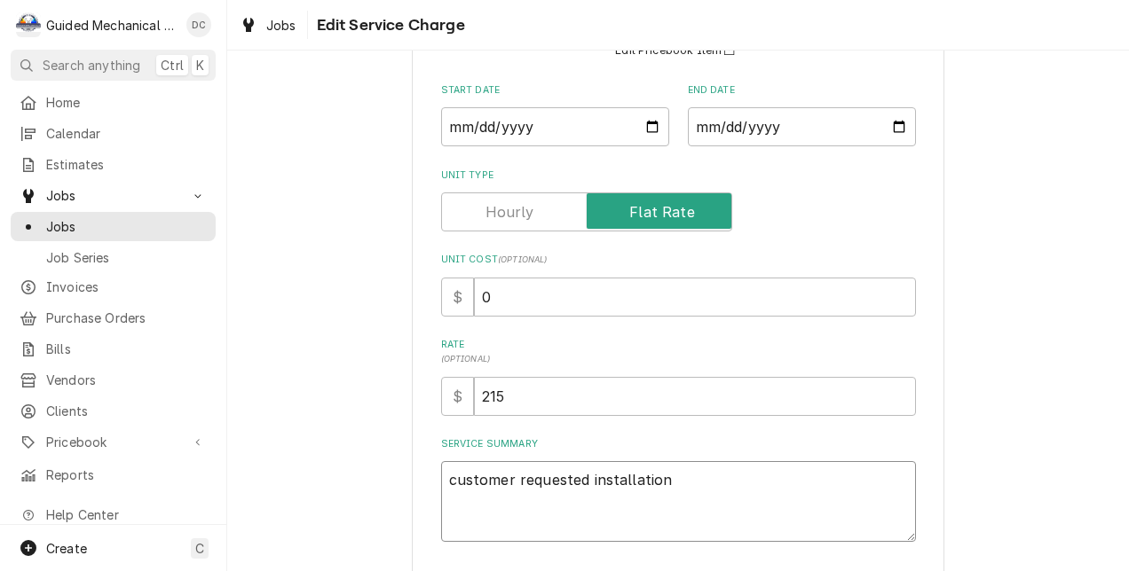
type textarea "customer requested installation"
type textarea "x"
type textarea "customer requested installation o"
type textarea "x"
type textarea "customer requested installation of"
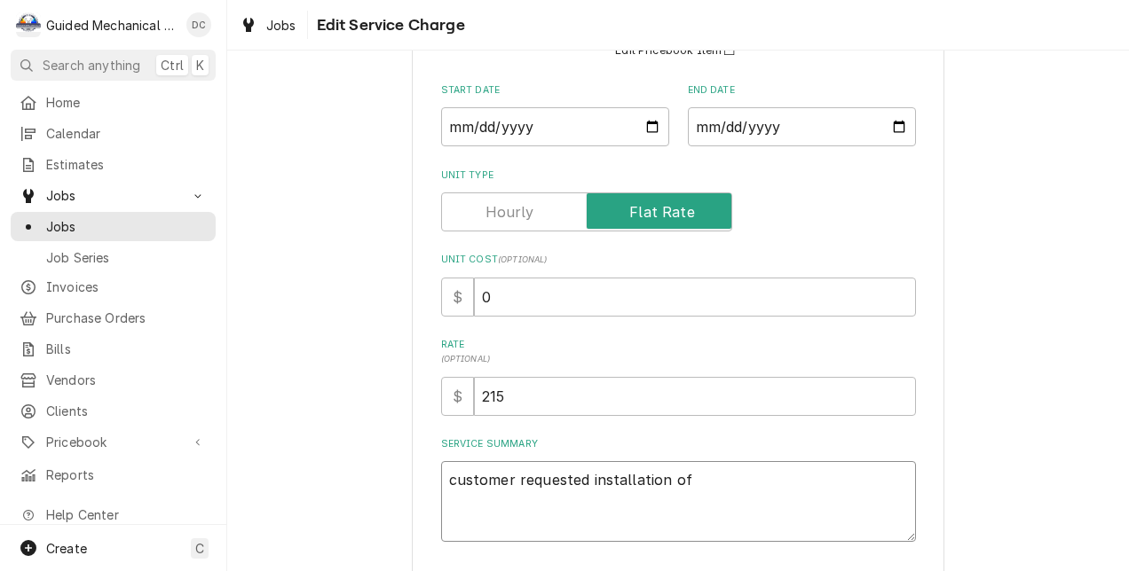
type textarea "x"
type textarea "customer requested installation of"
type textarea "x"
type textarea "customer requested installation of h"
type textarea "x"
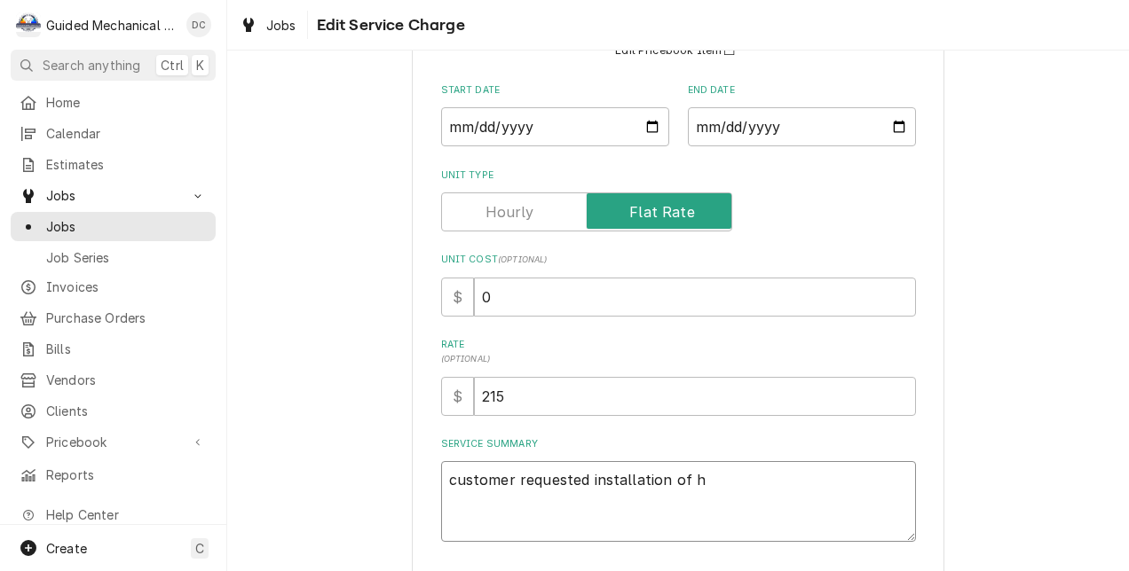
type textarea "customer requested installation of ha"
type textarea "x"
type textarea "customer requested installation of har"
type textarea "x"
type textarea "customer requested installation of hard"
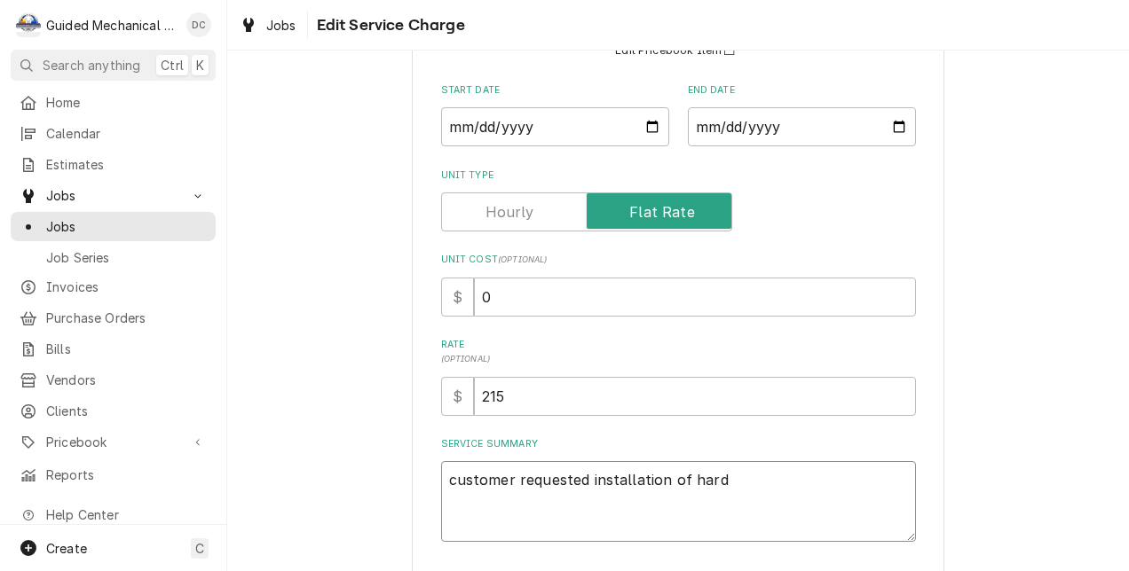
type textarea "x"
type textarea "customer requested installation of har"
type textarea "x"
type textarea "customer requested installation of ha"
type textarea "x"
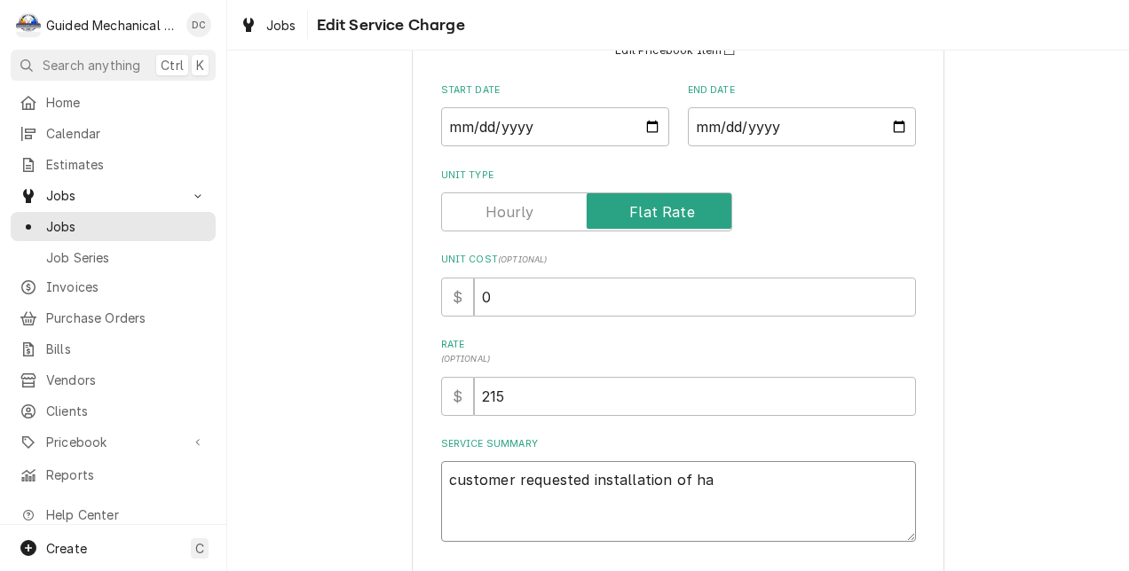
type textarea "customer requested installation of h"
type textarea "x"
type textarea "customer requested installation of"
type textarea "x"
type textarea "customer requested installation of"
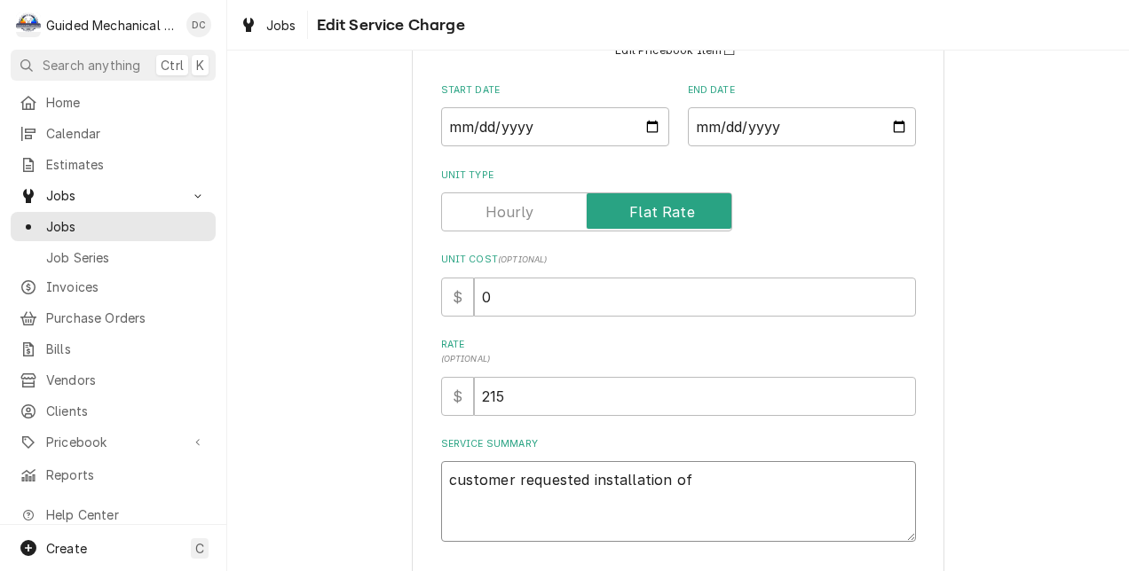
type textarea "x"
type textarea "customer requested installation of"
type textarea "x"
type textarea "customer requested installation of s"
type textarea "x"
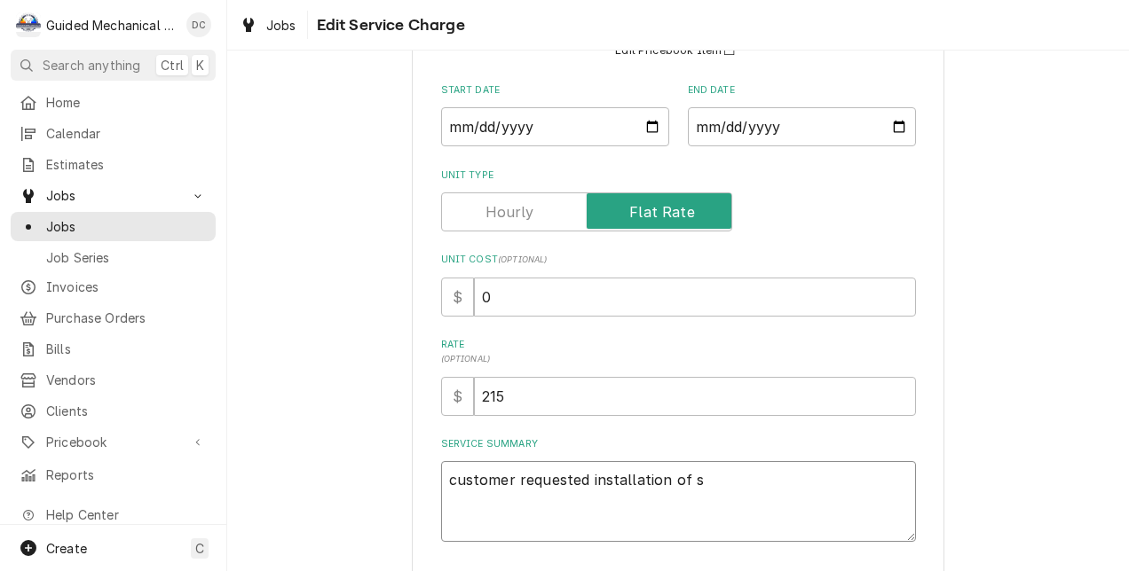
type textarea "customer requested installation of so"
type textarea "x"
type textarea "customer requested installation of sof"
type textarea "x"
type textarea "customer requested installation of soft"
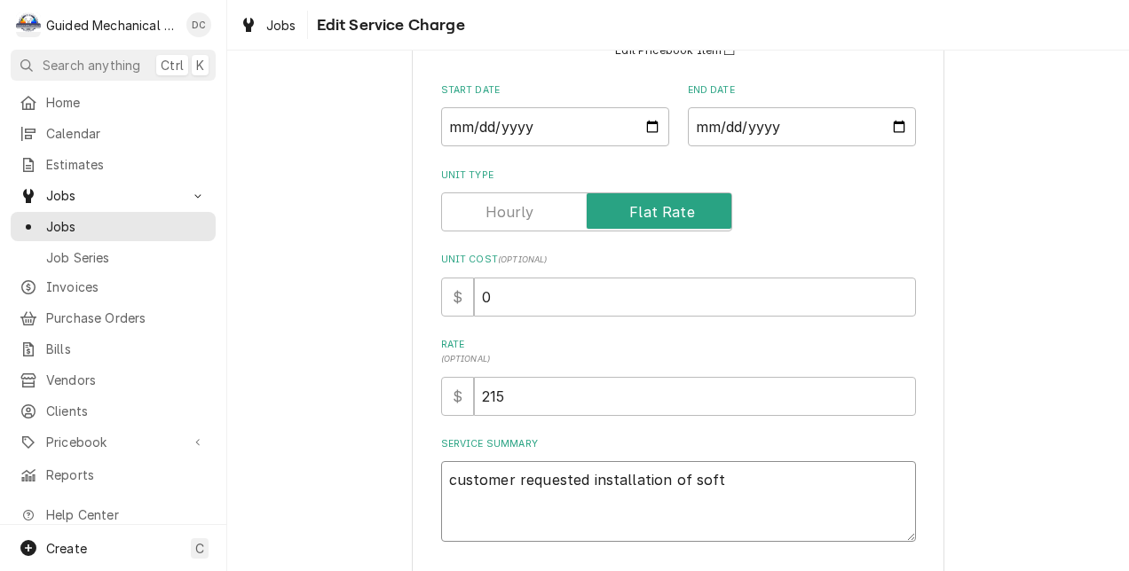
type textarea "x"
type textarea "customer requested installation of soft"
type textarea "x"
type textarea "customer requested installation of soft s"
type textarea "x"
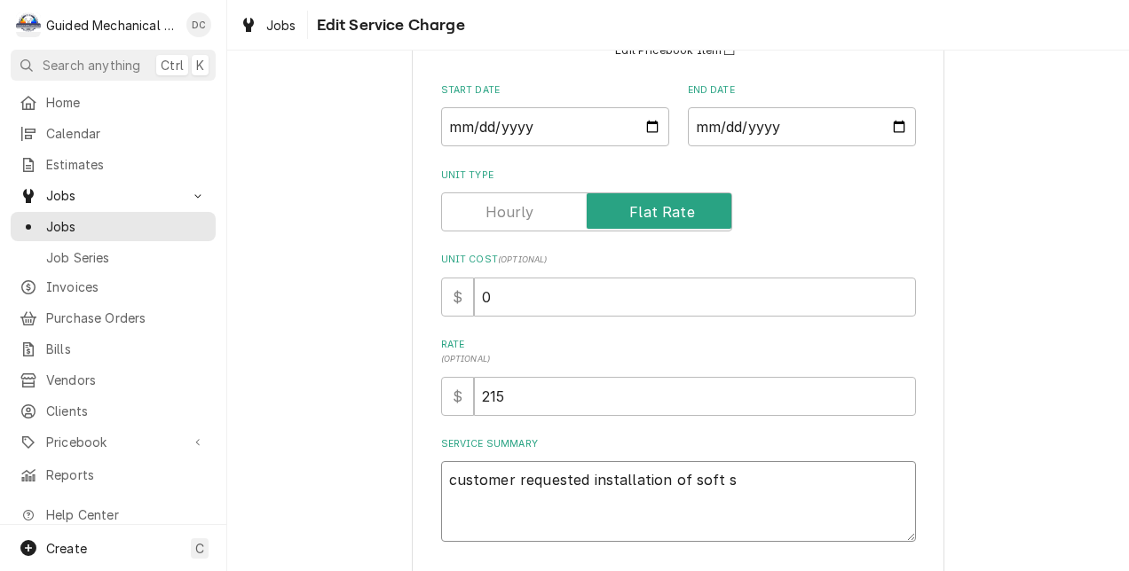
type textarea "customer requested installation of soft st"
type textarea "x"
type textarea "customer requested installation of soft sta"
type textarea "x"
type textarea "customer requested installation of soft star"
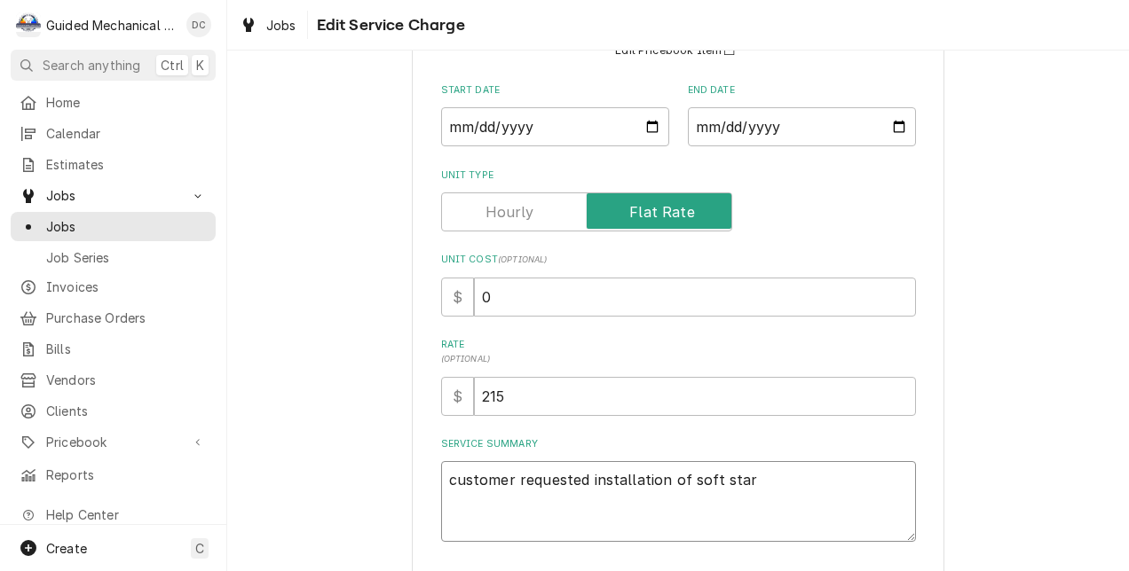
type textarea "x"
type textarea "customer requested installation of soft start"
type textarea "x"
type textarea "customer requested installation of soft start"
type textarea "x"
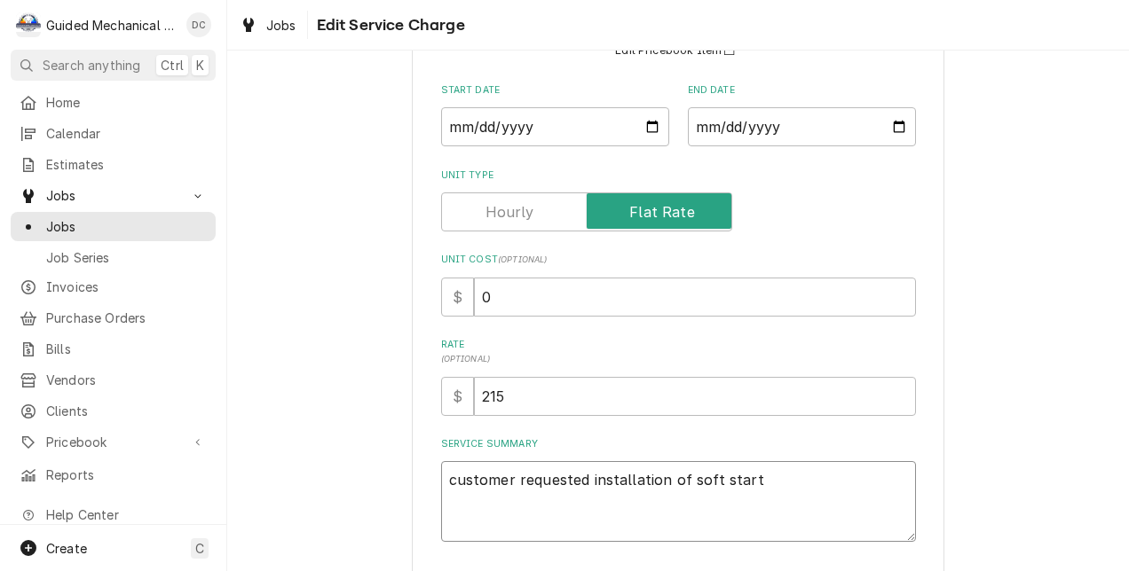
type textarea "customer requested installation of soft start k"
type textarea "x"
type textarea "customer requested installation of soft start ki"
type textarea "x"
type textarea "customer requested installation of soft start kit"
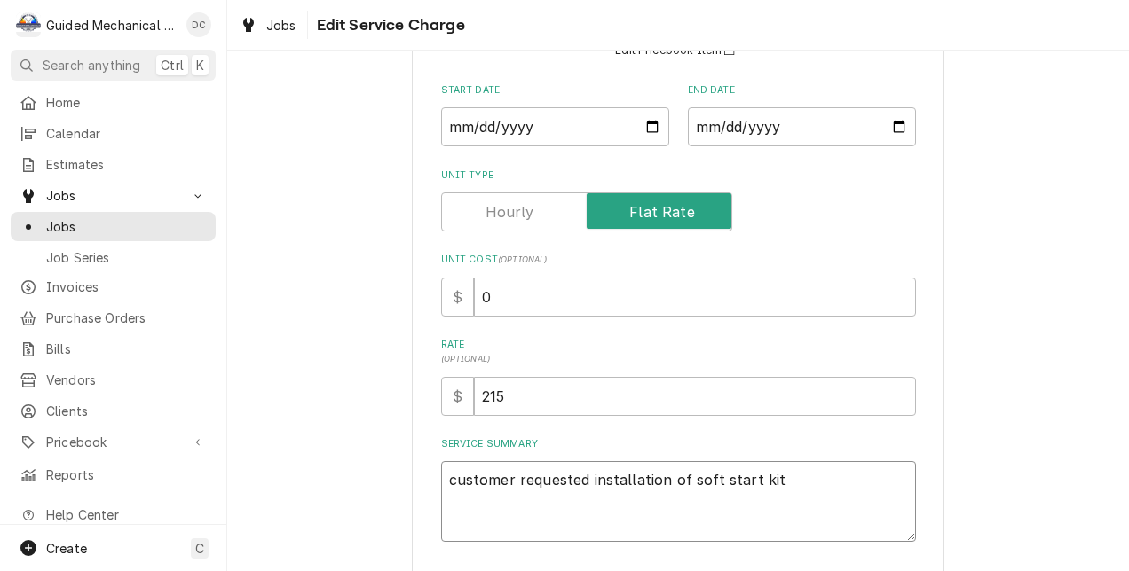
type textarea "x"
type textarea "customer requested installation of soft start kit"
type textarea "x"
type textarea "customer requested installation of soft start kit t"
type textarea "x"
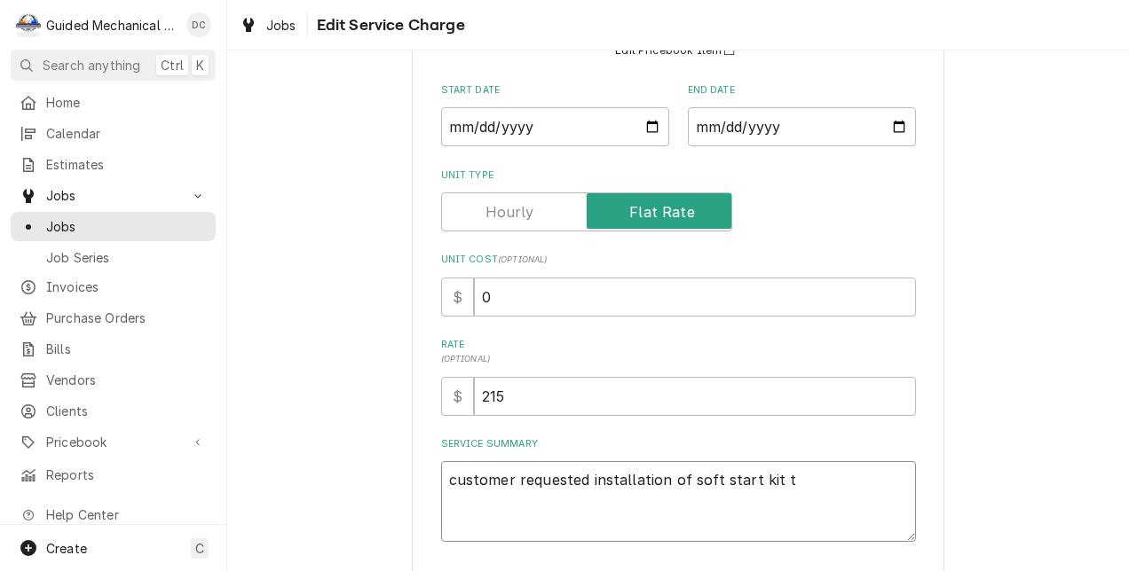
type textarea "customer requested installation of soft start kit to"
type textarea "x"
type textarea "customer requested installation of soft start kit to"
type textarea "x"
type textarea "customer requested installation of soft start kit to l"
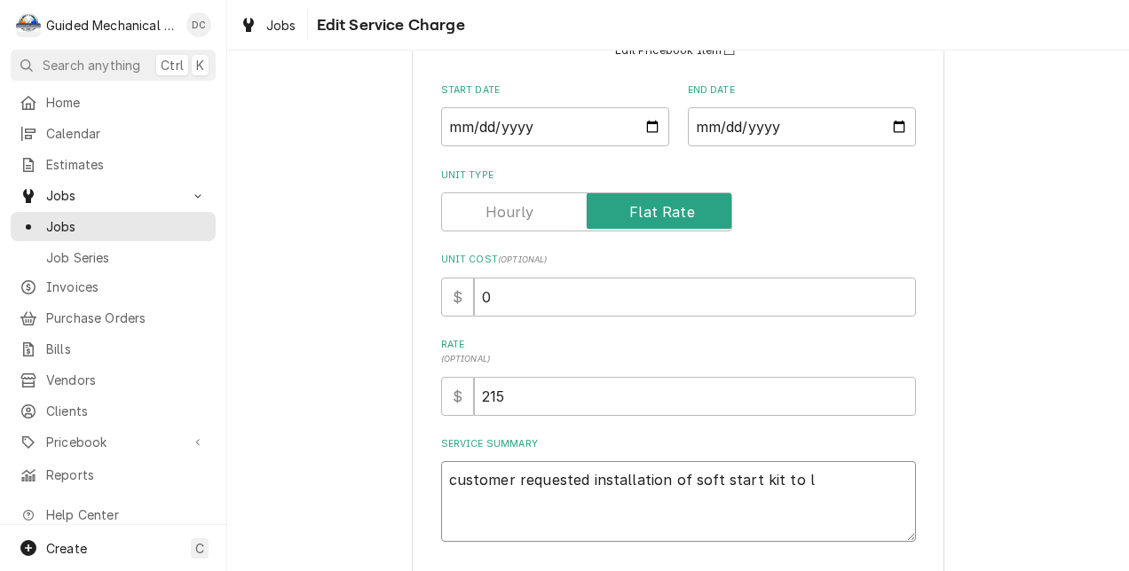
type textarea "x"
type textarea "customer requested installation of soft start kit to lo"
type textarea "x"
type textarea "customer requested installation of soft start kit to low"
type textarea "x"
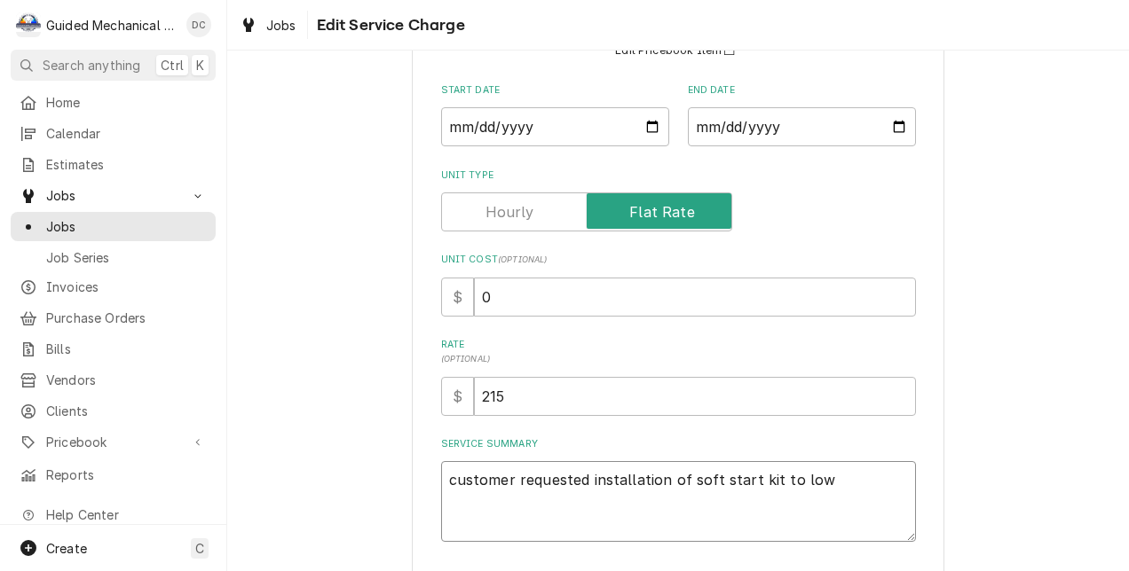
type textarea "customer requested installation of soft start kit to lowe"
type textarea "x"
type textarea "customer requested installation of soft start kit to lower"
type textarea "x"
type textarea "customer requested installation of soft start kit to lower"
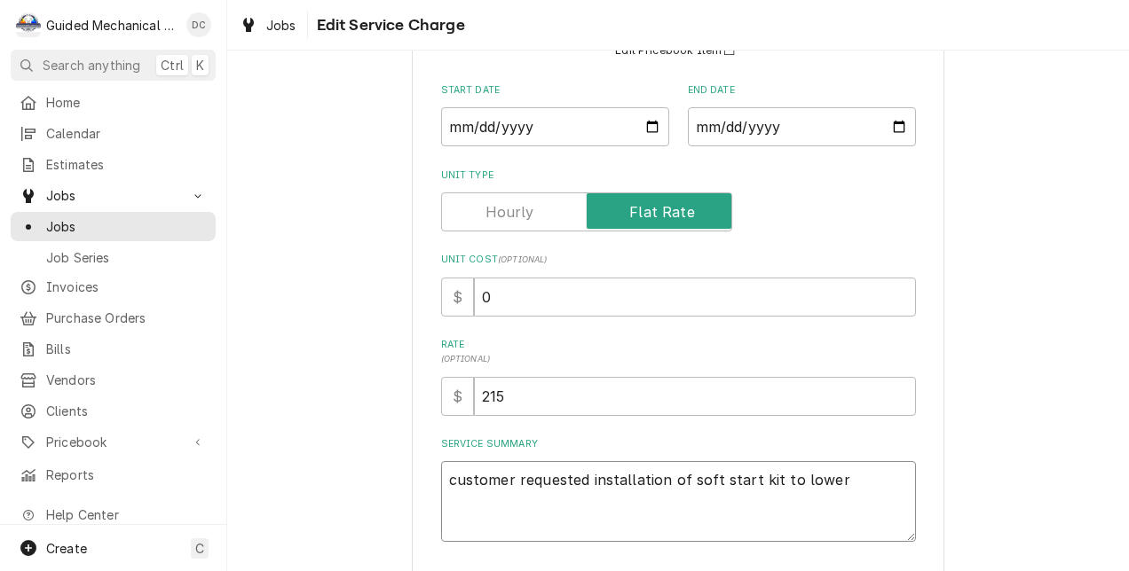
type textarea "x"
type textarea "customer requested installation of soft start kit to lower s"
type textarea "x"
type textarea "customer requested installation of soft start kit to lower st"
type textarea "x"
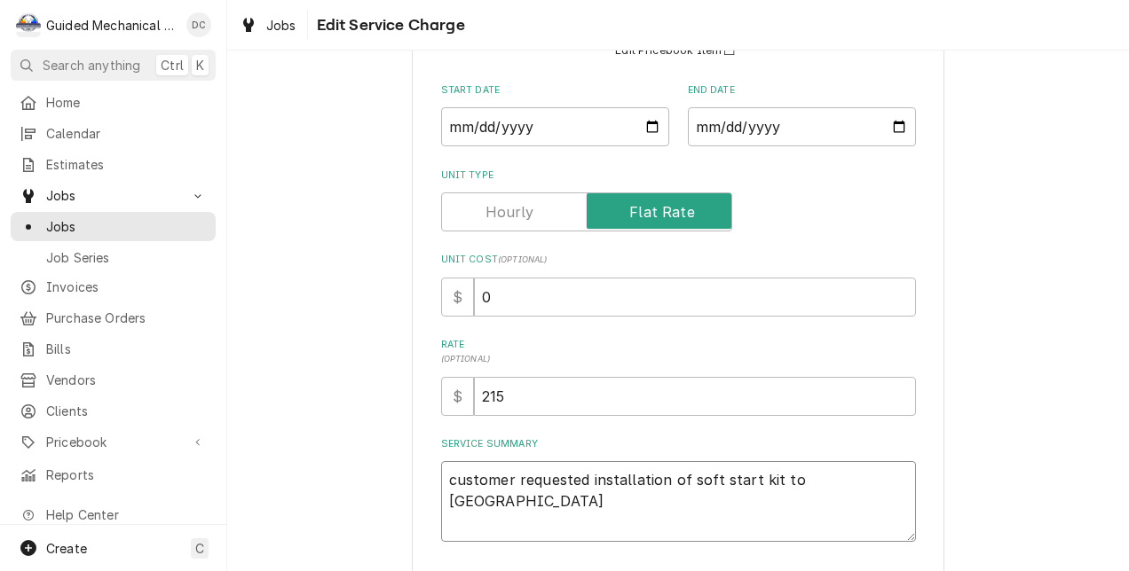
type textarea "customer requested installation of soft start kit to lower sta"
type textarea "x"
type textarea "customer requested installation of soft start kit to lower star"
type textarea "x"
type textarea "customer requested installation of soft start kit to lower start"
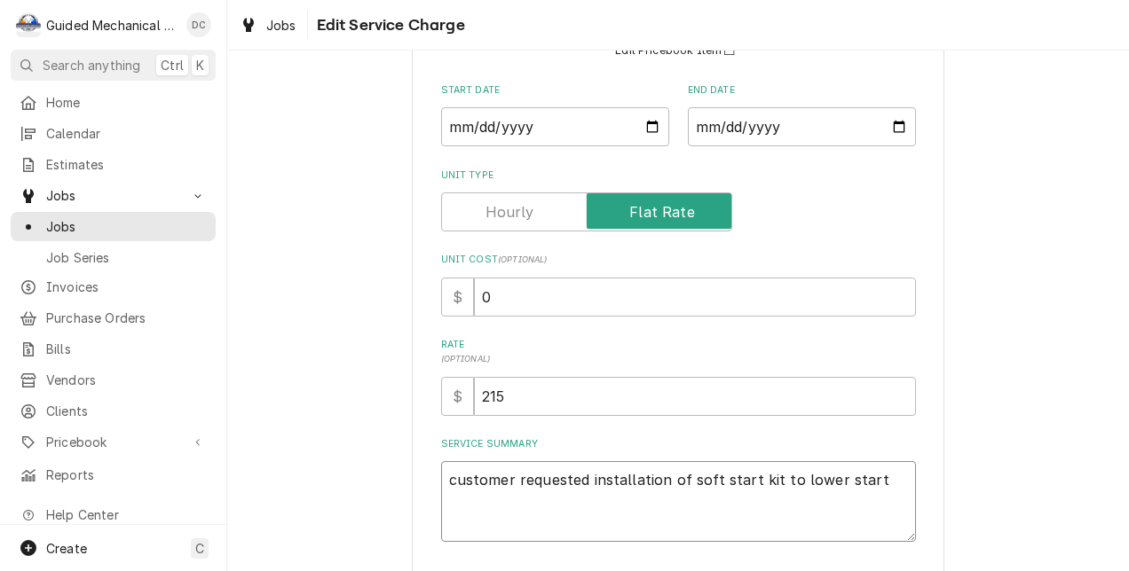
type textarea "x"
type textarea "customer requested installation of soft start kit to lower starti"
type textarea "x"
type textarea "customer requested installation of soft start kit to lower startin"
type textarea "x"
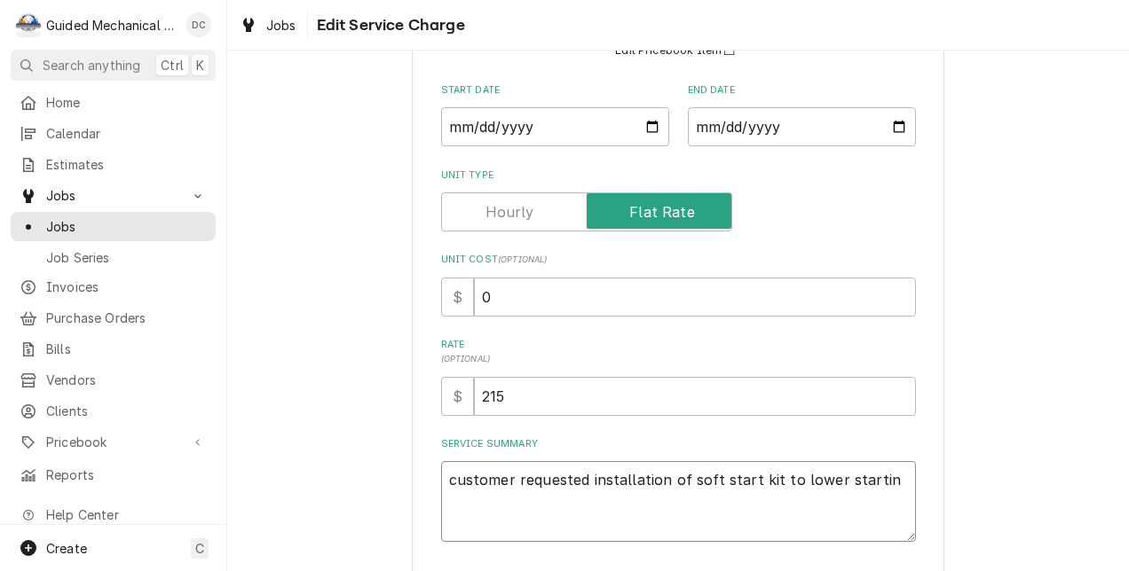
type textarea "customer requested installation of soft start kit to lower starting"
type textarea "x"
type textarea "customer requested installation of soft start kit to lower starting"
type textarea "x"
type textarea "customer requested installation of soft start kit to lower starting a"
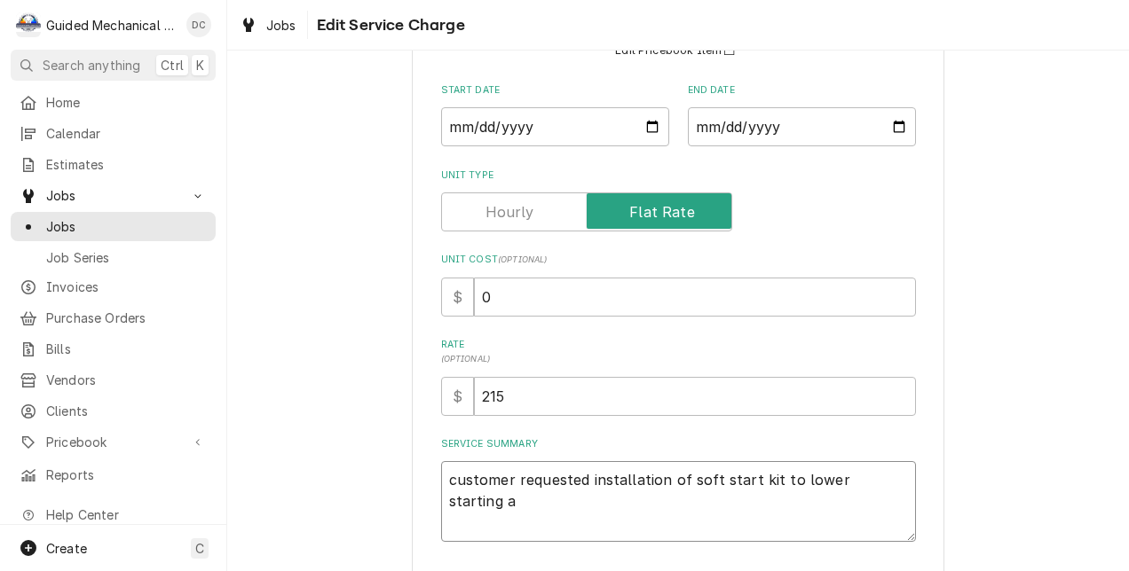
type textarea "x"
type textarea "customer requested installation of soft start kit to lower starting am"
type textarea "x"
type textarea "customer requested installation of soft start kit to lower starting amp"
type textarea "x"
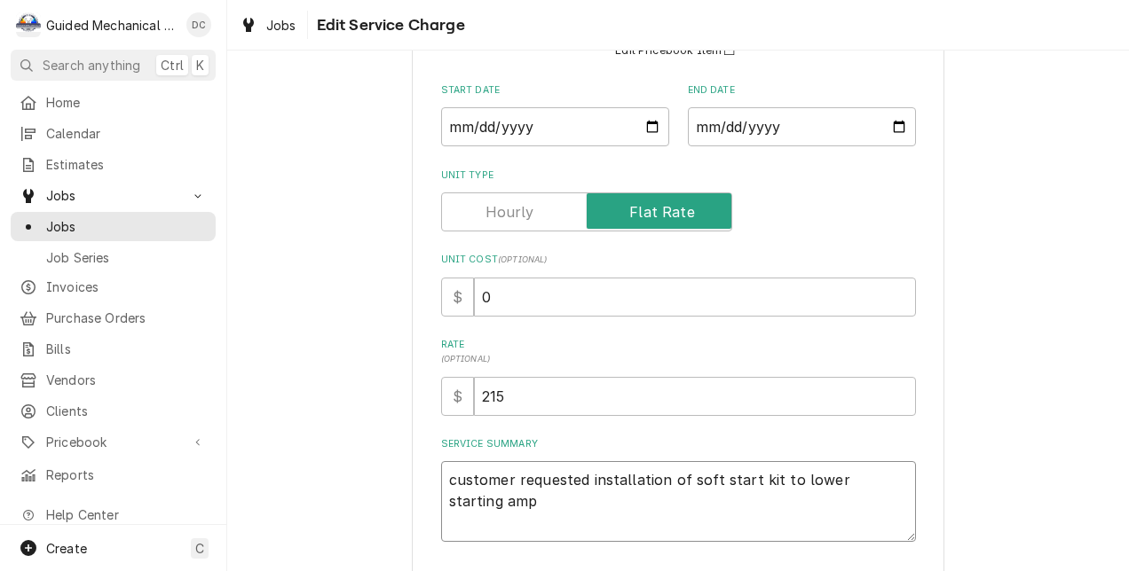
type textarea "customer requested installation of soft start kit to lower starting amp"
type textarea "x"
type textarea "customer requested installation of soft start kit to lower starting amp d"
type textarea "x"
type textarea "customer requested installation of soft start kit to lower starting amp dr"
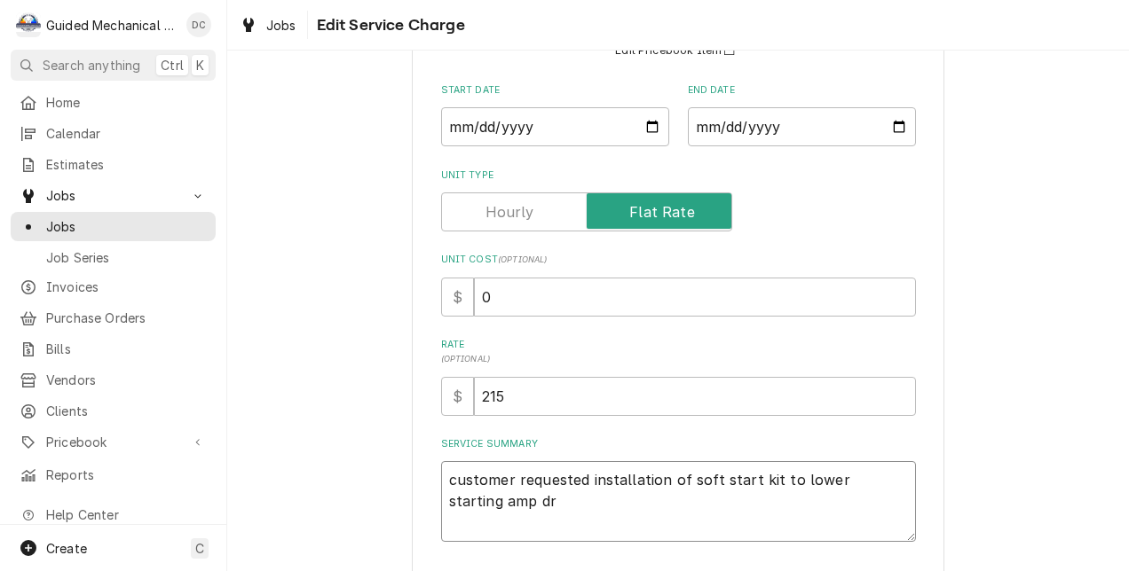
type textarea "x"
type textarea "customer requested installation of soft start kit to lower starting amp dra"
type textarea "x"
type textarea "customer requested installation of soft start kit to lower starting amp draw"
type textarea "x"
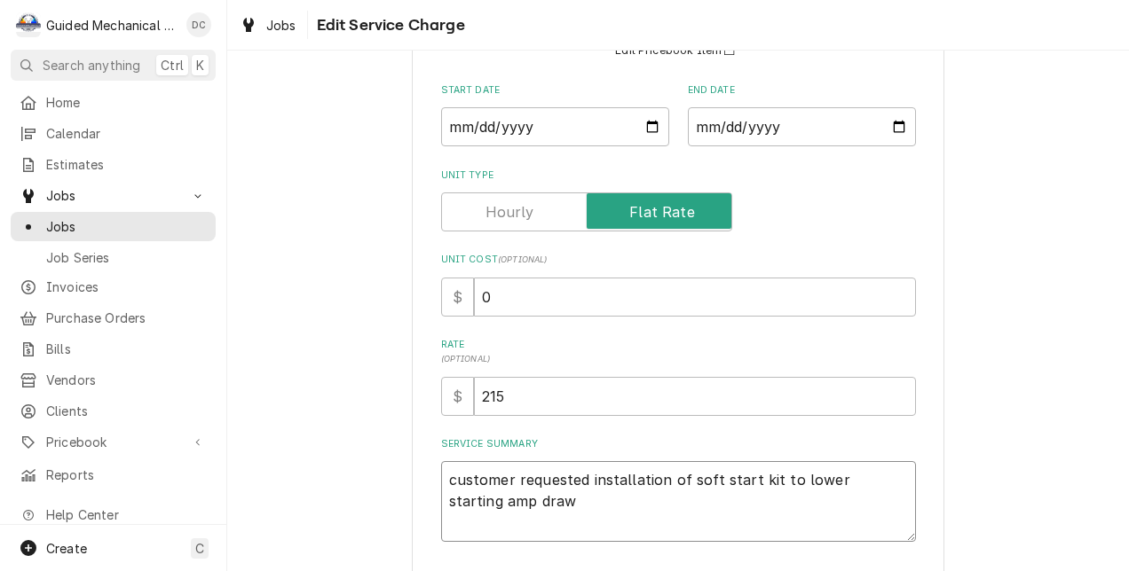
type textarea "customer requested installation of soft start kit to lower starting amp draw"
type textarea "x"
type textarea "customer requested installation of soft start kit to lower starting amp draw f"
type textarea "x"
type textarea "customer requested installation of soft start kit to lower starting amp draw fo"
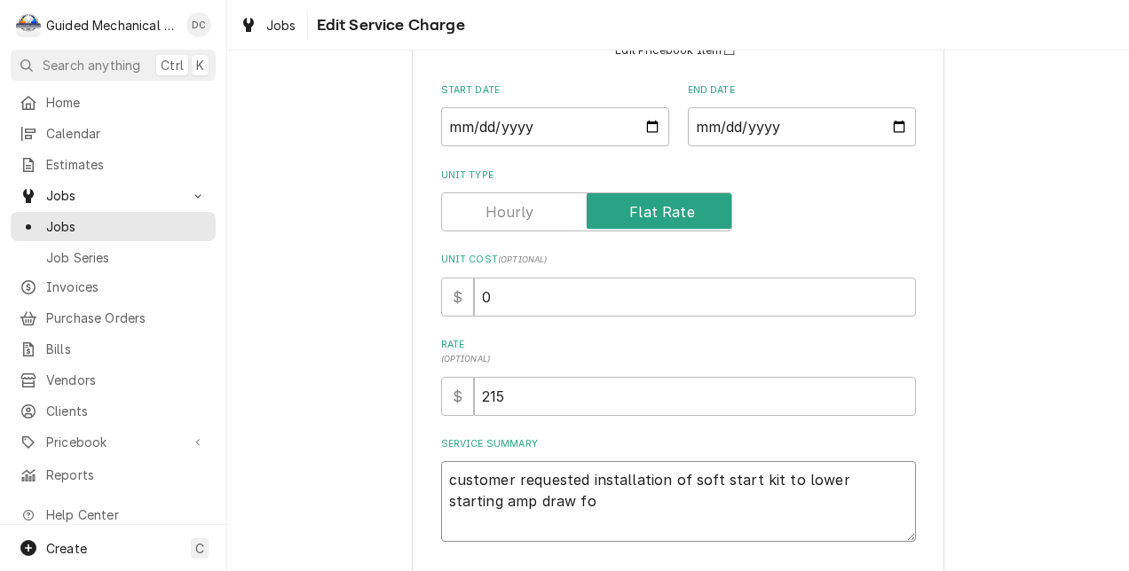
type textarea "x"
type textarea "customer requested installation of soft start kit to lower starting amp draw for"
type textarea "x"
type textarea "customer requested installation of soft start kit to lower starting amp draw for"
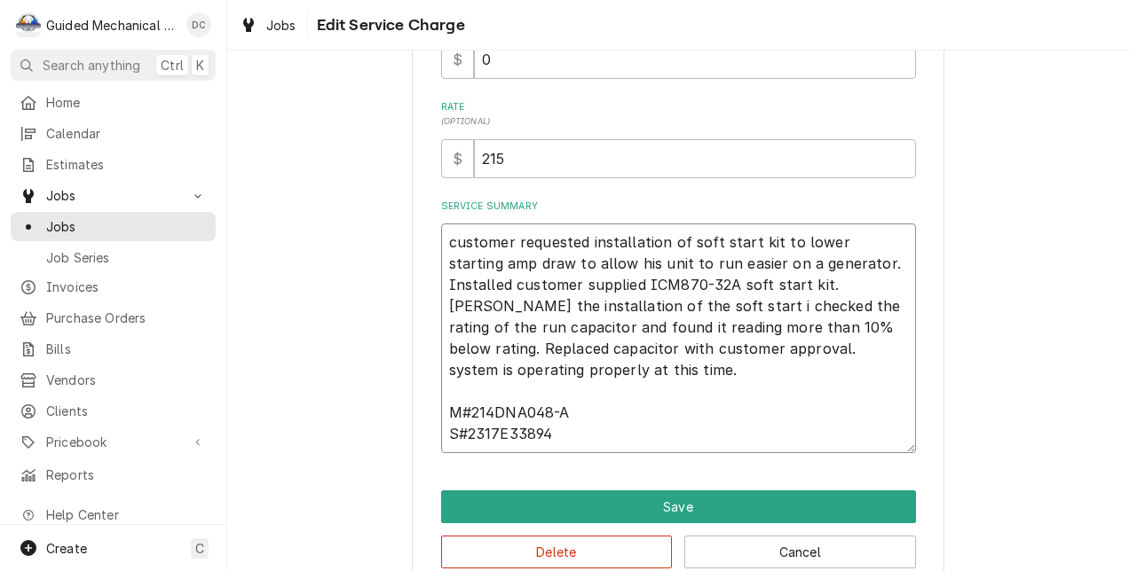
scroll to position [443, 0]
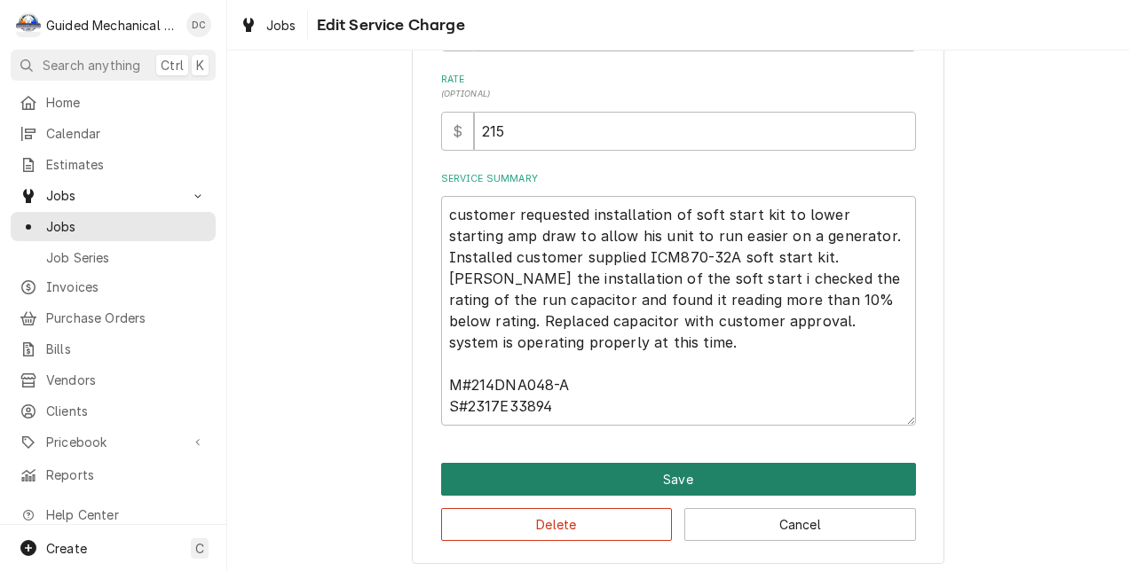
click at [688, 477] on button "Save" at bounding box center [678, 479] width 475 height 33
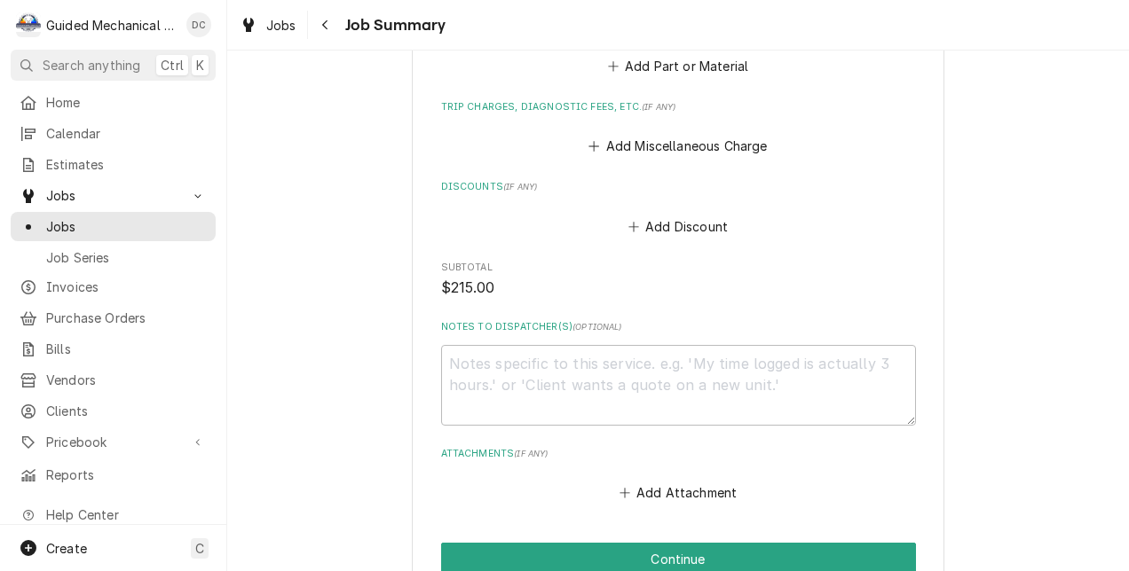
scroll to position [1065, 0]
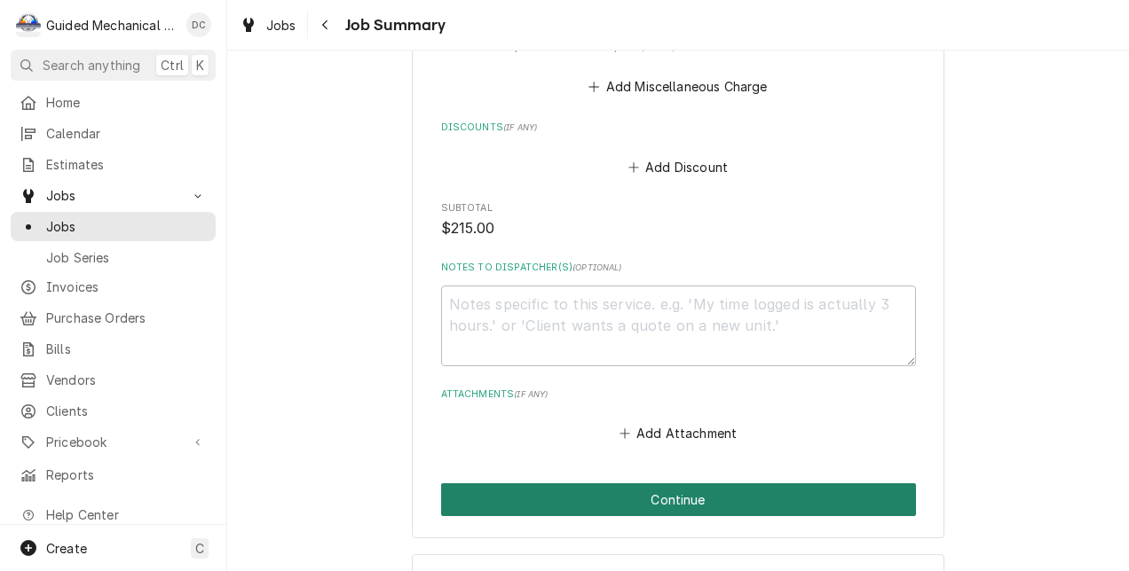
click at [644, 484] on button "Continue" at bounding box center [678, 500] width 475 height 33
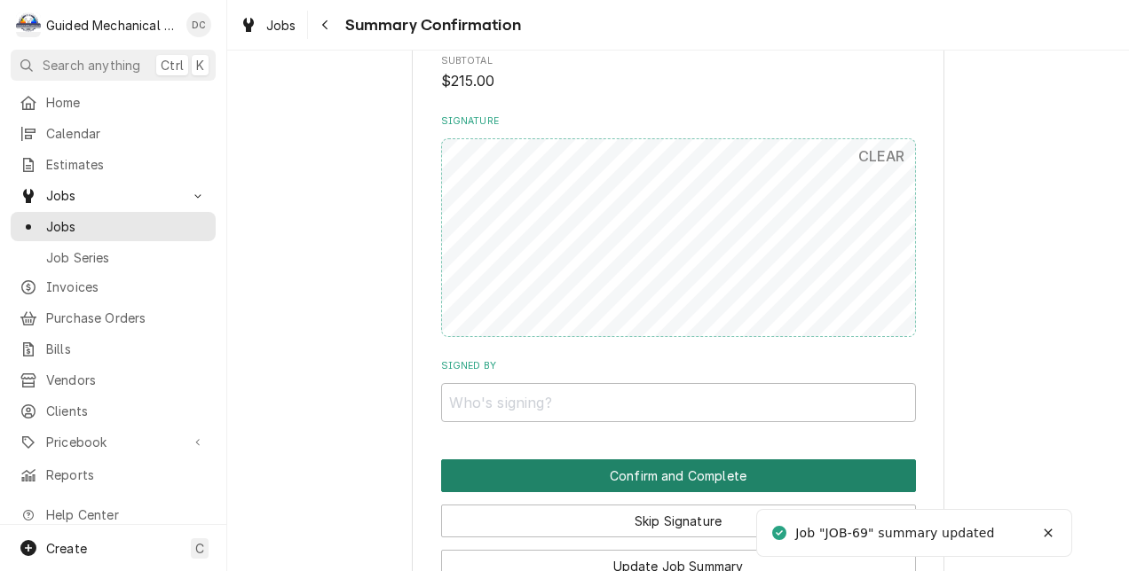
scroll to position [1139, 0]
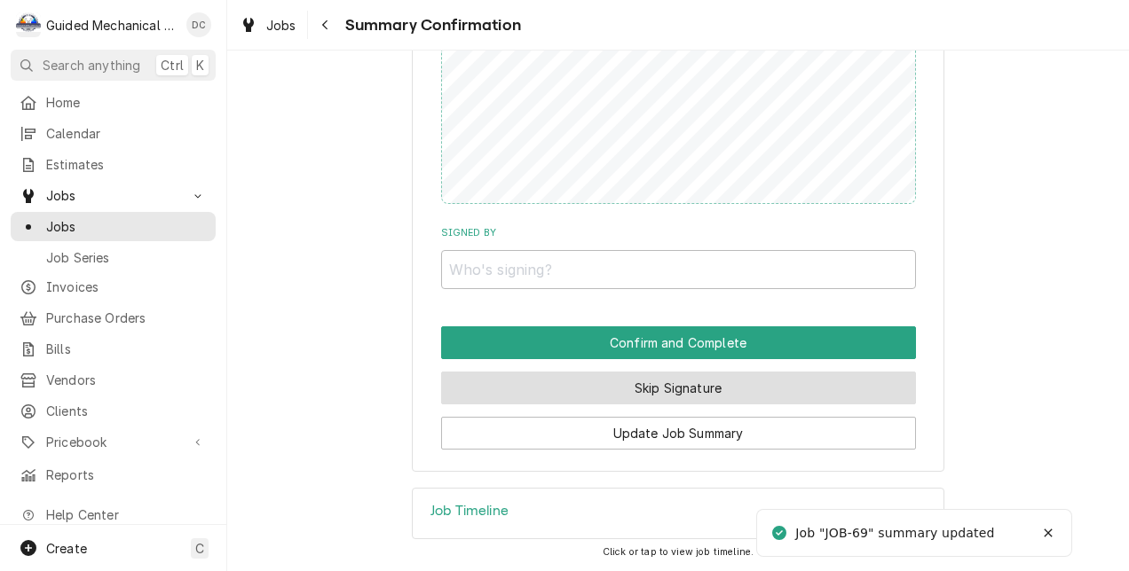
click at [651, 380] on button "Skip Signature" at bounding box center [678, 388] width 475 height 33
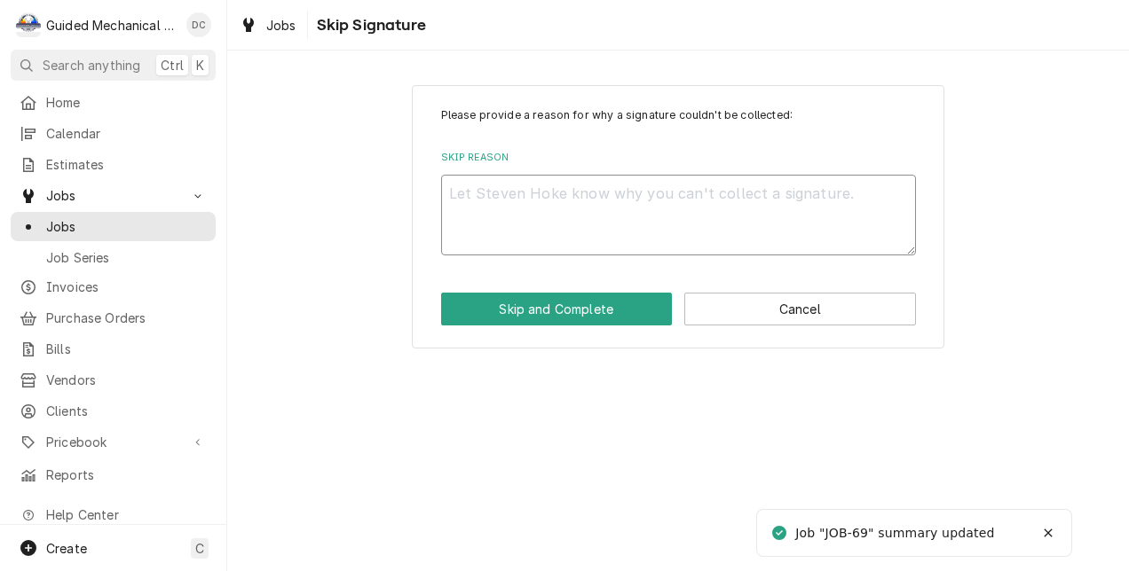
click at [626, 223] on textarea "Skip Reason" at bounding box center [678, 215] width 475 height 81
type textarea "x"
type textarea "c"
type textarea "x"
type textarea "cl"
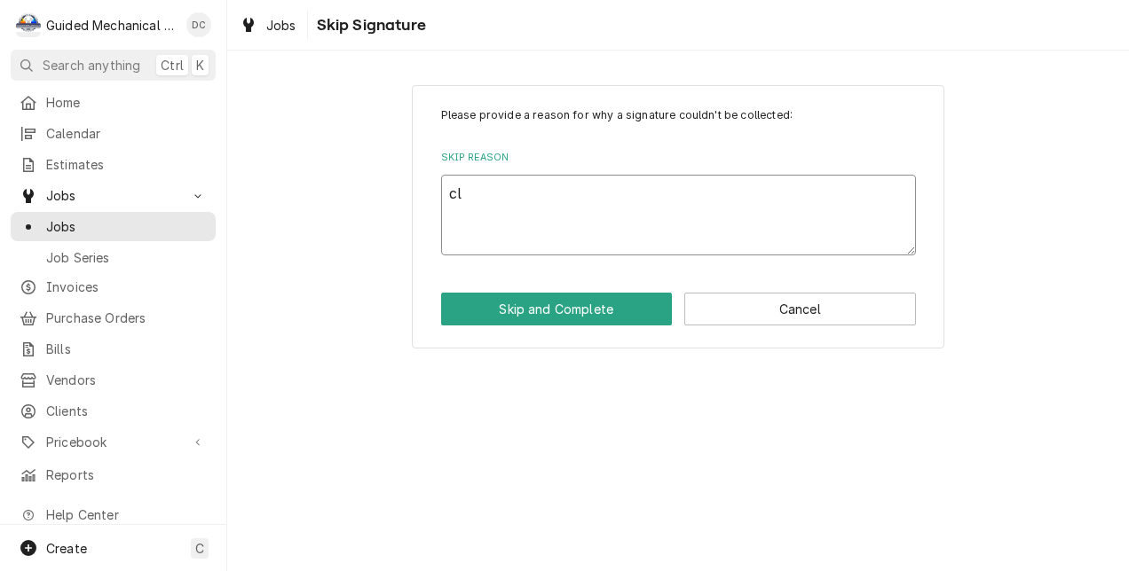
type textarea "x"
type textarea "clo"
type textarea "x"
type textarea "clos"
type textarea "x"
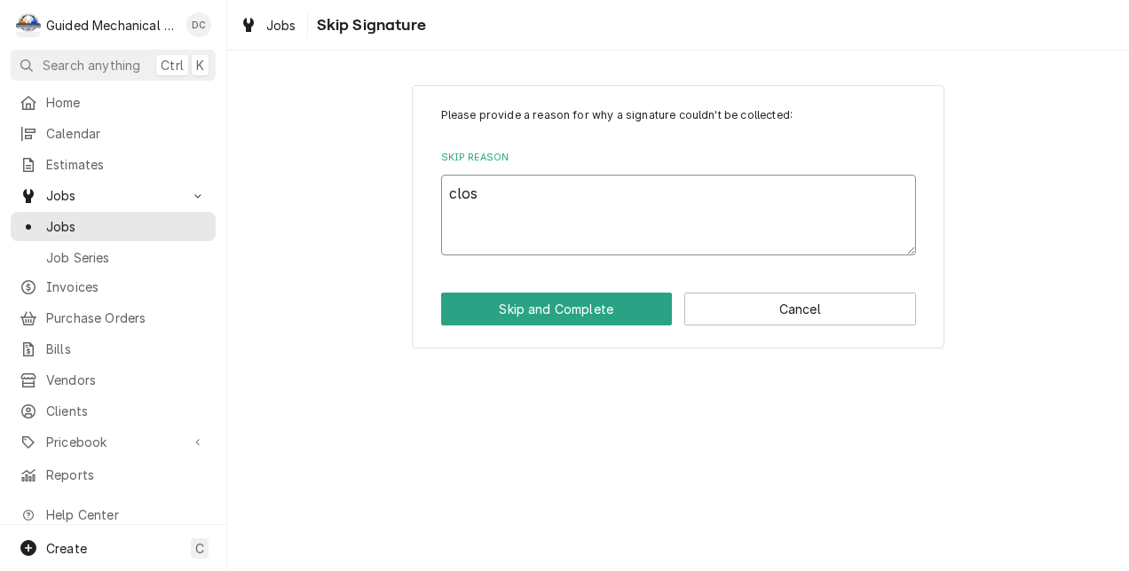
type textarea "close"
type textarea "x"
type textarea "closed"
type textarea "x"
type textarea "closed"
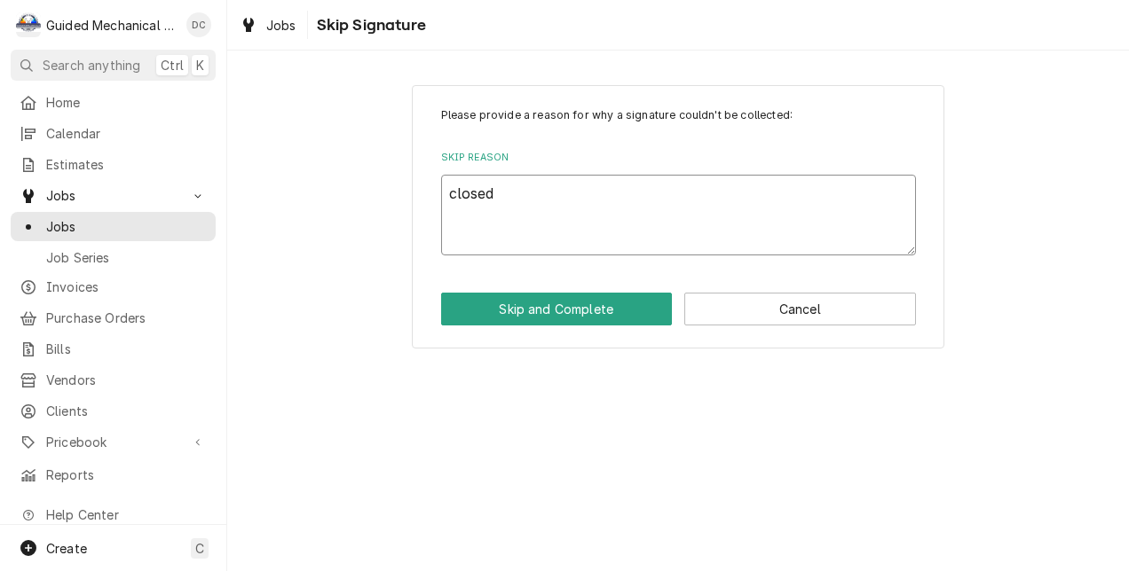
type textarea "x"
type textarea "closed o"
type textarea "x"
type textarea "closed of"
type textarea "x"
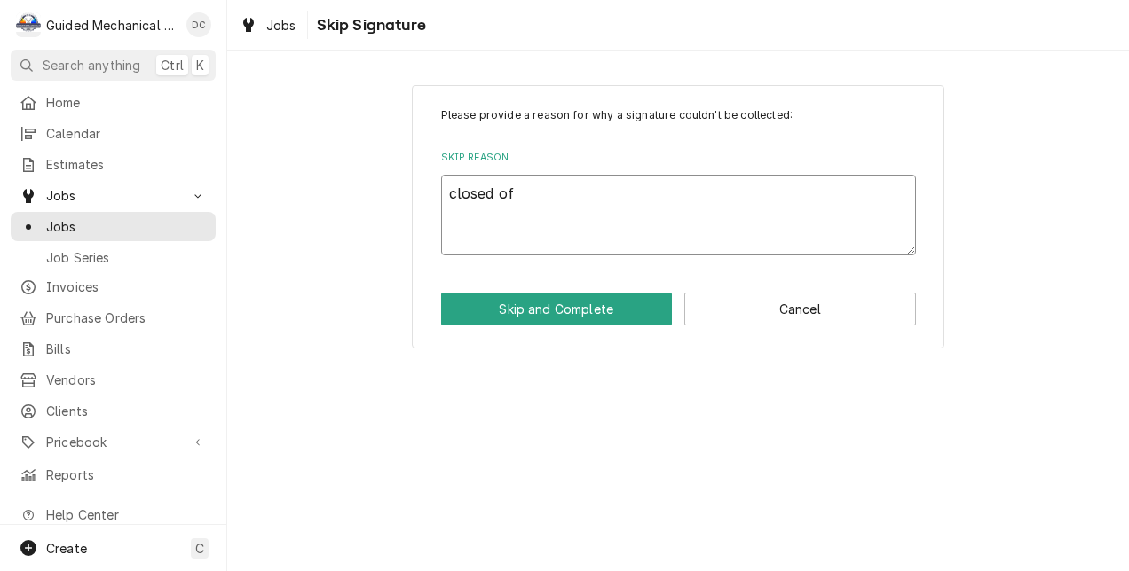
type textarea "closed off"
type textarea "x"
type textarea "closed off"
type textarea "x"
type textarea "closed off s"
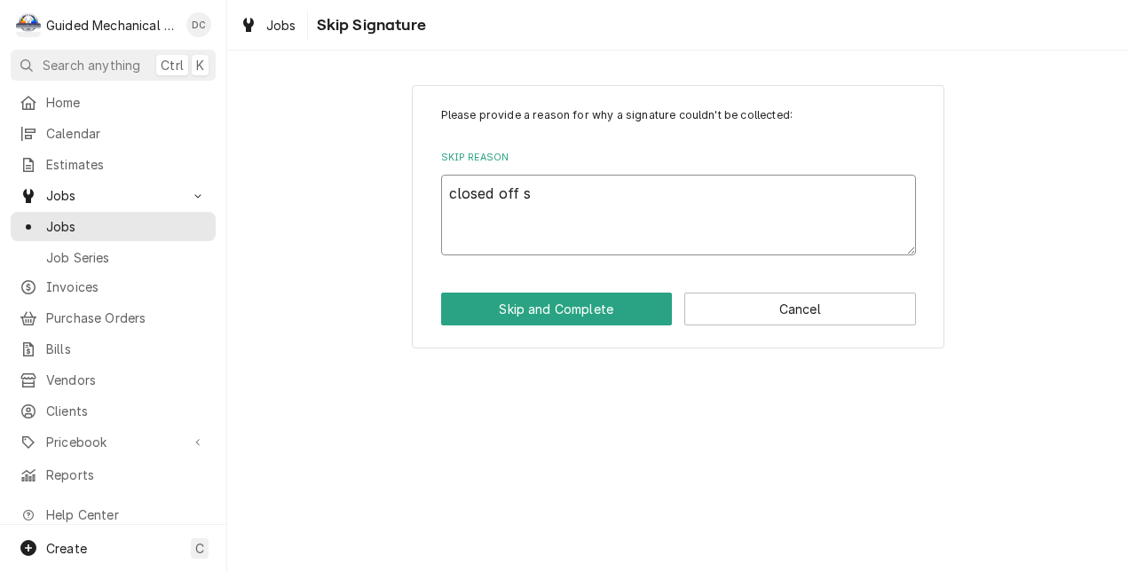
type textarea "x"
type textarea "closed off si"
type textarea "x"
type textarea "closed off sit"
type textarea "x"
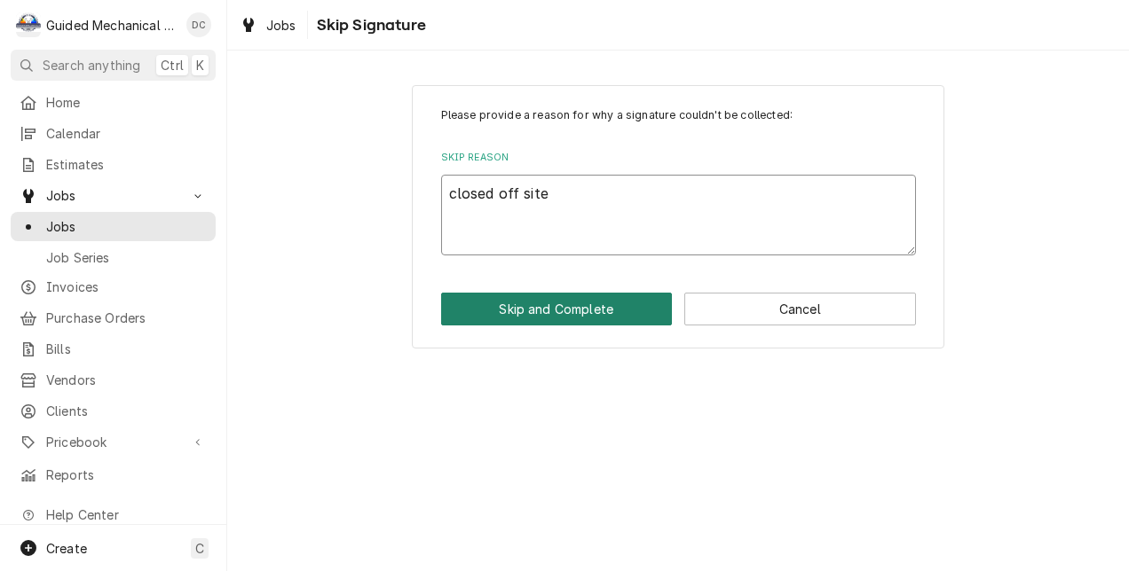
type textarea "closed off site"
click at [617, 314] on button "Skip and Complete" at bounding box center [557, 309] width 232 height 33
type textarea "x"
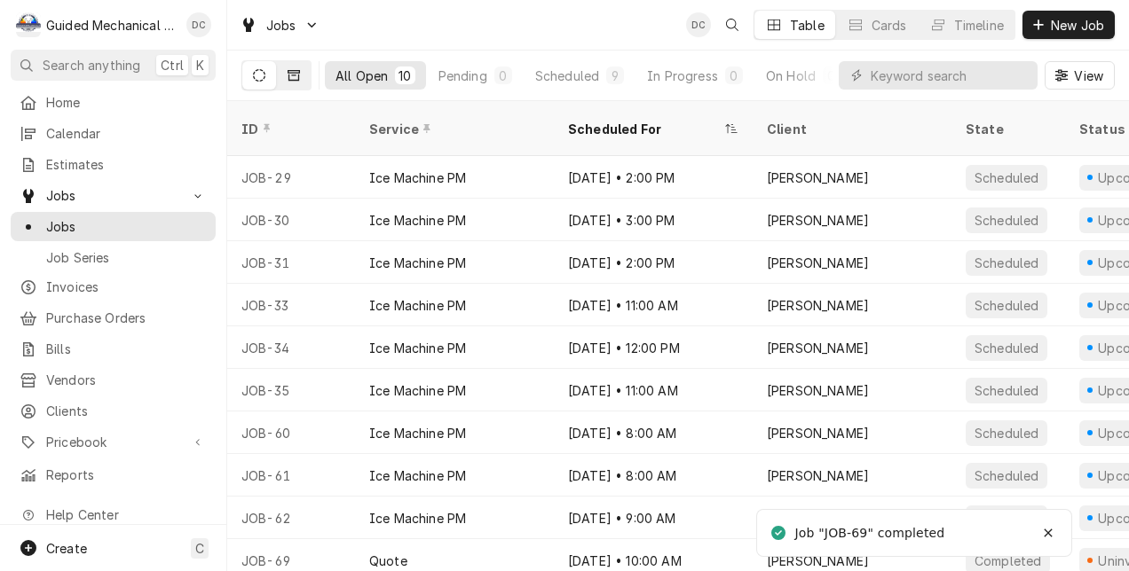
drag, startPoint x: 289, startPoint y: 75, endPoint x: 303, endPoint y: 75, distance: 14.2
click at [290, 75] on icon "Dynamic Content Wrapper" at bounding box center [294, 75] width 12 height 12
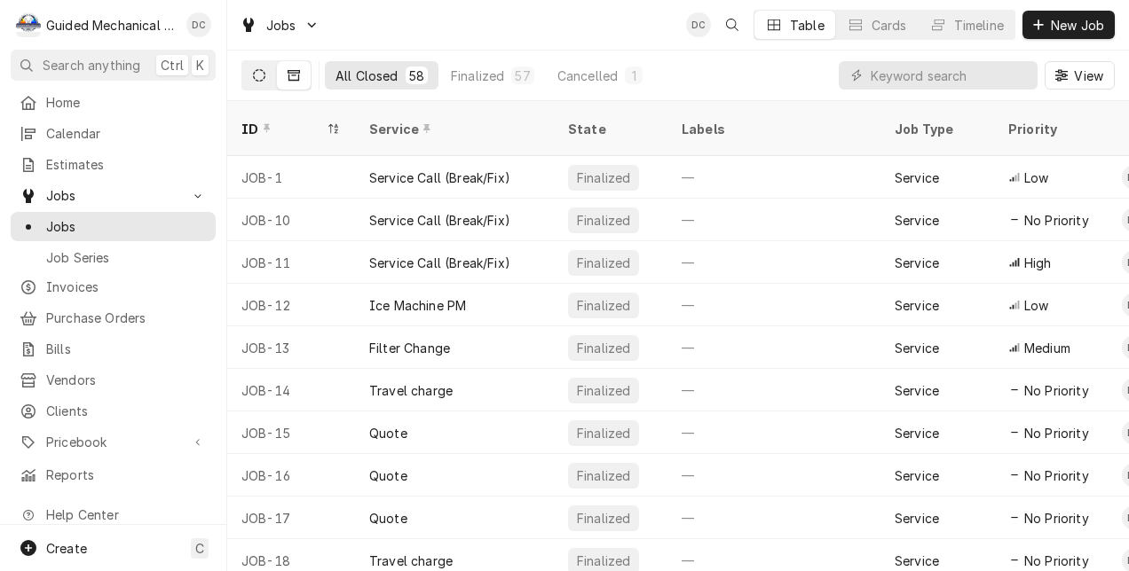
click at [264, 74] on icon "Dynamic Content Wrapper" at bounding box center [259, 75] width 12 height 12
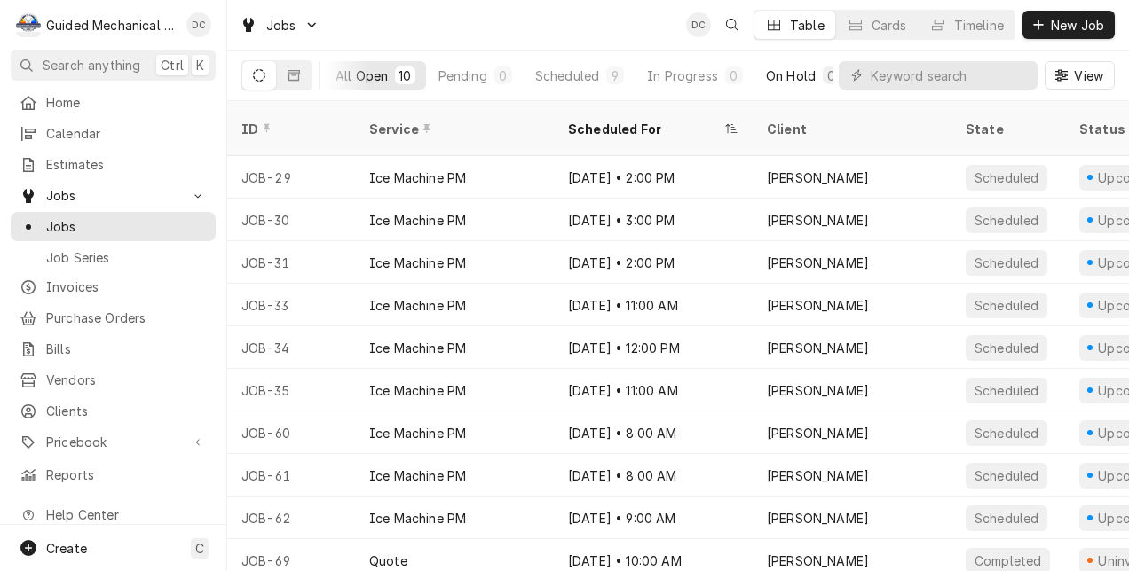
scroll to position [0, 131]
click at [779, 71] on div "Completed" at bounding box center [765, 76] width 67 height 19
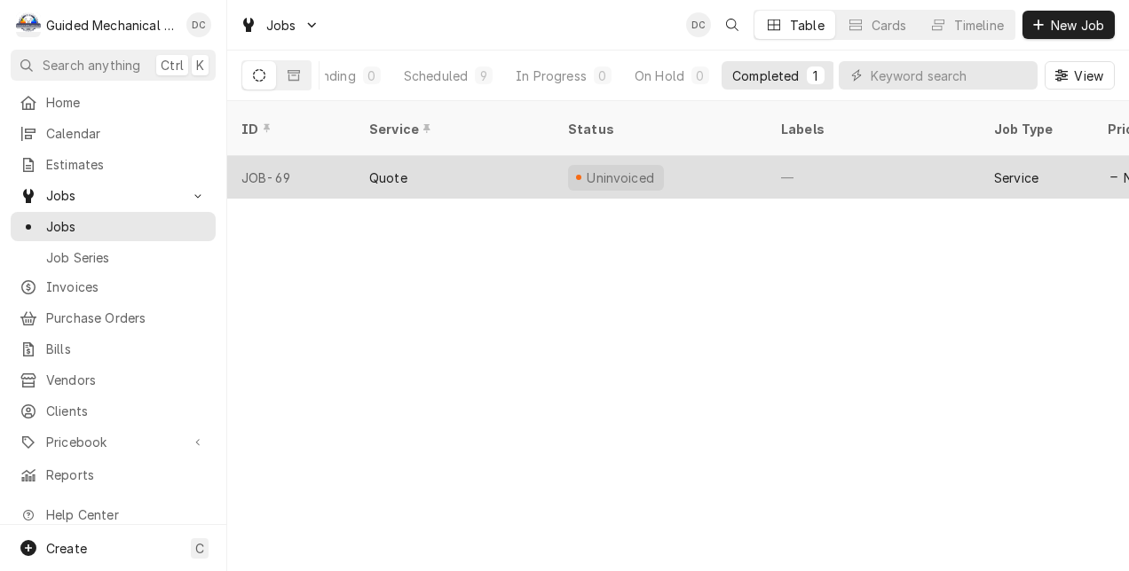
click at [629, 169] on div "Uninvoiced" at bounding box center [621, 178] width 72 height 19
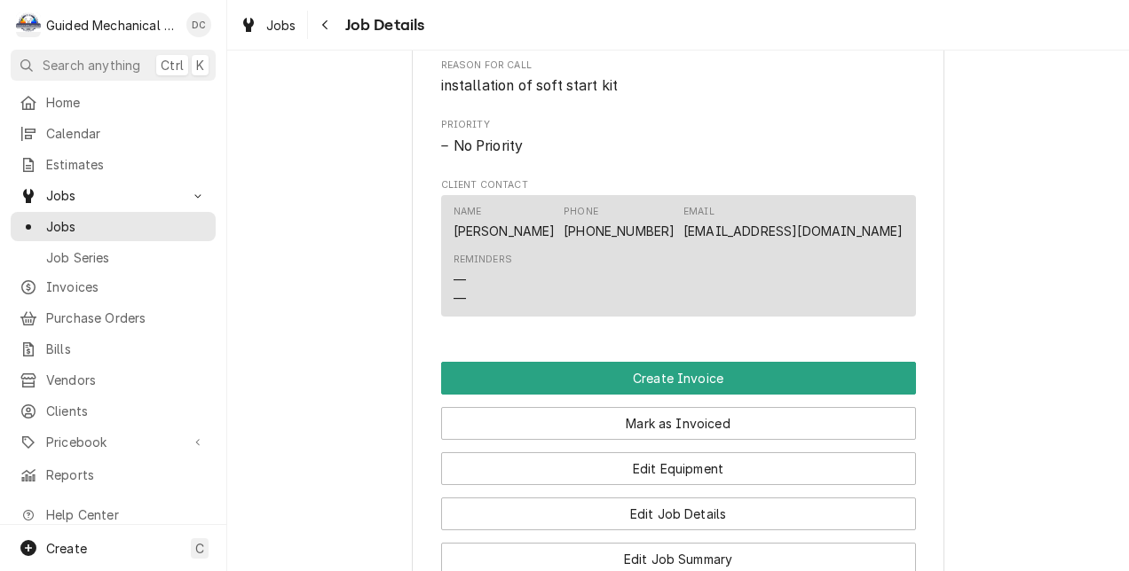
scroll to position [887, 0]
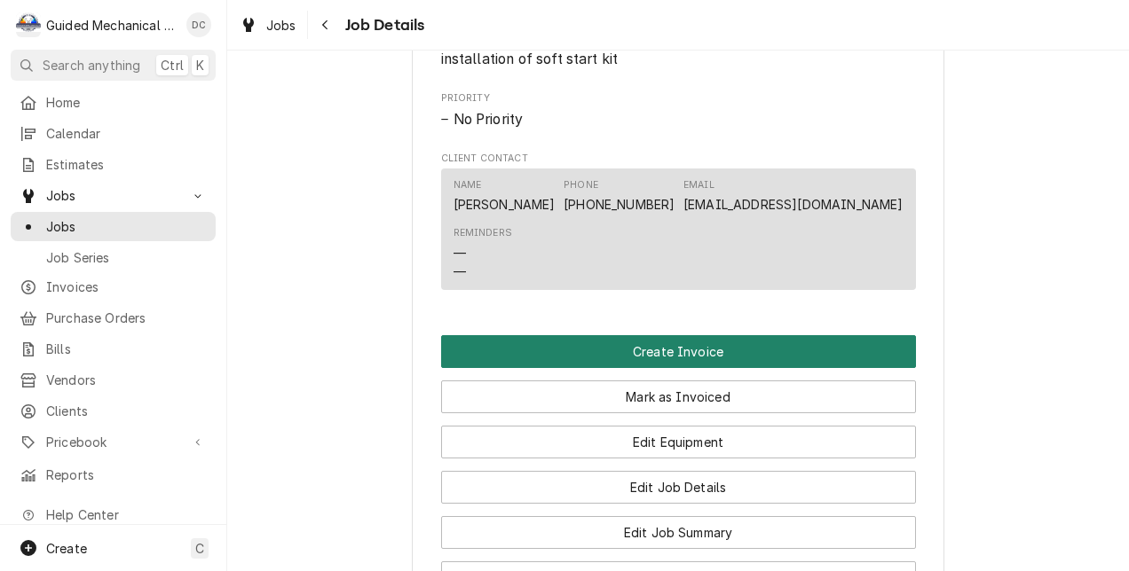
click at [619, 368] on button "Create Invoice" at bounding box center [678, 351] width 475 height 33
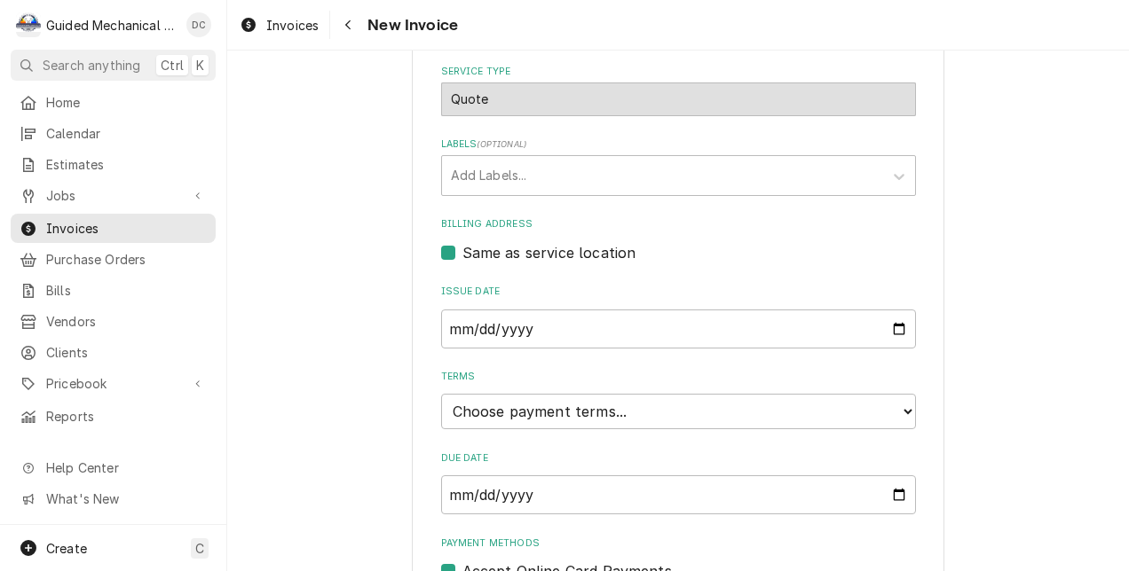
scroll to position [510, 0]
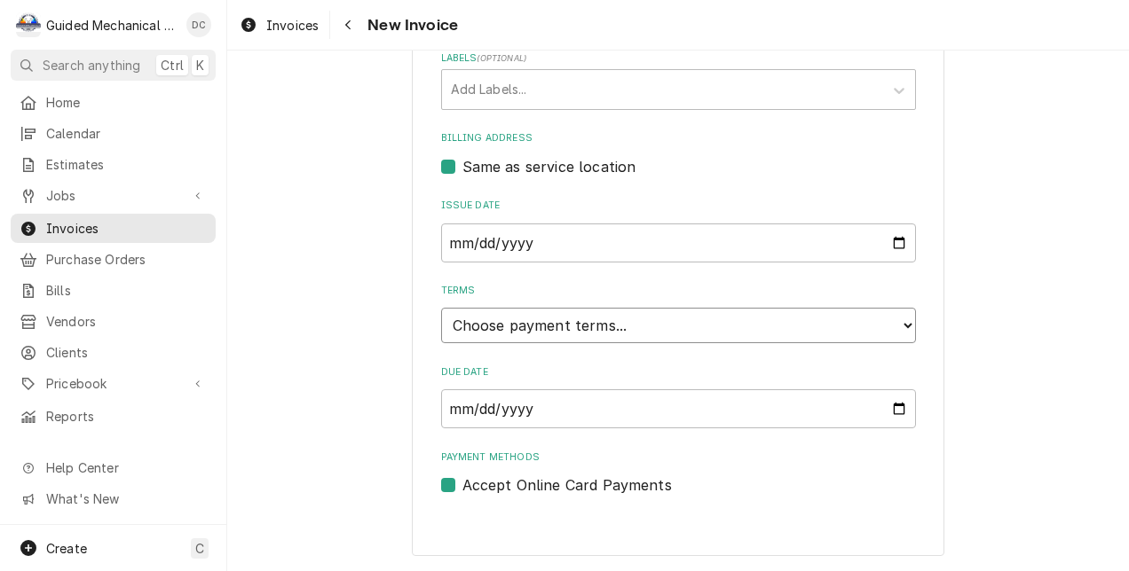
click at [841, 327] on select "Choose payment terms... Same Day Net 7 Net 14 Net 21 Net 30 Net 45 Net 60 Net 90" at bounding box center [678, 325] width 475 height 35
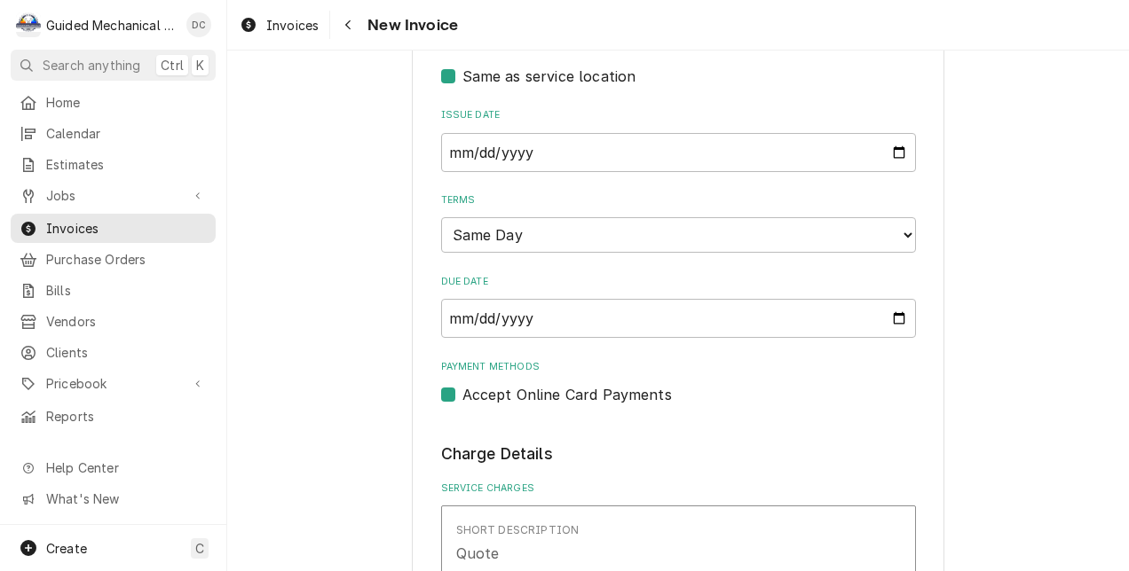
click at [462, 398] on label "Accept Online Card Payments" at bounding box center [566, 394] width 209 height 21
click at [462, 398] on input "Payment Methods" at bounding box center [699, 403] width 475 height 39
checkbox input "false"
type textarea "x"
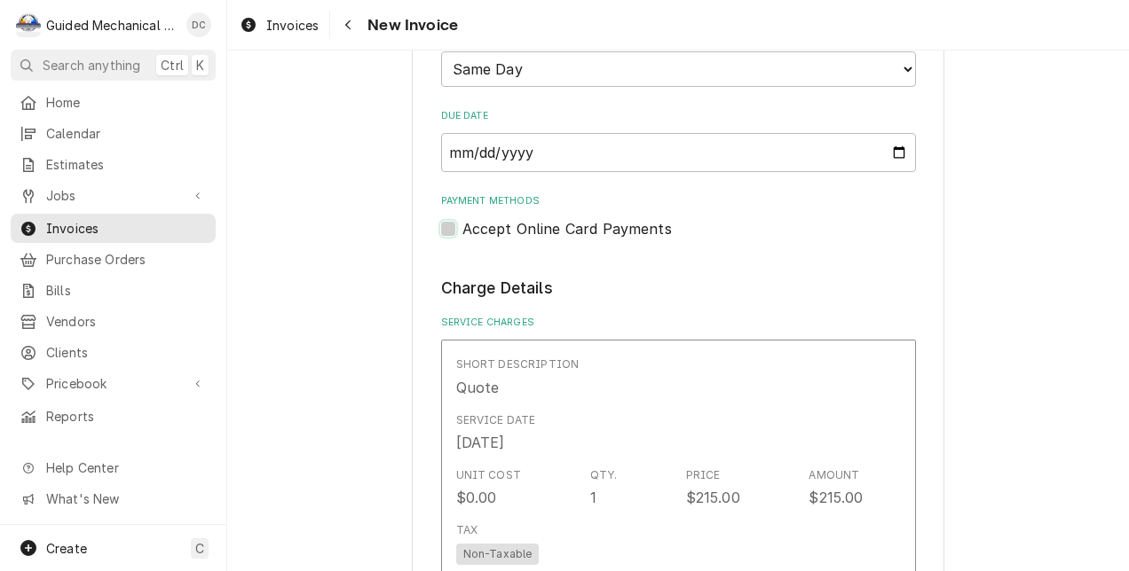
scroll to position [731, 0]
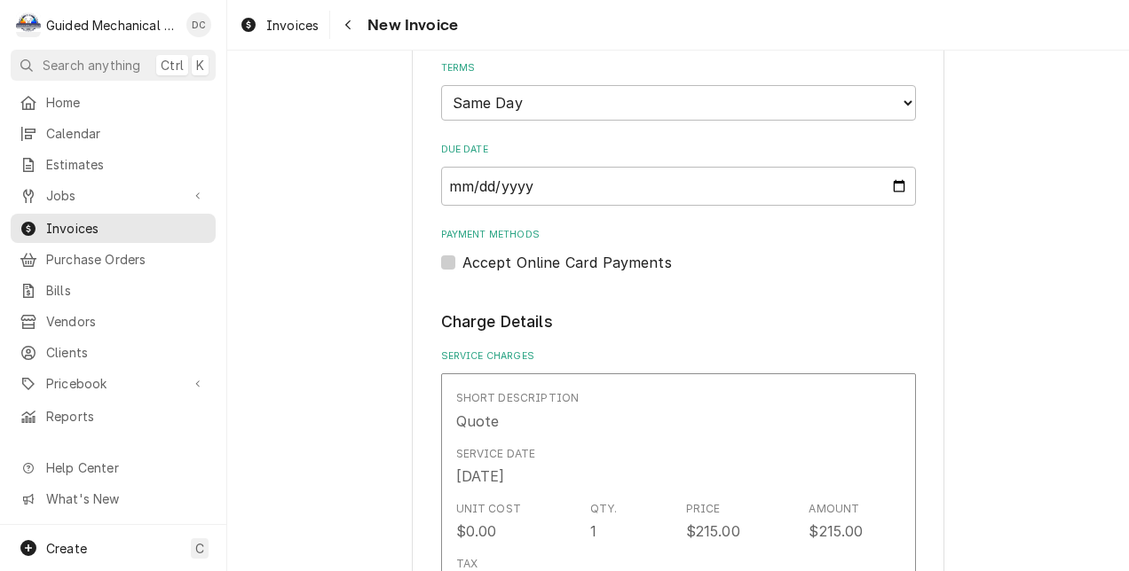
click at [462, 265] on label "Accept Online Card Payments" at bounding box center [566, 262] width 209 height 21
click at [462, 265] on input "Payment Methods" at bounding box center [699, 271] width 475 height 39
checkbox input "true"
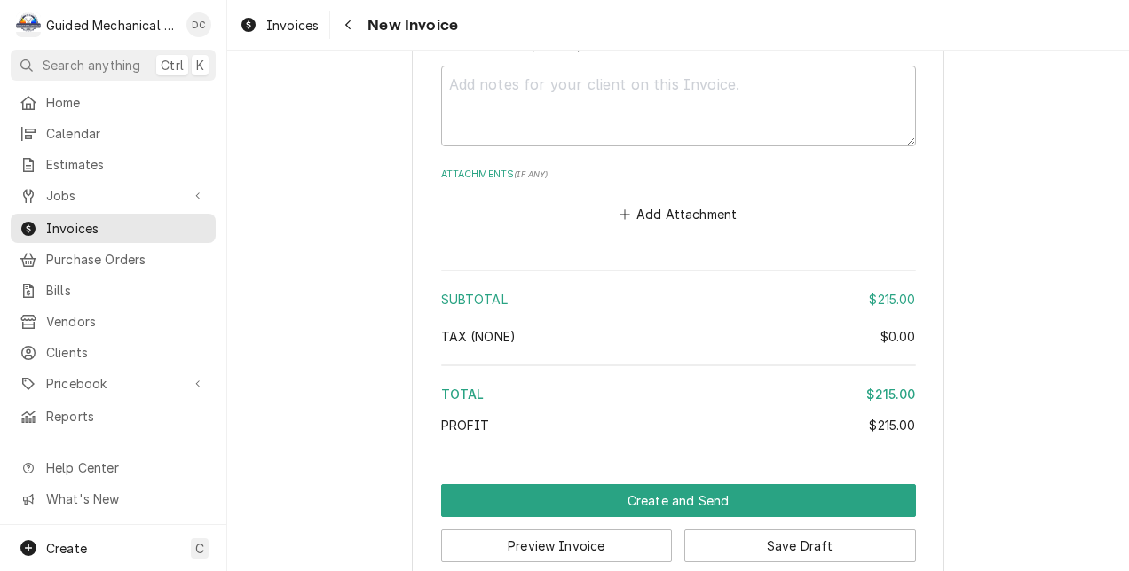
scroll to position [2062, 0]
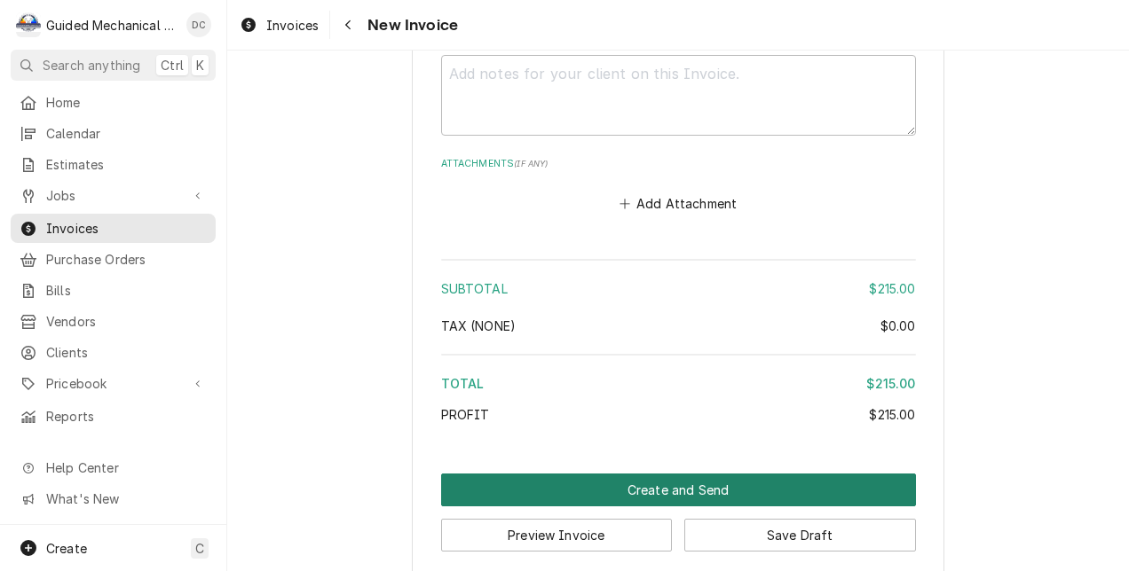
click at [663, 474] on button "Create and Send" at bounding box center [678, 490] width 475 height 33
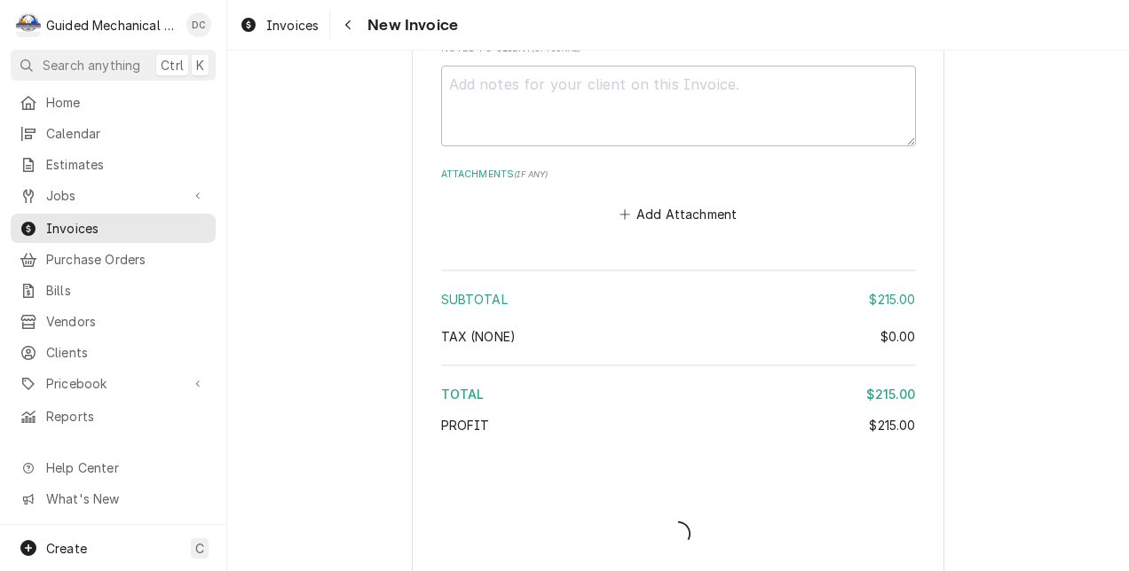
type textarea "x"
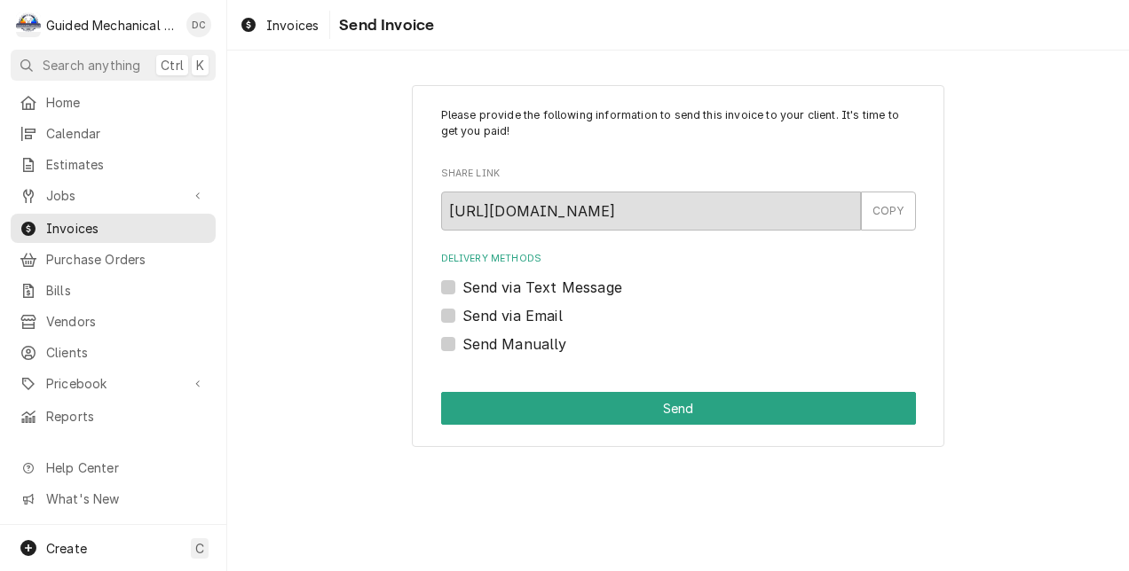
click at [462, 344] on label "Send Manually" at bounding box center [514, 344] width 105 height 21
click at [462, 344] on input "Send Manually" at bounding box center [699, 353] width 475 height 39
checkbox input "true"
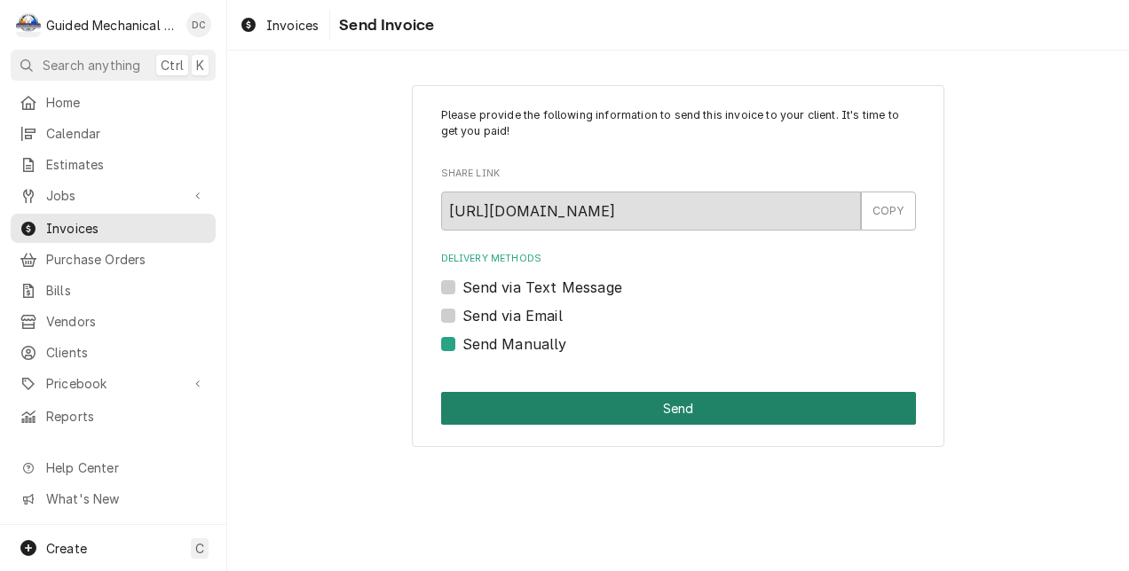
click at [641, 409] on button "Send" at bounding box center [678, 408] width 475 height 33
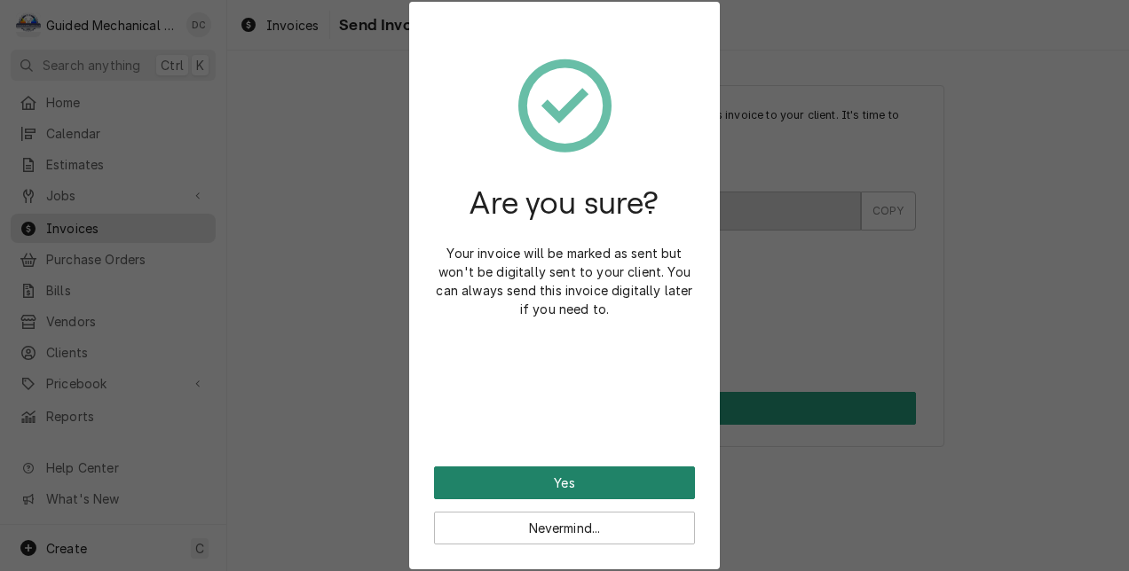
click at [609, 479] on button "Yes" at bounding box center [564, 483] width 261 height 33
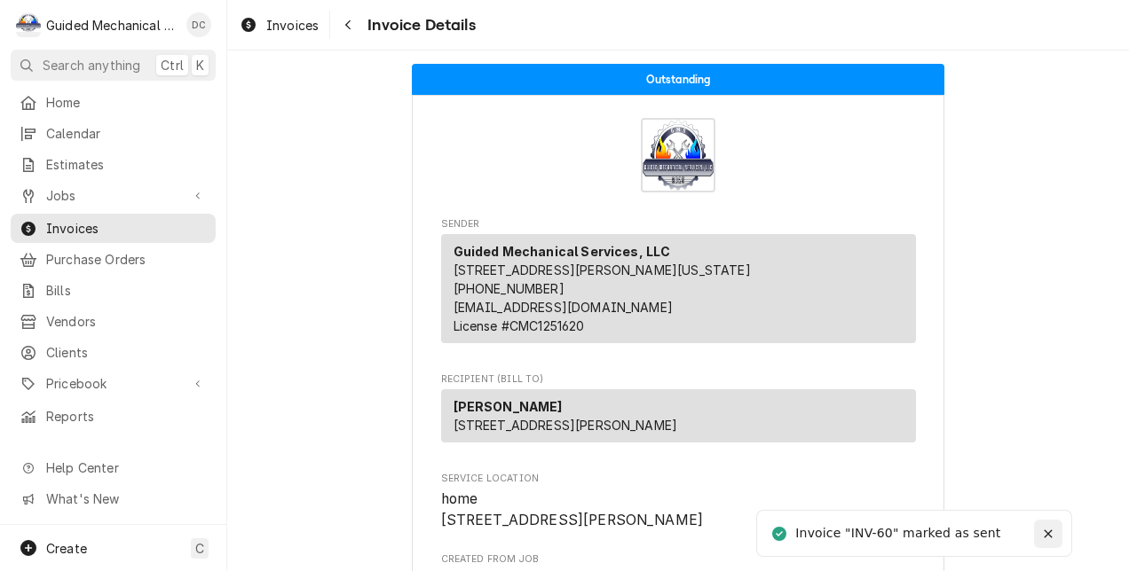
click at [1044, 538] on icon "Notifications alt+T" at bounding box center [1048, 534] width 12 height 12
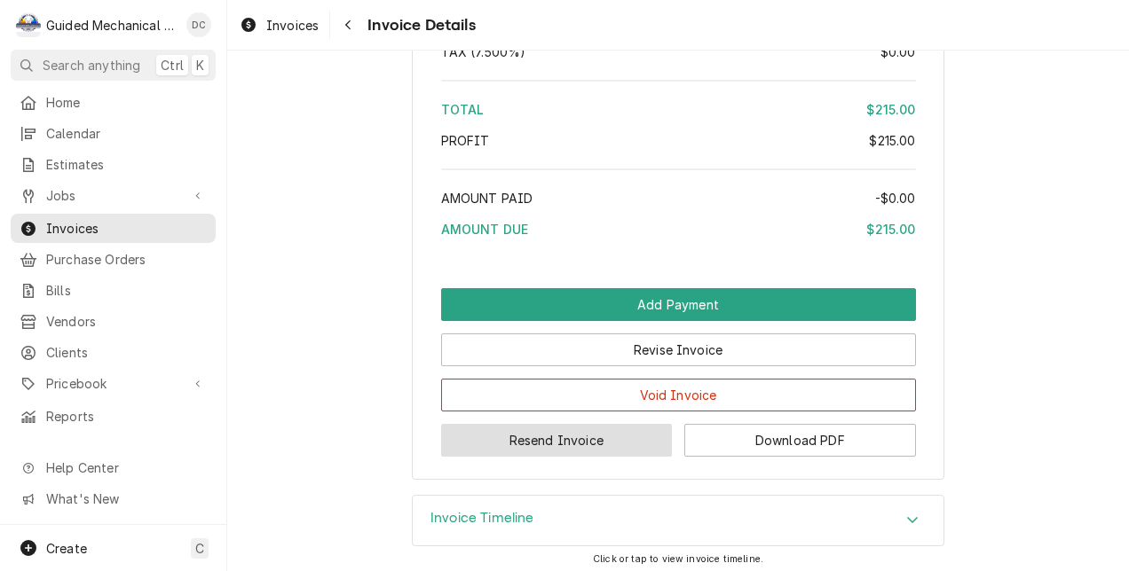
scroll to position [2479, 0]
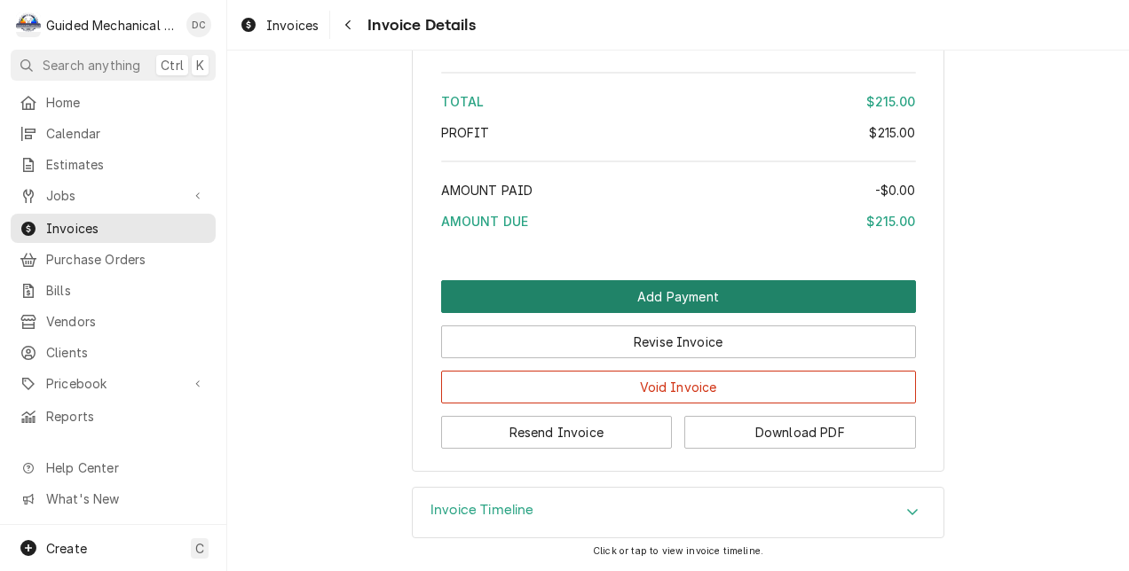
click at [708, 289] on button "Add Payment" at bounding box center [678, 296] width 475 height 33
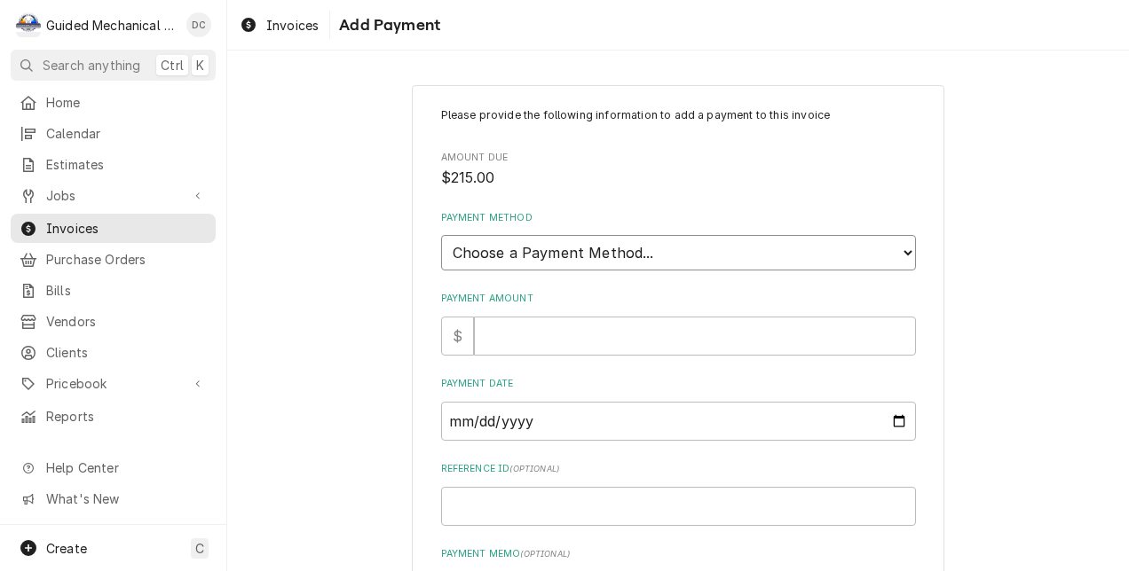
click at [655, 253] on select "Choose a Payment Method... Cash Check Credit/Debit Card ACH/eCheck Other" at bounding box center [678, 252] width 475 height 35
select select "2"
click at [441, 235] on select "Choose a Payment Method... Cash Check Credit/Debit Card ACH/eCheck Other" at bounding box center [678, 252] width 475 height 35
click at [546, 330] on input "Payment Amount" at bounding box center [695, 336] width 442 height 39
type textarea "x"
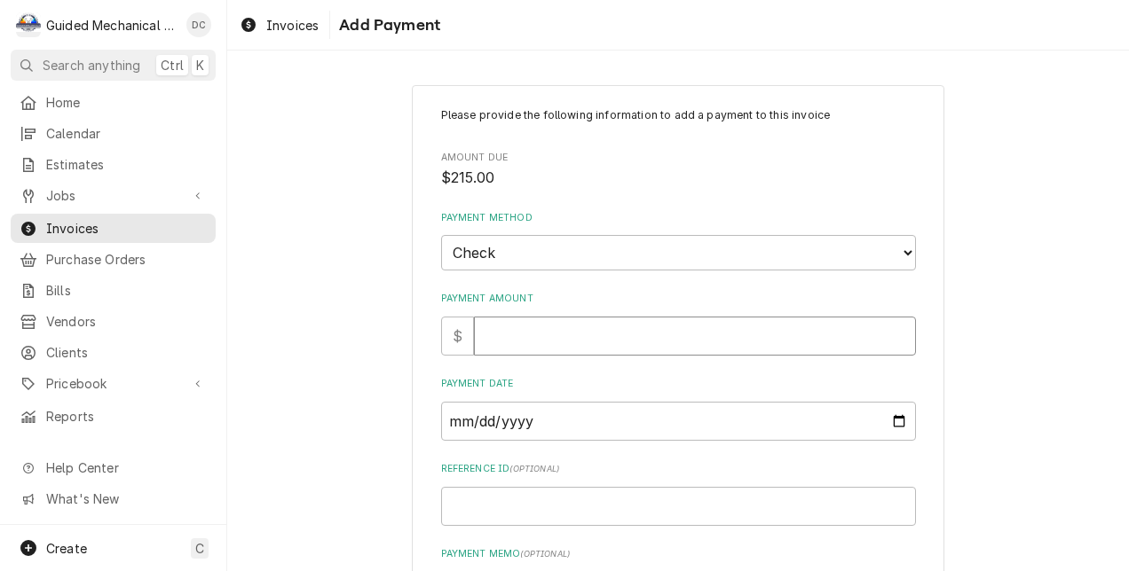
type input "2"
type textarea "x"
type input "21"
type textarea "x"
type input "215"
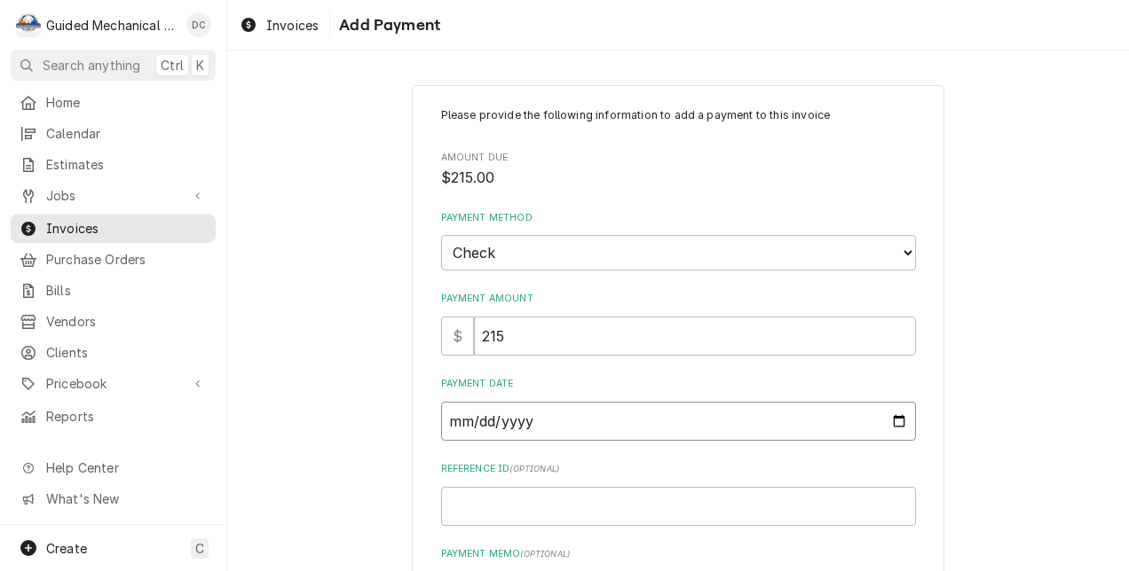
click at [579, 422] on input "Payment Date" at bounding box center [678, 421] width 475 height 39
click at [892, 426] on input "Payment Date" at bounding box center [678, 421] width 475 height 39
type input "2025-08-28"
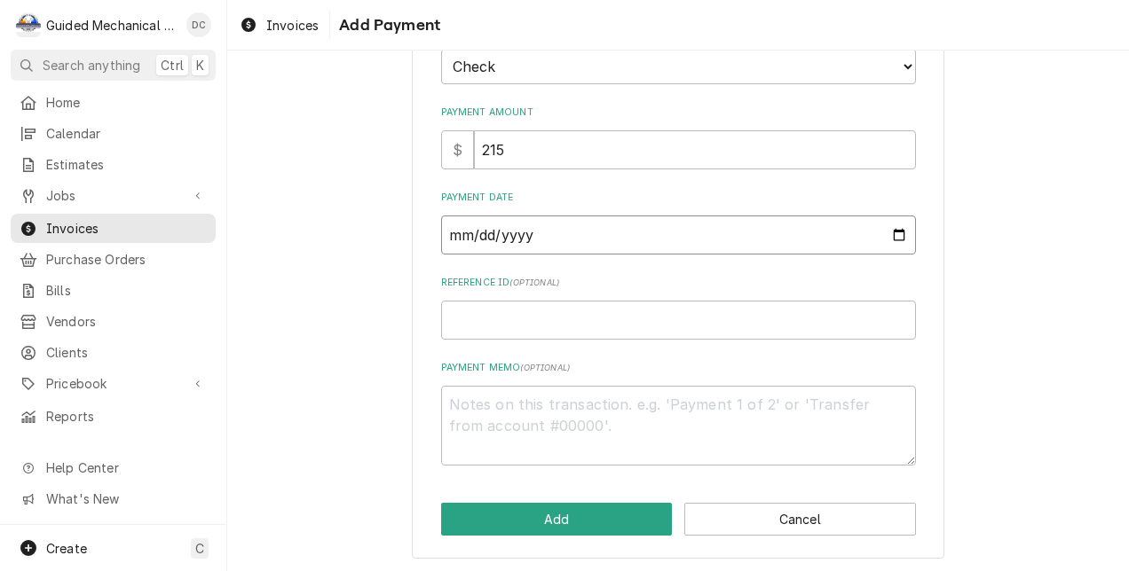
scroll to position [188, 0]
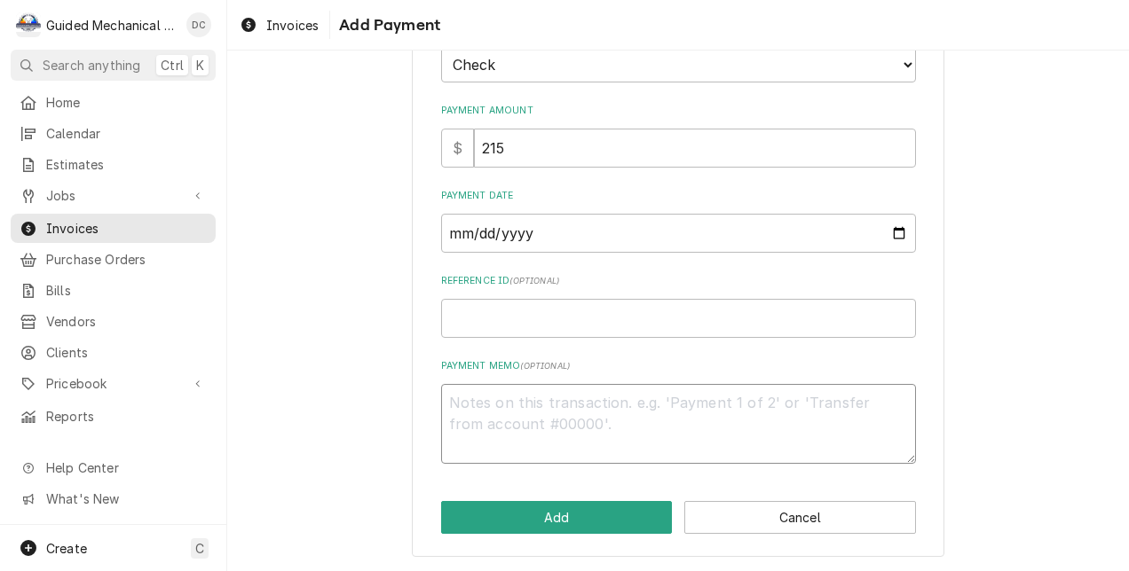
click at [598, 411] on textarea "Payment Memo ( optional )" at bounding box center [678, 424] width 475 height 81
type textarea "x"
type textarea "c"
type textarea "x"
type textarea "ch"
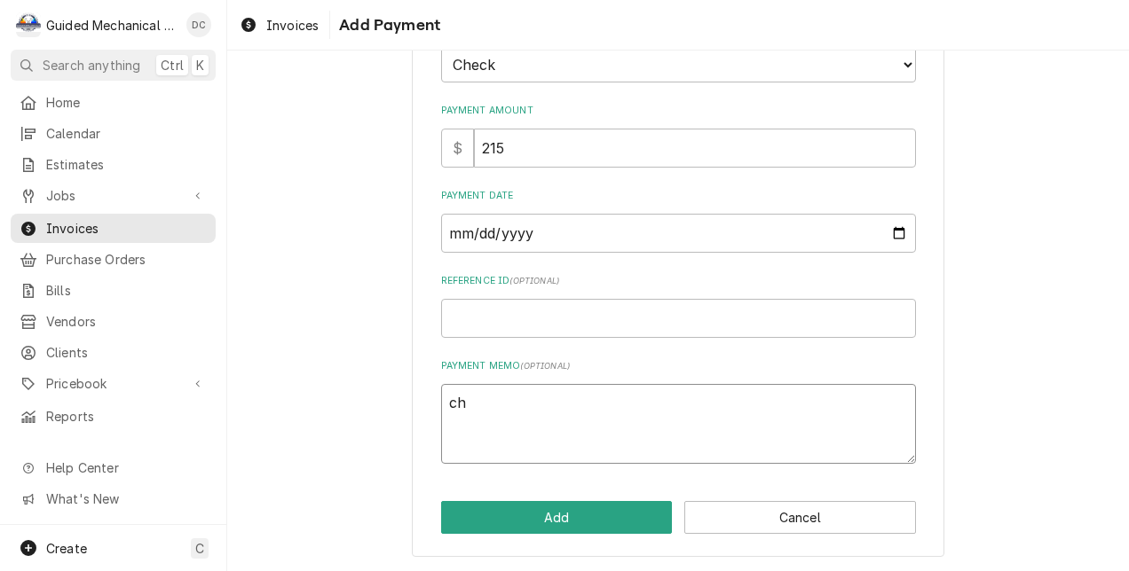
type textarea "x"
type textarea "chk"
type textarea "x"
type textarea "chk#"
type textarea "x"
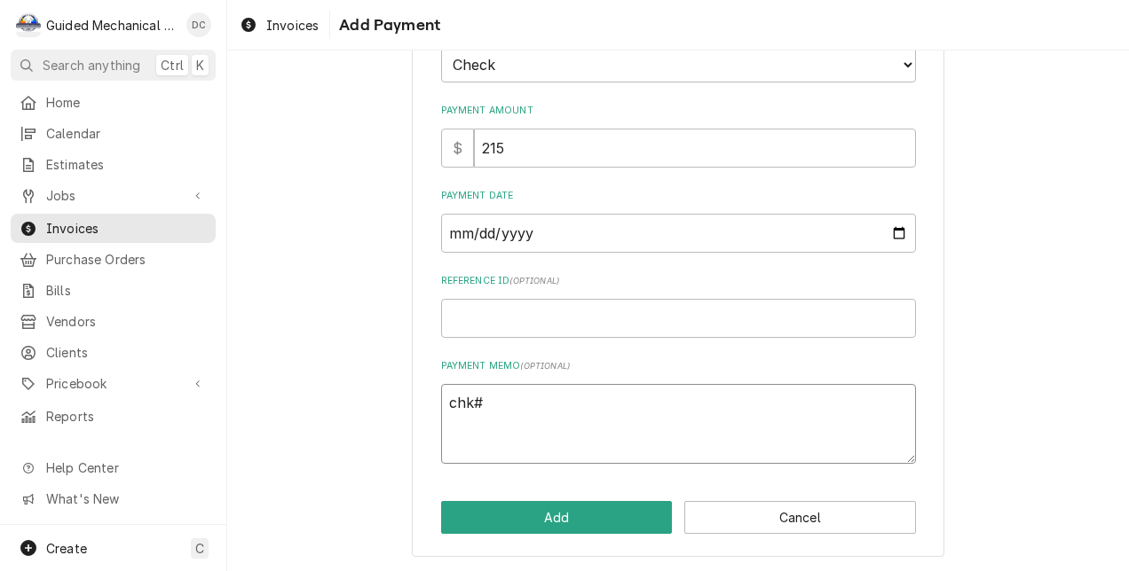
type textarea "chk#1"
type textarea "x"
type textarea "chk#14"
type textarea "x"
type textarea "chk#143"
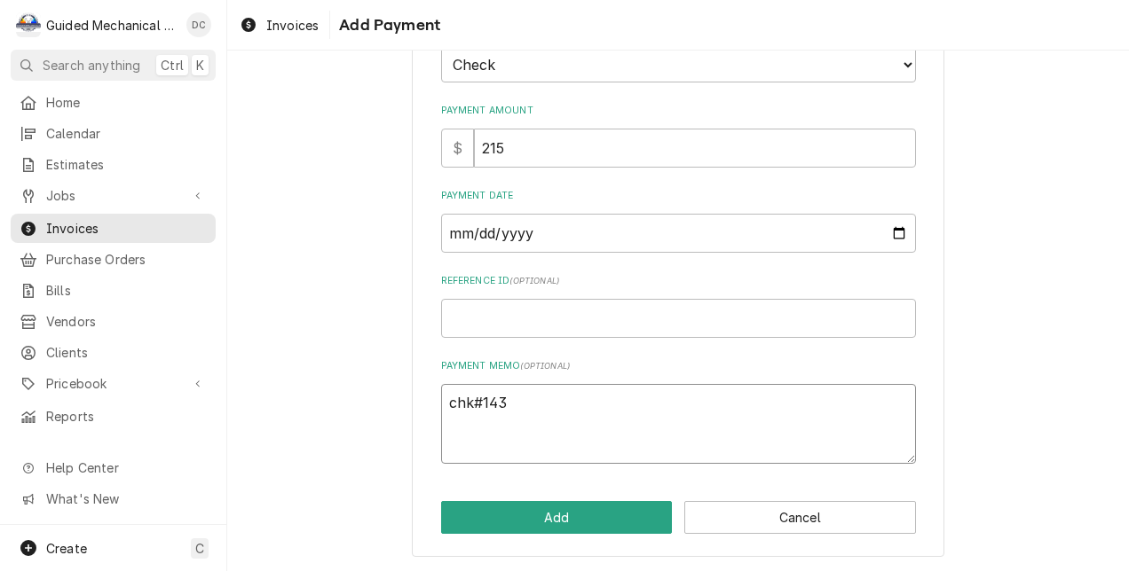
type textarea "x"
type textarea "chk#1439"
click at [587, 518] on button "Add" at bounding box center [557, 517] width 232 height 33
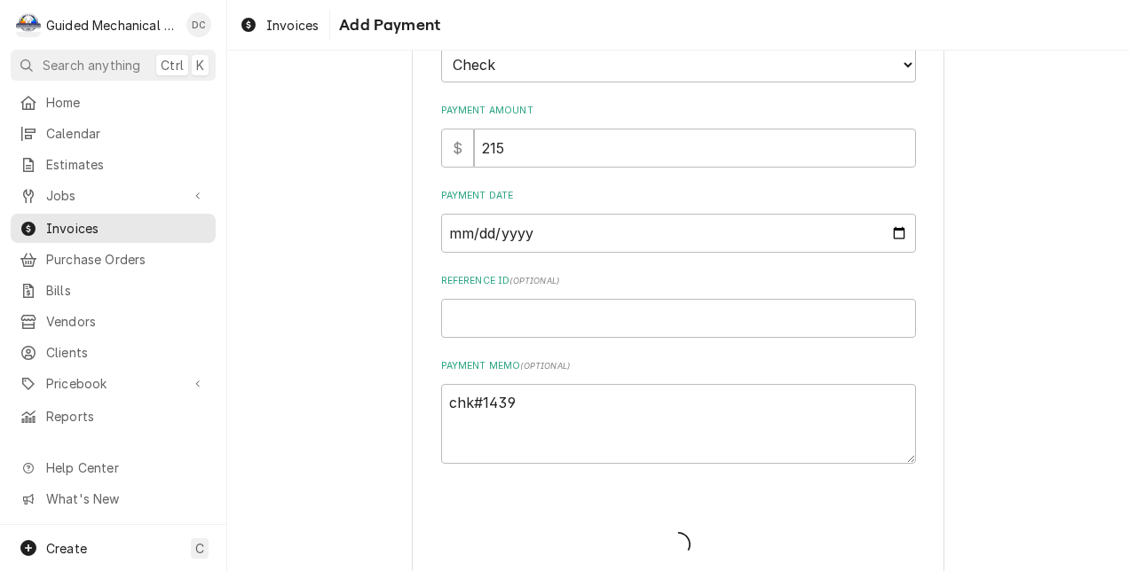
type textarea "x"
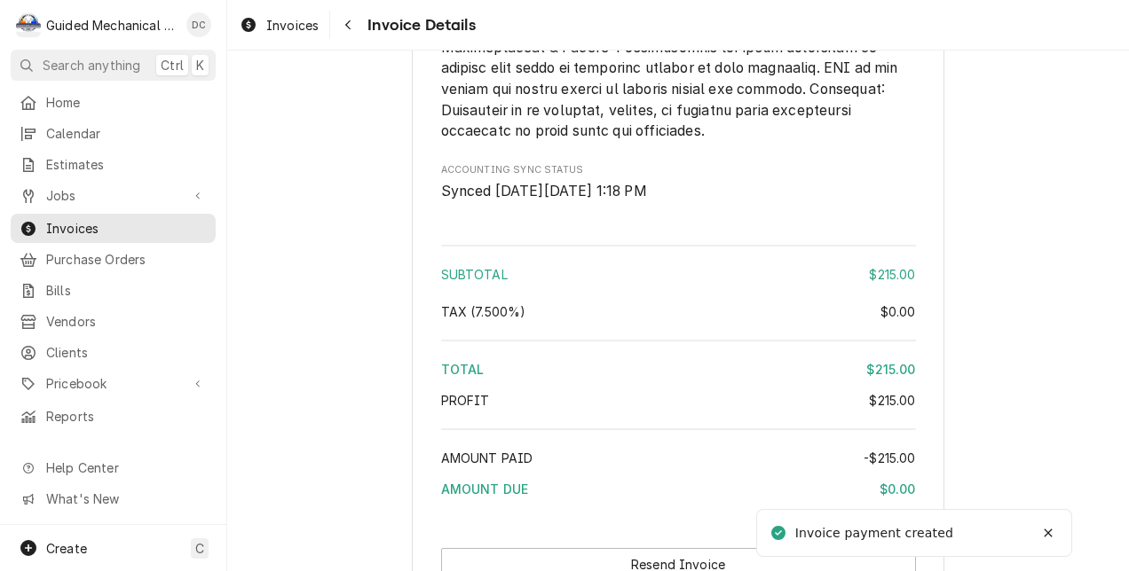
scroll to position [2630, 0]
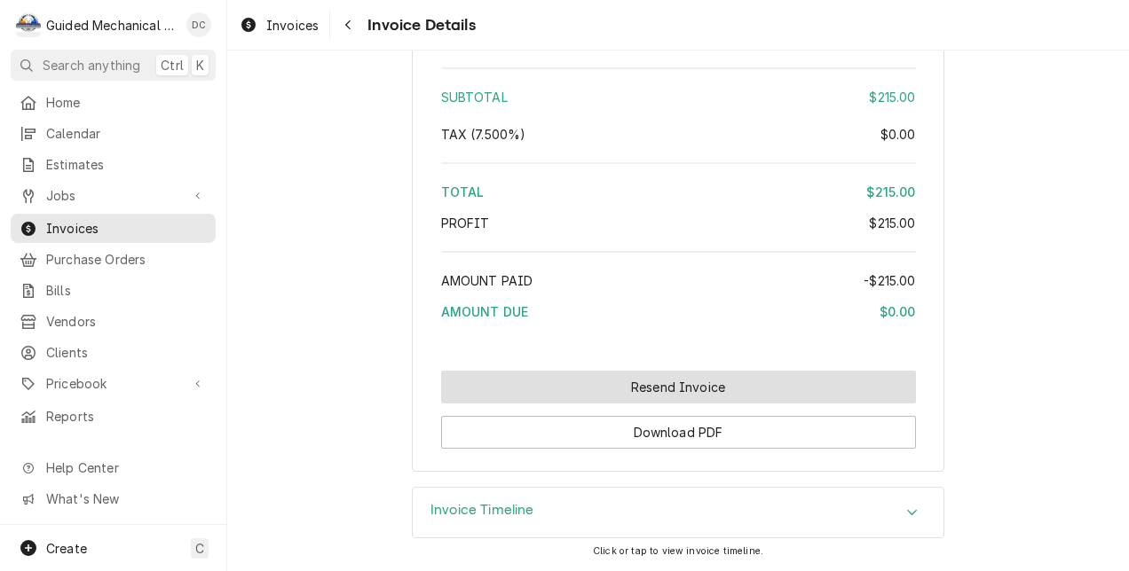
click at [723, 383] on button "Resend Invoice" at bounding box center [678, 387] width 475 height 33
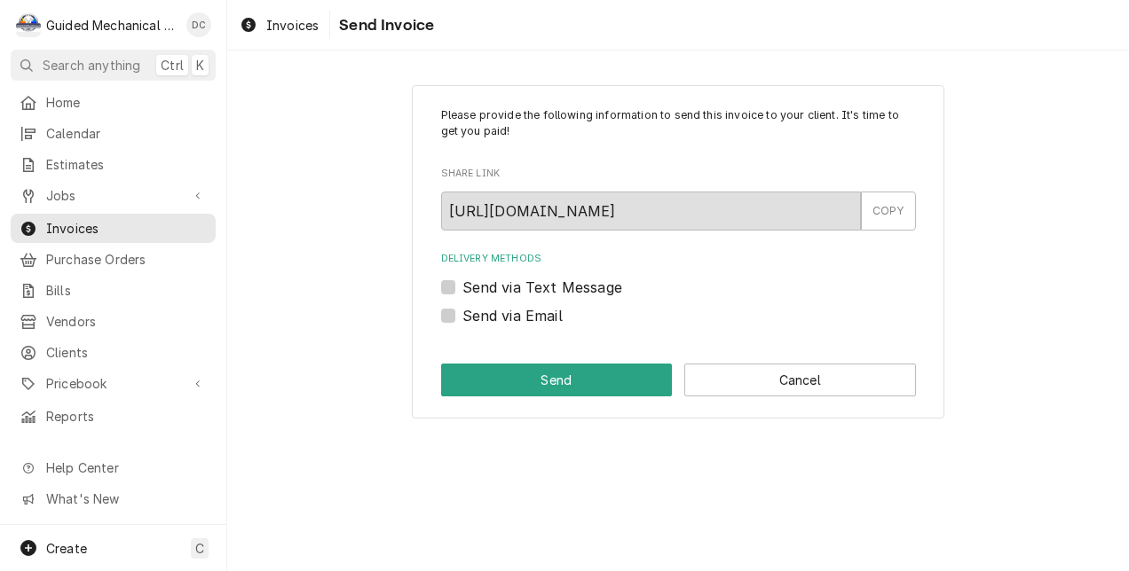
click at [462, 314] on label "Send via Email" at bounding box center [512, 315] width 100 height 21
click at [462, 314] on input "Send via Email" at bounding box center [699, 324] width 475 height 39
checkbox input "true"
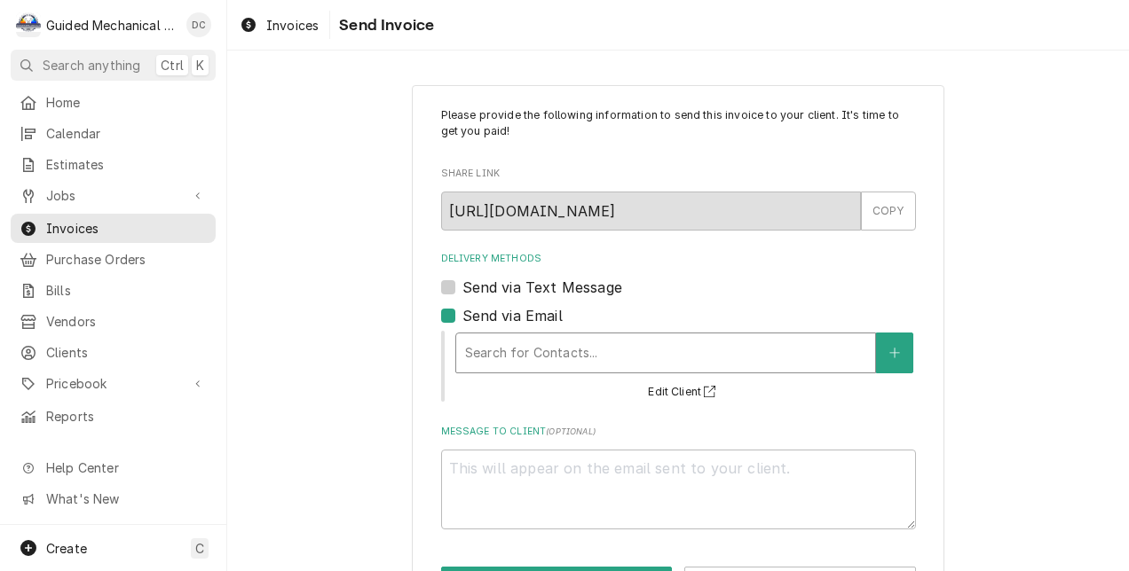
click at [635, 355] on div "Delivery Methods" at bounding box center [665, 353] width 401 height 32
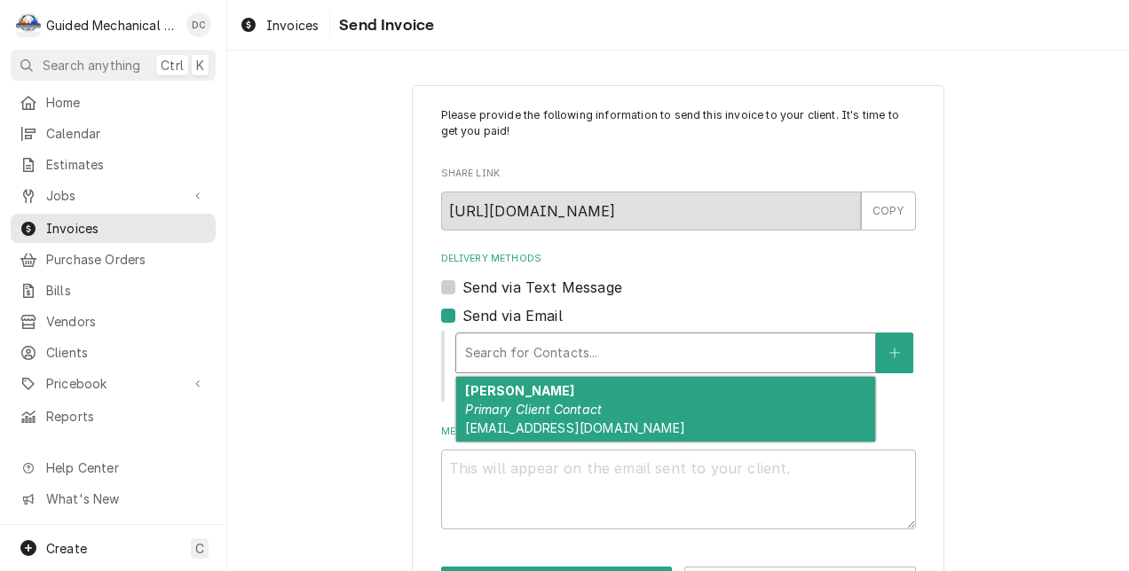
click at [623, 401] on div "[PERSON_NAME] Primary Client Contact [EMAIL_ADDRESS][DOMAIN_NAME]" at bounding box center [665, 409] width 419 height 65
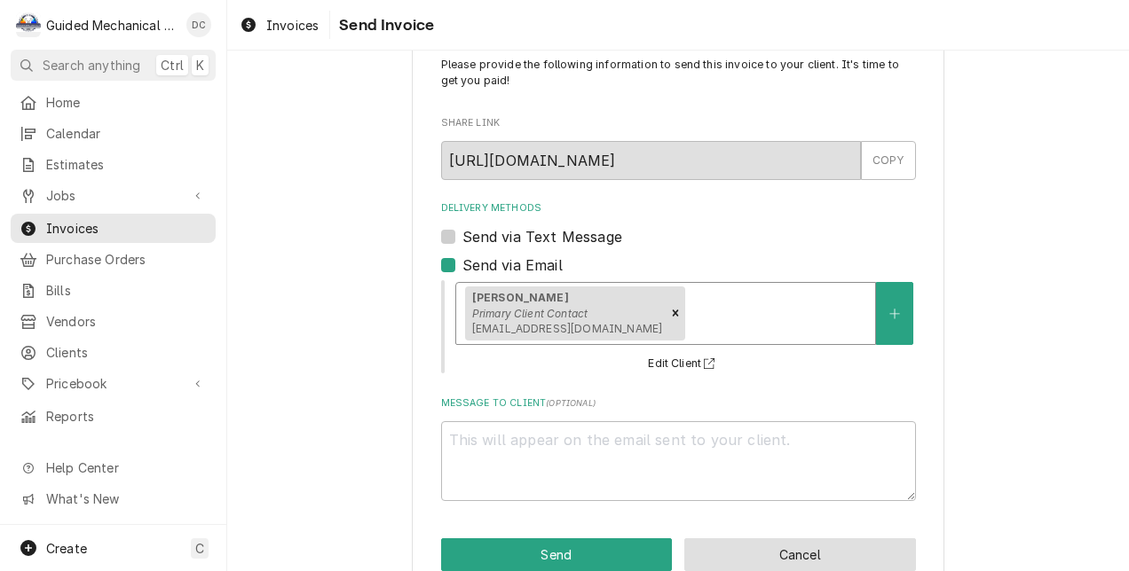
scroll to position [89, 0]
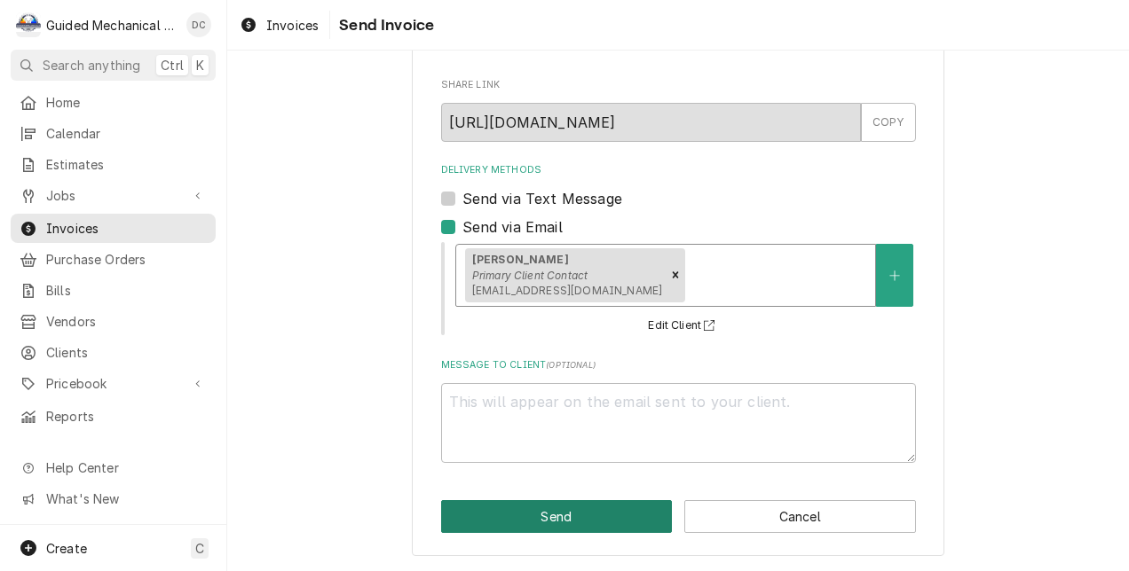
click at [620, 519] on button "Send" at bounding box center [557, 516] width 232 height 33
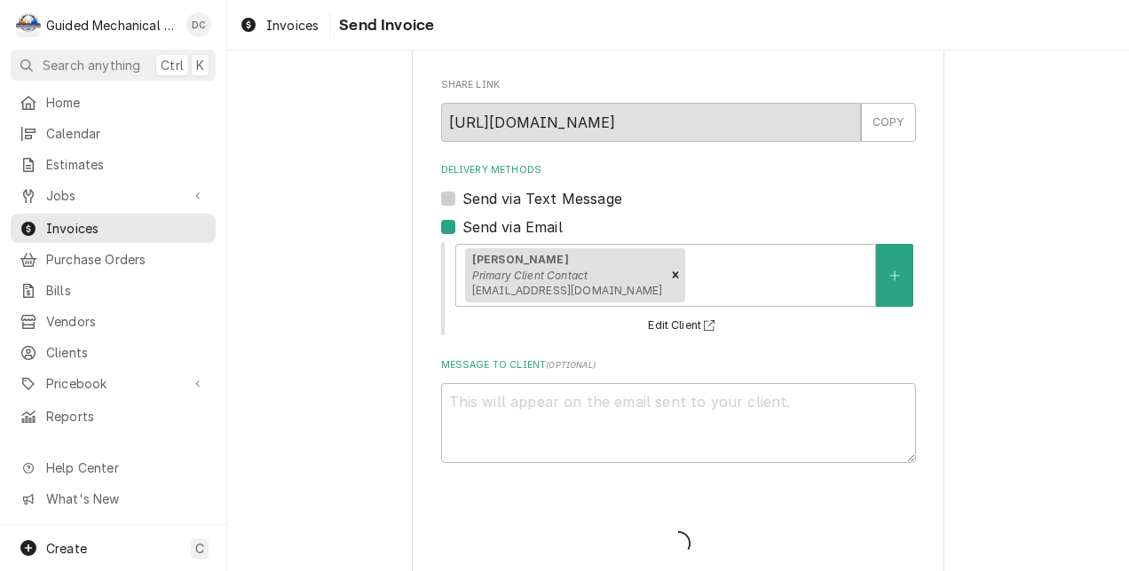
type textarea "x"
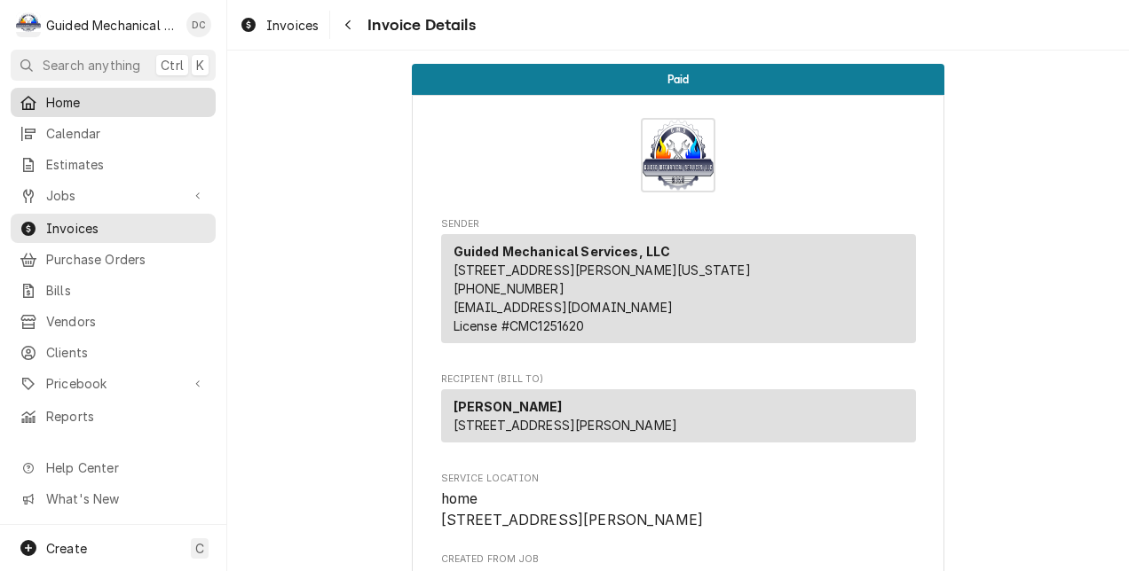
click at [58, 99] on span "Home" at bounding box center [126, 102] width 161 height 19
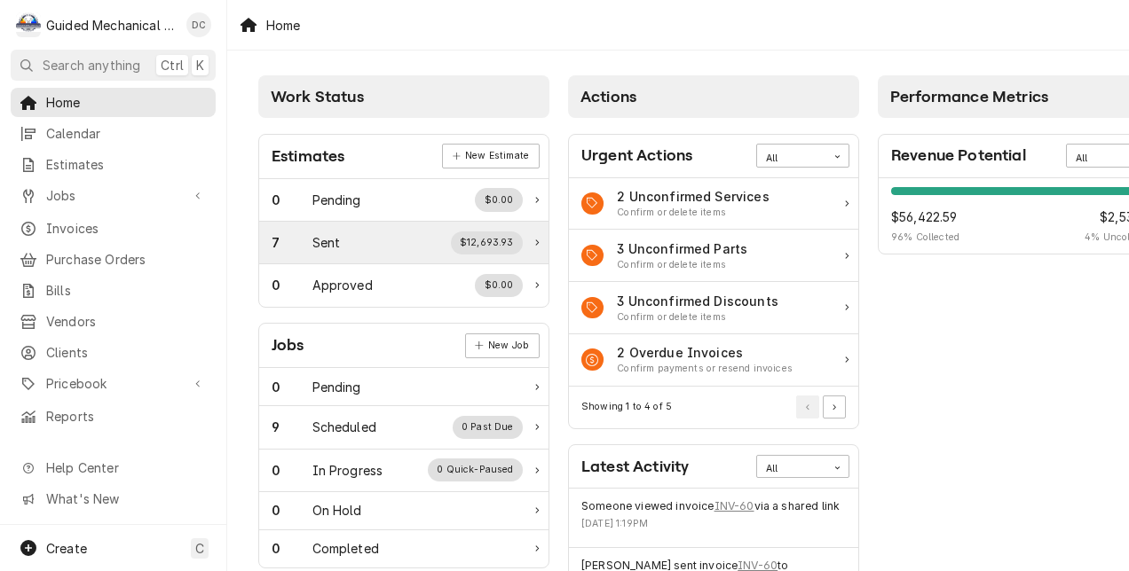
click at [366, 245] on div "7 Sent $12,693.93" at bounding box center [397, 243] width 251 height 23
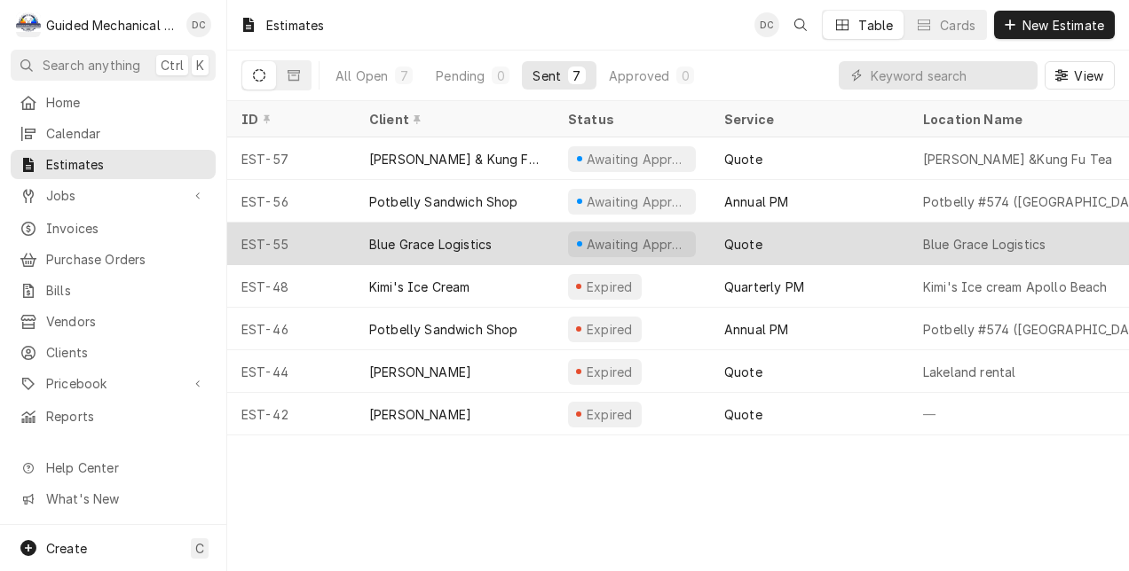
click at [524, 245] on div "Blue Grace Logistics" at bounding box center [454, 244] width 199 height 43
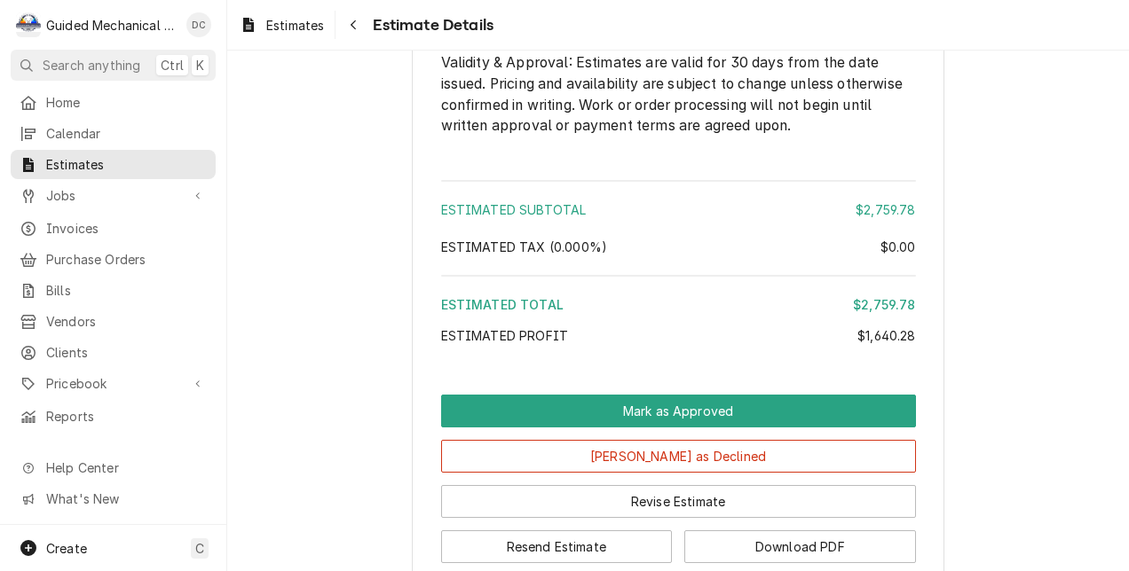
scroll to position [1952, 0]
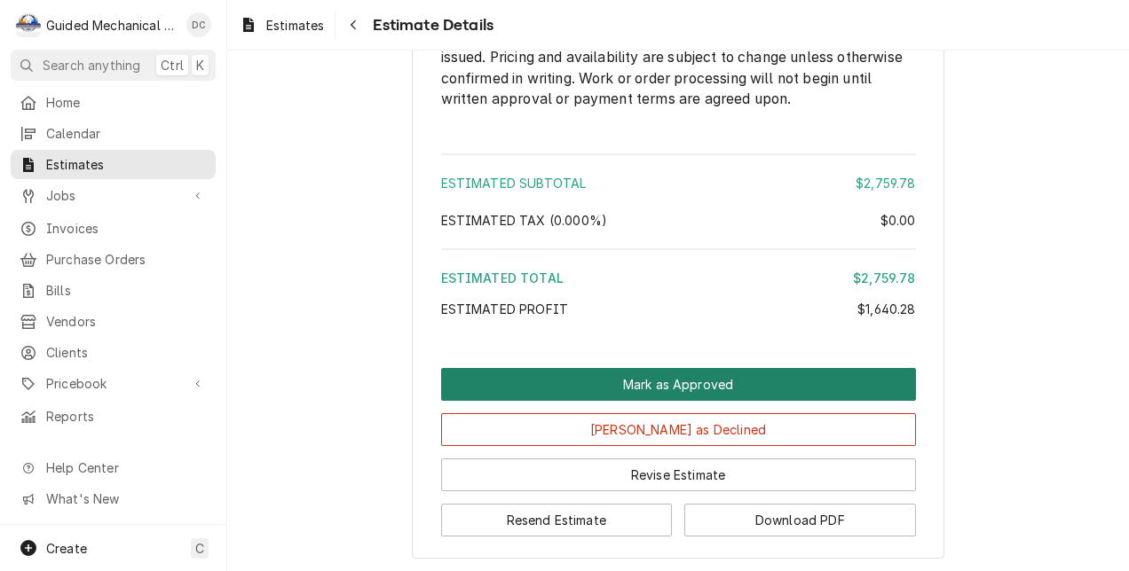
click at [682, 401] on button "Mark as Approved" at bounding box center [678, 384] width 475 height 33
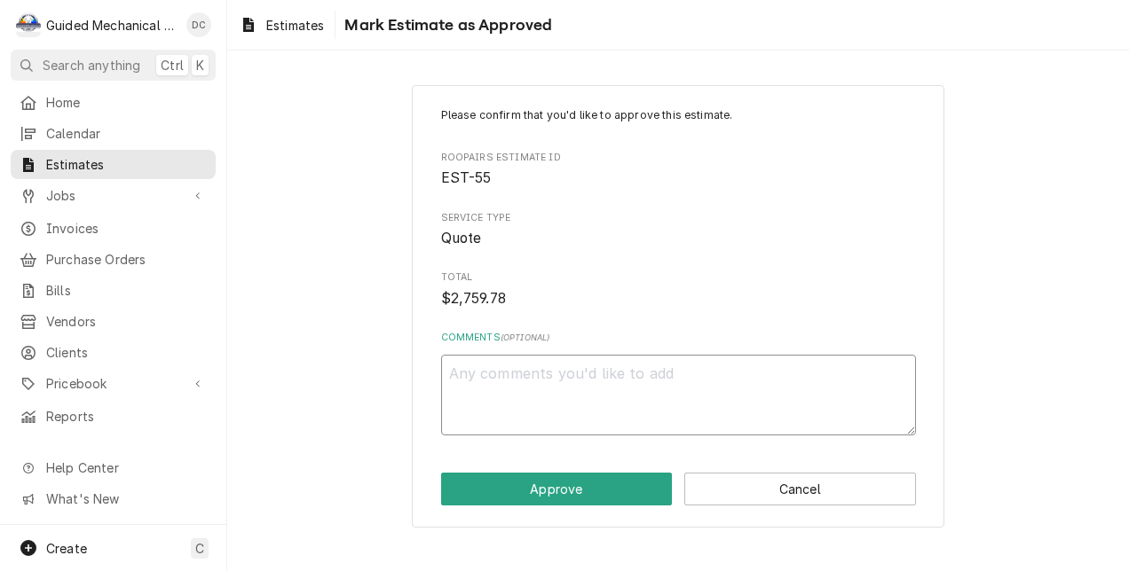
click at [618, 376] on textarea "Comments ( optional )" at bounding box center [678, 395] width 475 height 81
type textarea "x"
type textarea "A"
type textarea "x"
type textarea "Ap"
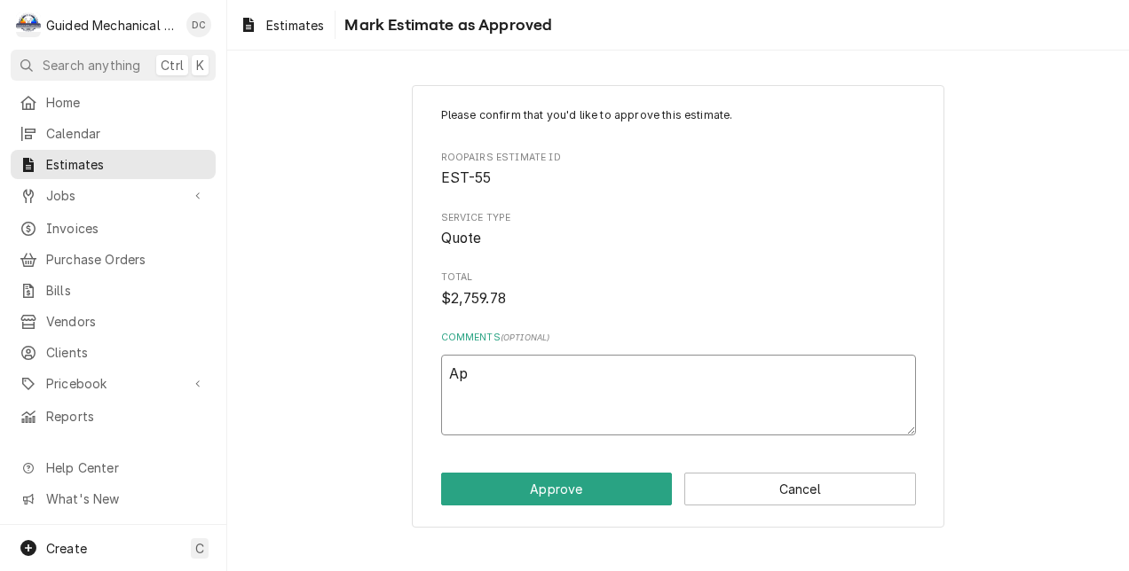
type textarea "x"
type textarea "App"
type textarea "x"
type textarea "Appr"
type textarea "x"
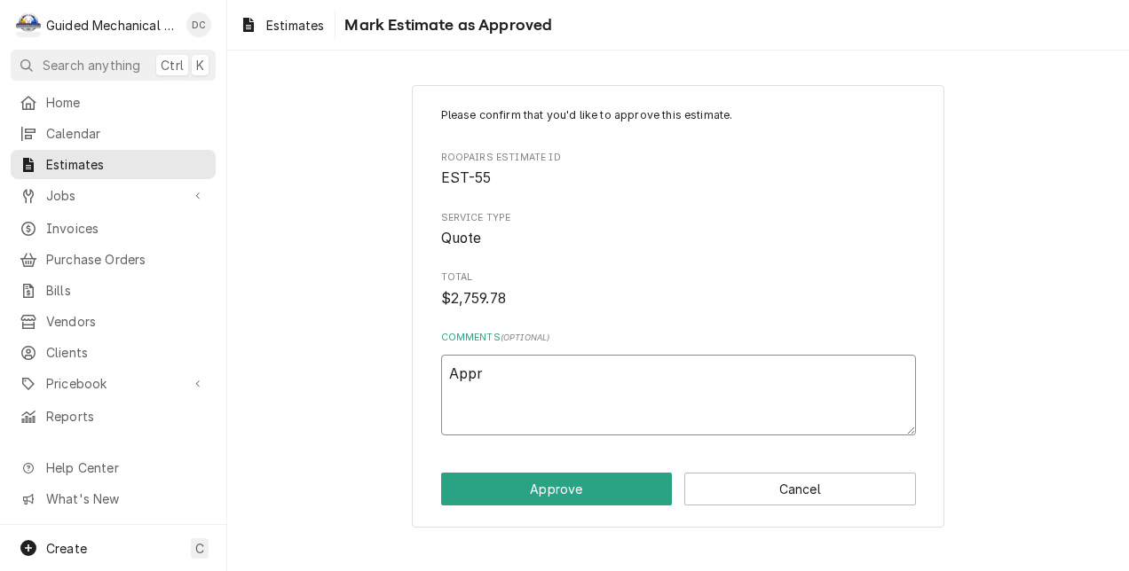
type textarea "Appro"
type textarea "x"
type textarea "Approv"
type textarea "x"
type textarea "Approve"
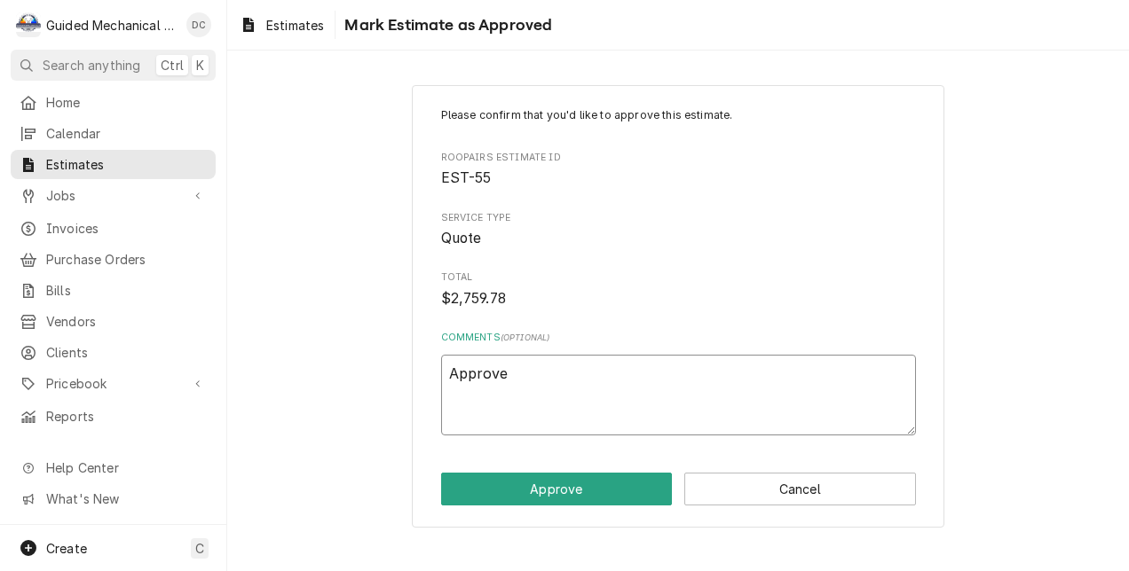
type textarea "x"
type textarea "Approved"
type textarea "x"
type textarea "Approved"
type textarea "x"
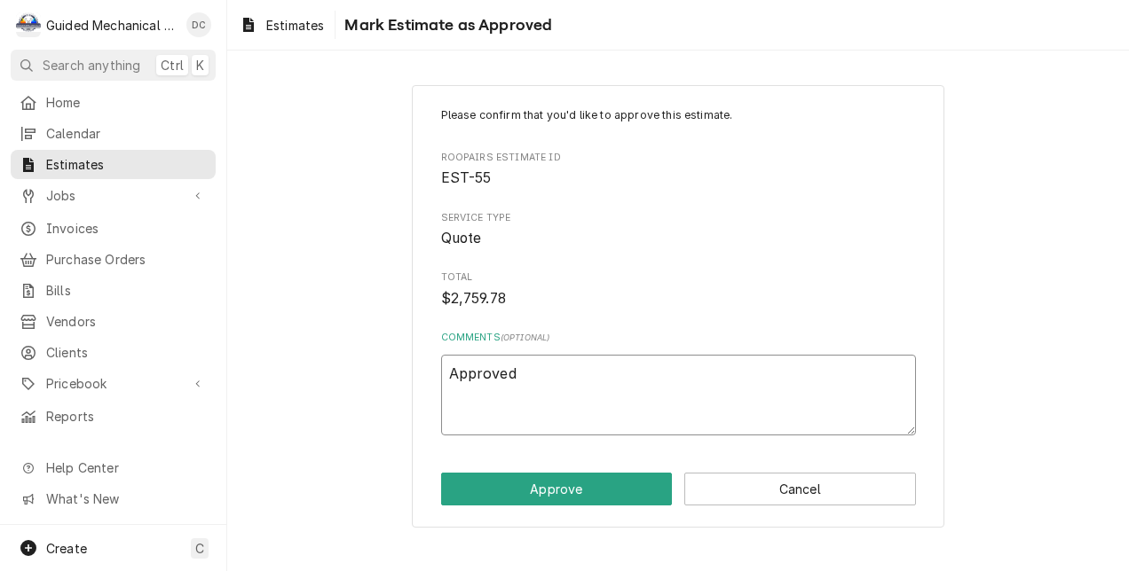
type textarea "Approved v"
type textarea "x"
type textarea "Approved ve"
type textarea "x"
type textarea "Approved ver"
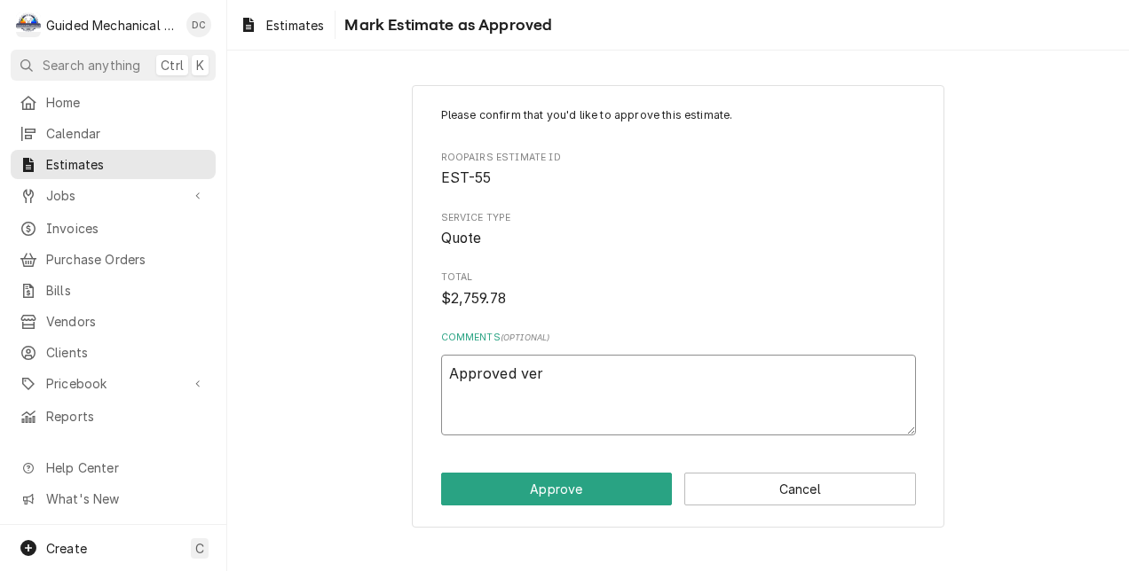
type textarea "x"
type textarea "Approved verb"
type textarea "x"
type textarea "Approved verba"
type textarea "x"
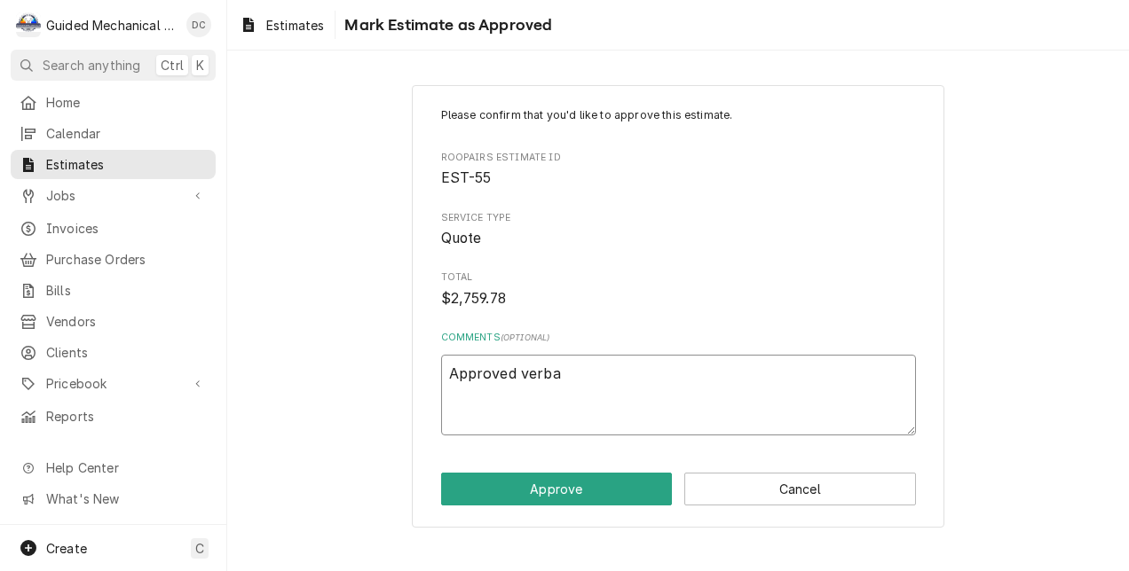
type textarea "Approved verbal"
type textarea "x"
type textarea "Approved verball"
type textarea "x"
type textarea "Approved verbally"
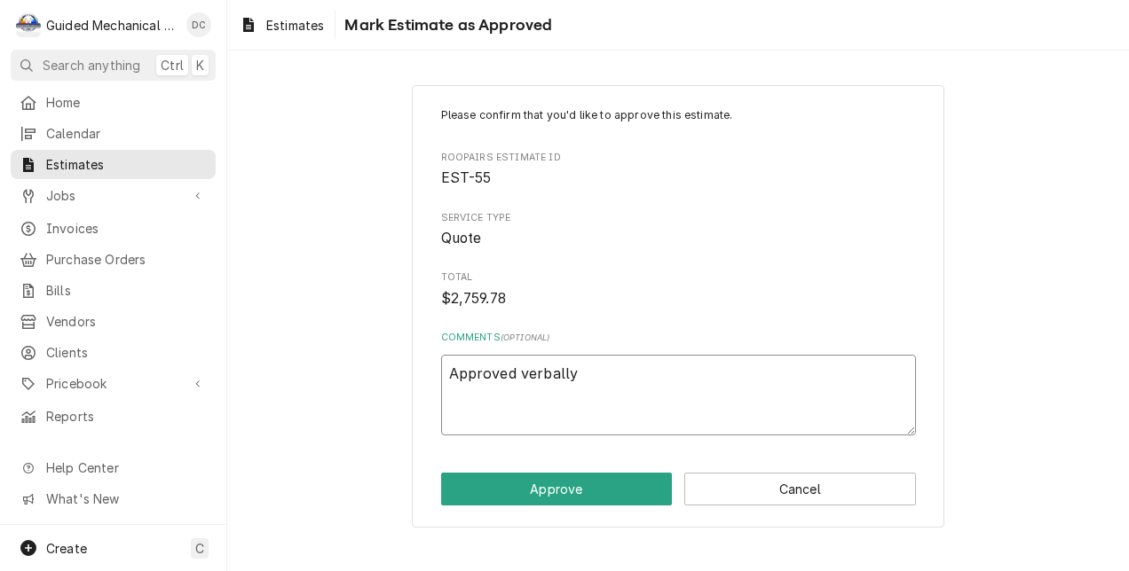
type textarea "x"
type textarea "Approved verbally"
type textarea "x"
type textarea "Approved verbally b"
type textarea "x"
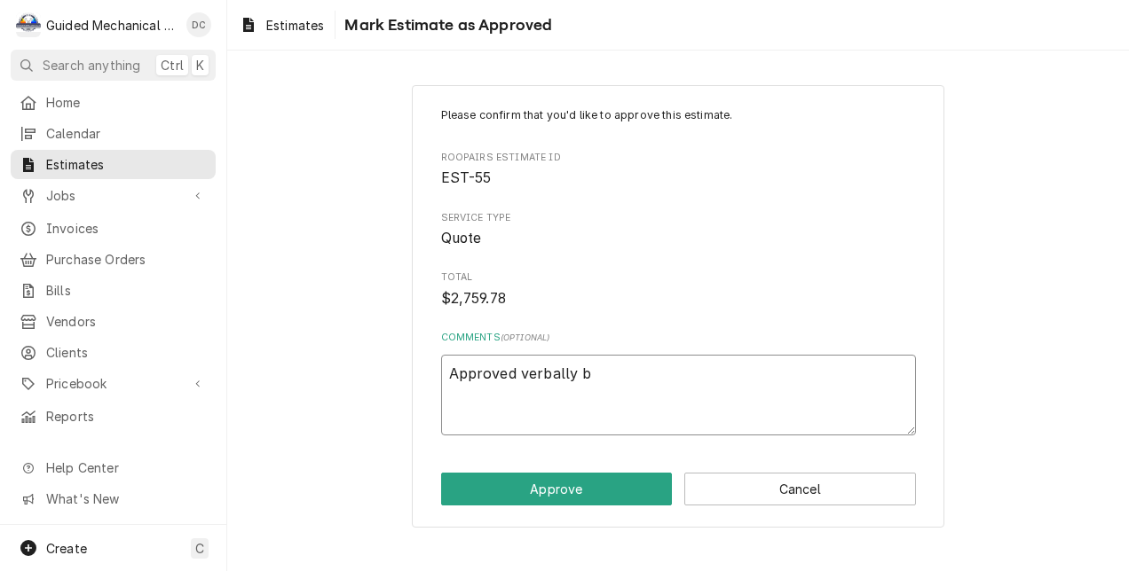
type textarea "Approved verbally by"
type textarea "x"
type textarea "Approved verbally by"
type textarea "x"
type textarea "Approved verbally by T"
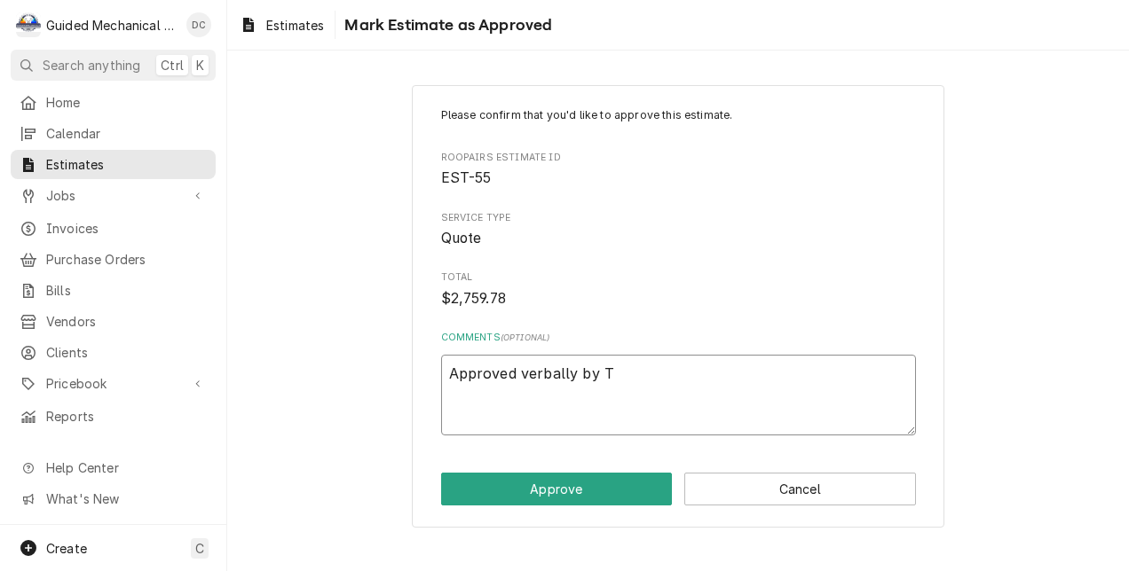
type textarea "x"
type textarea "Approved verbally by Ti"
type textarea "x"
type textarea "Approved verbally by Tim"
type textarea "x"
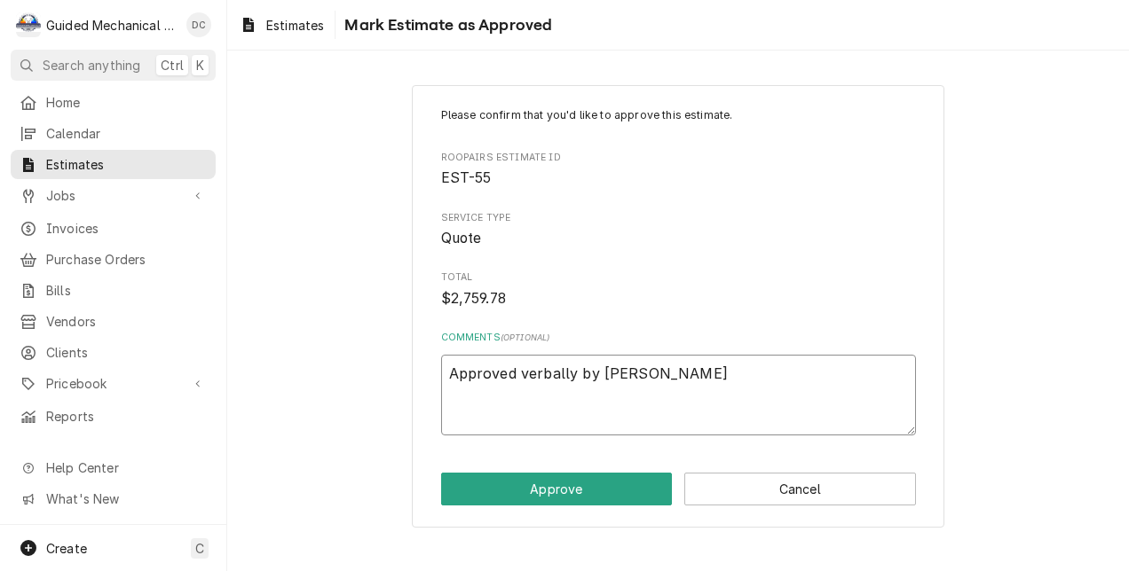
type textarea "Approved verbally by Tim"
type textarea "x"
type textarea "Approved verbally by Tim J"
type textarea "x"
type textarea "Approved verbally by Tim Je"
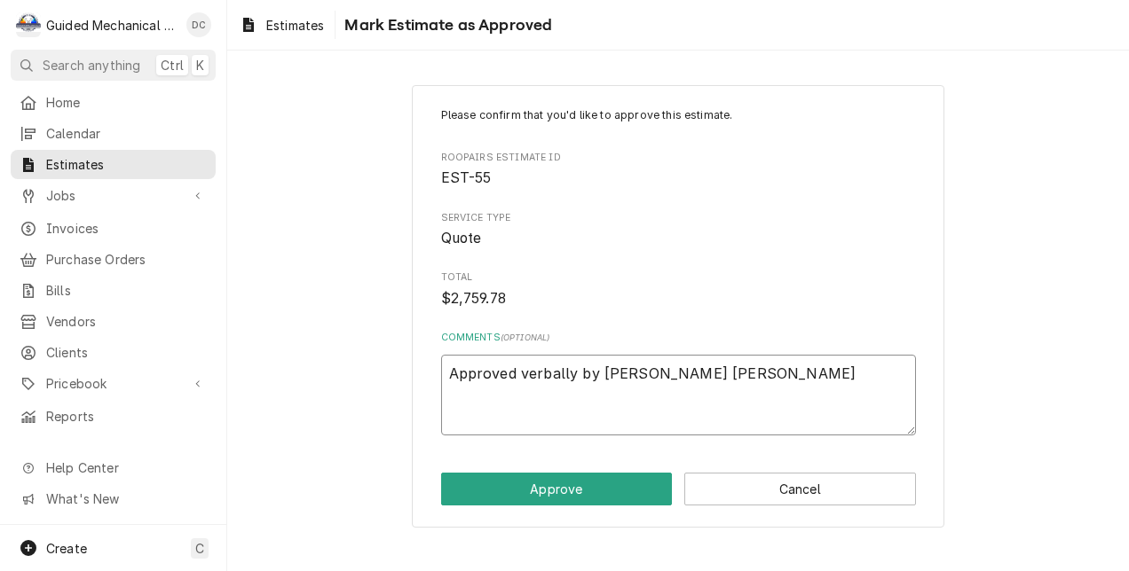
type textarea "x"
type textarea "Approved verbally by Tim Jen"
type textarea "x"
type textarea "Approved verbally by Tim Jens"
type textarea "x"
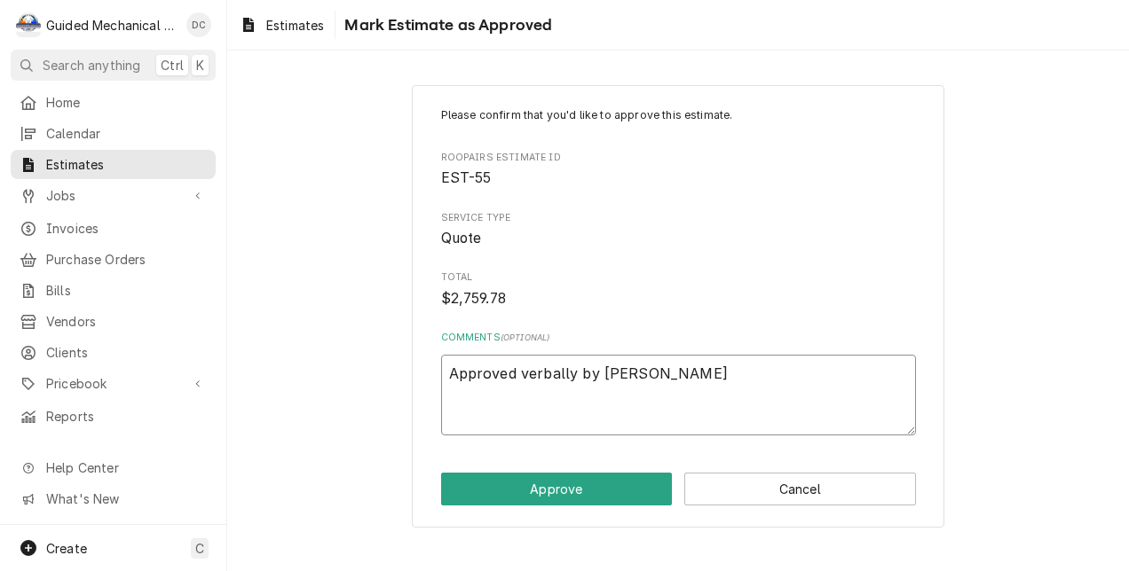
type textarea "Approved verbally by Tim Jense"
type textarea "x"
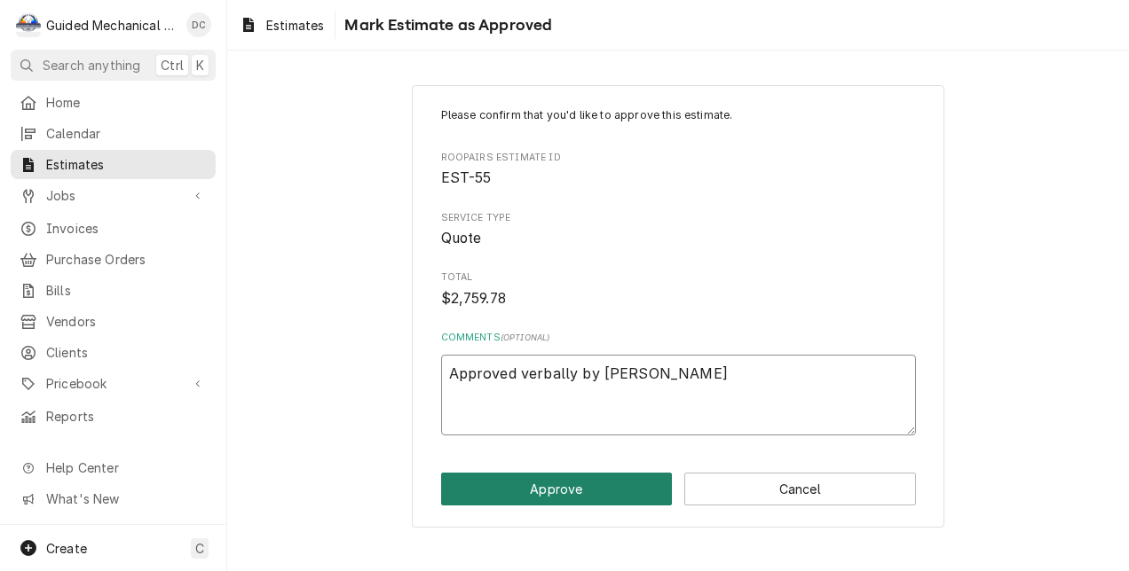
type textarea "Approved verbally by Tim Jensen"
click at [630, 492] on button "Approve" at bounding box center [557, 489] width 232 height 33
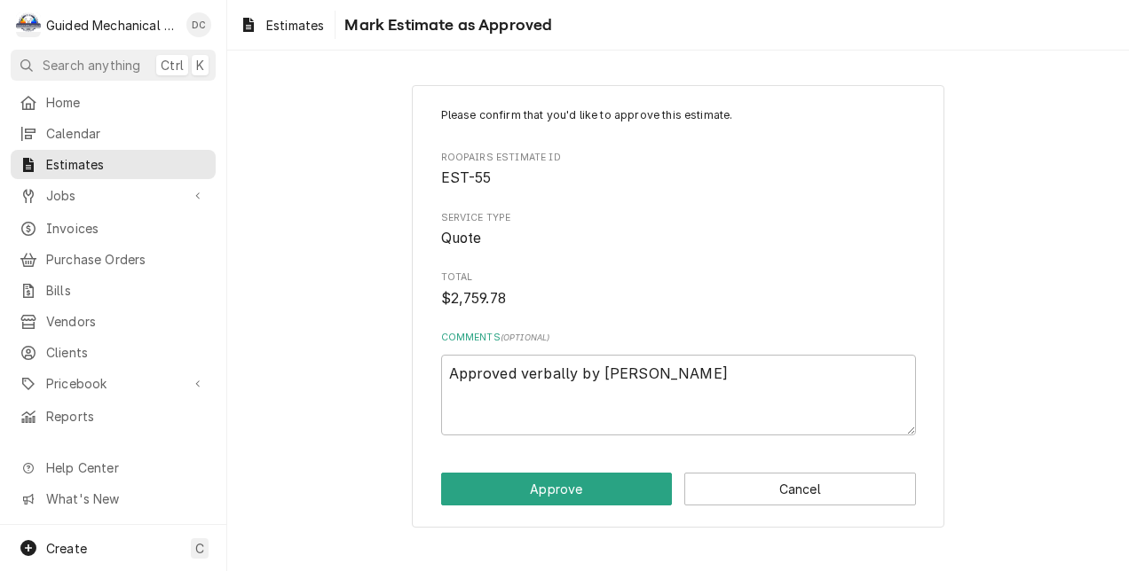
type textarea "x"
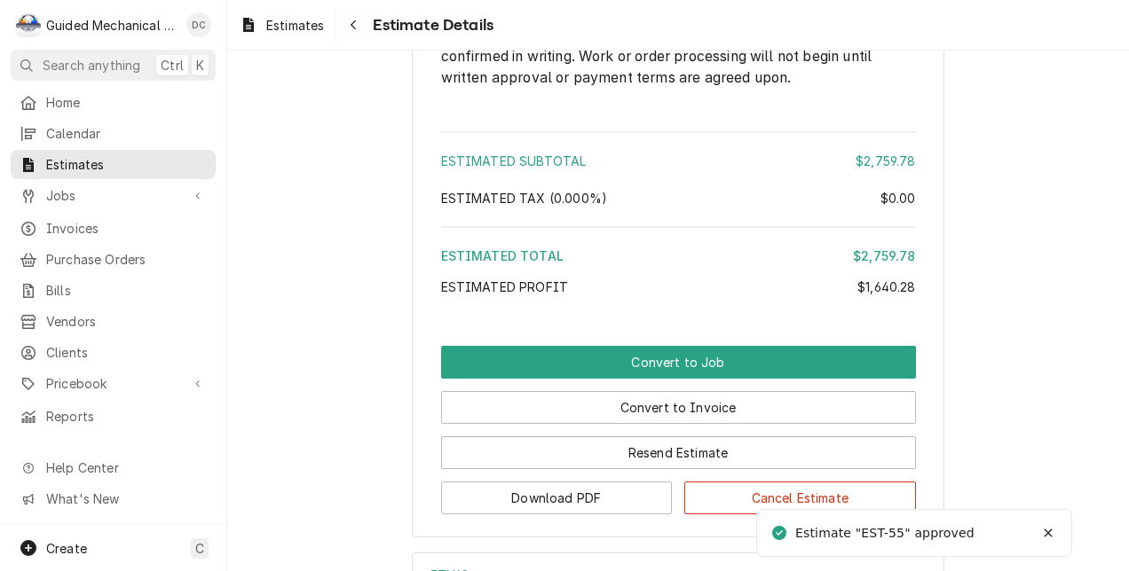
scroll to position [2239, 0]
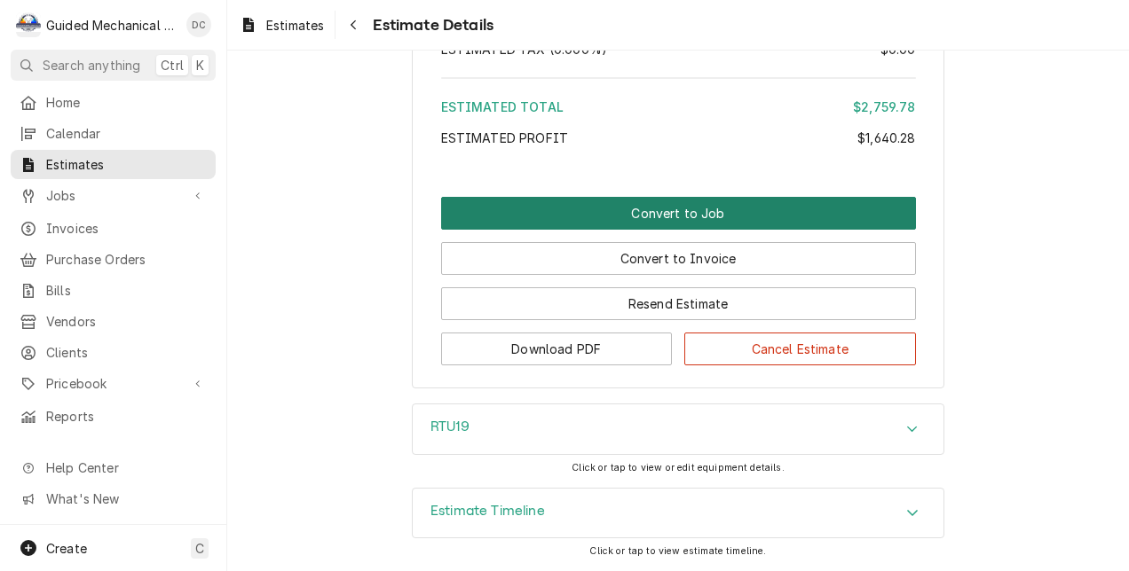
click at [636, 211] on button "Convert to Job" at bounding box center [678, 213] width 475 height 33
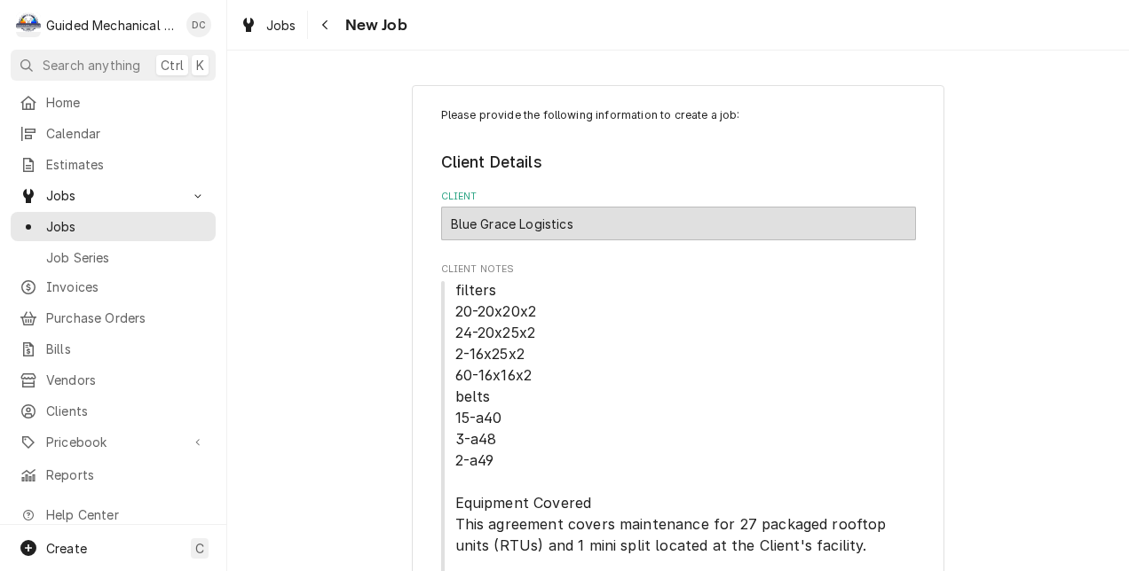
type textarea "x"
